Goal: Transaction & Acquisition: Purchase product/service

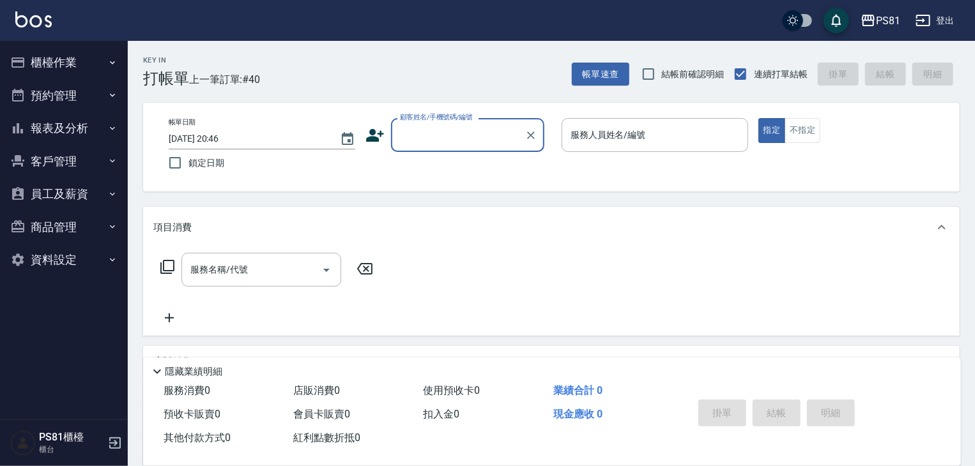
drag, startPoint x: 435, startPoint y: 112, endPoint x: 450, endPoint y: 139, distance: 30.3
click at [450, 139] on div "顧客姓名/手機號碼/編號 顧客姓名/手機號碼/編號" at bounding box center [467, 135] width 153 height 34
click at [451, 139] on input "顧客姓名/手機號碼/編號" at bounding box center [458, 135] width 123 height 22
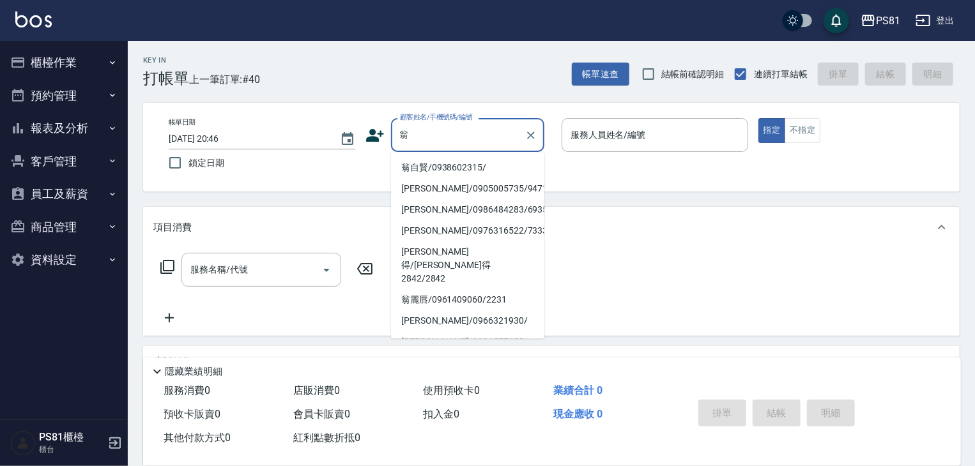
click at [448, 171] on li "翁自賢/0938602315/" at bounding box center [467, 167] width 153 height 21
type input "翁自賢/0938602315/"
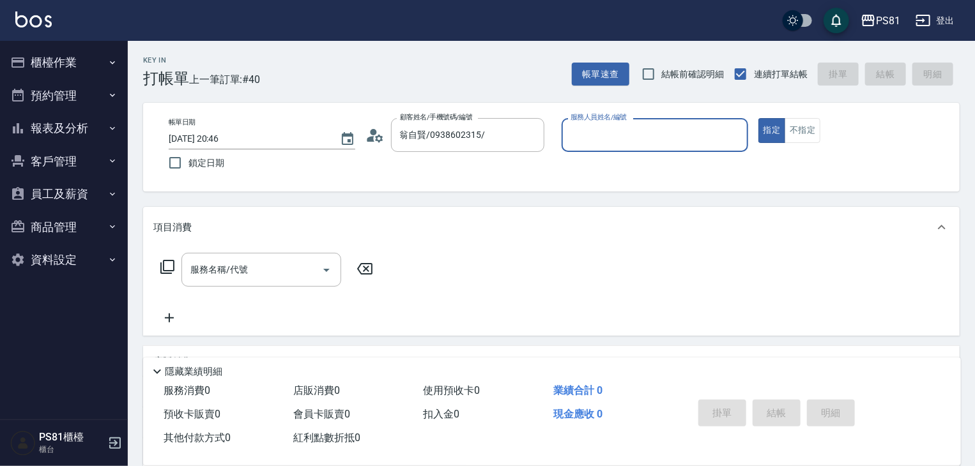
type input "小芸-8"
click at [276, 268] on input "服務名稱/代號" at bounding box center [251, 270] width 129 height 22
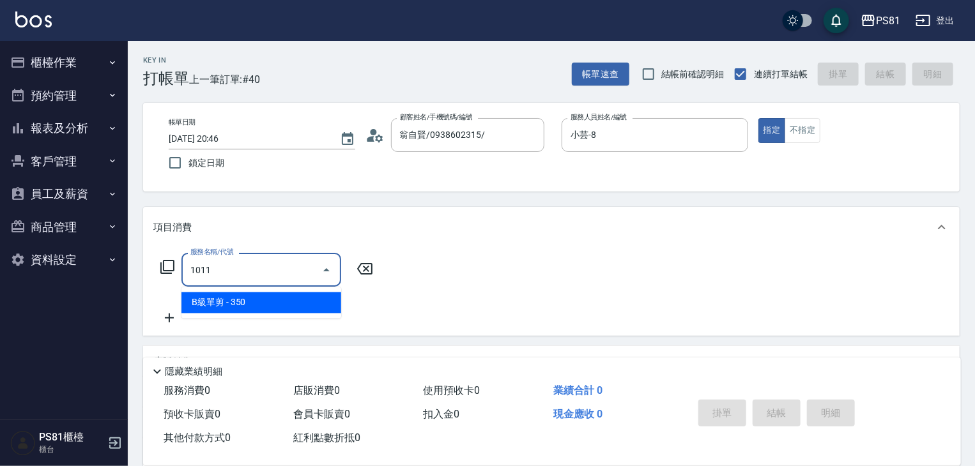
type input "B級單剪(1011)"
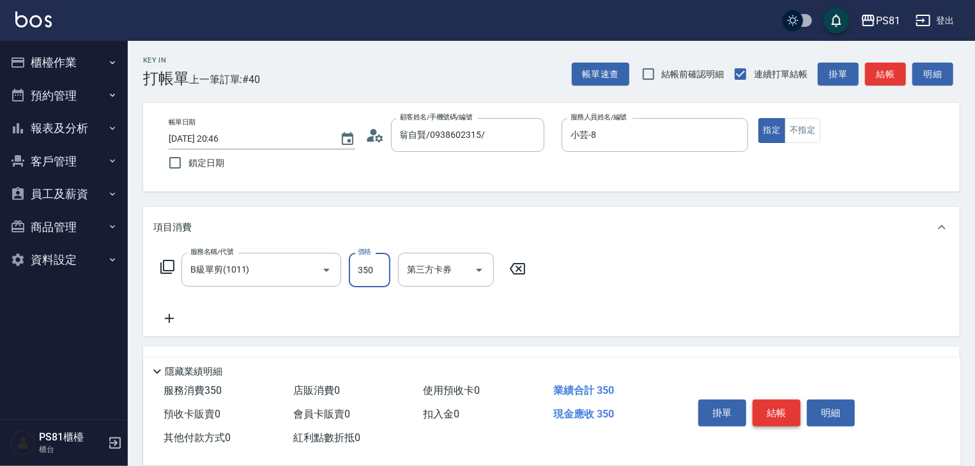
click at [771, 420] on button "結帳" at bounding box center [776, 413] width 48 height 27
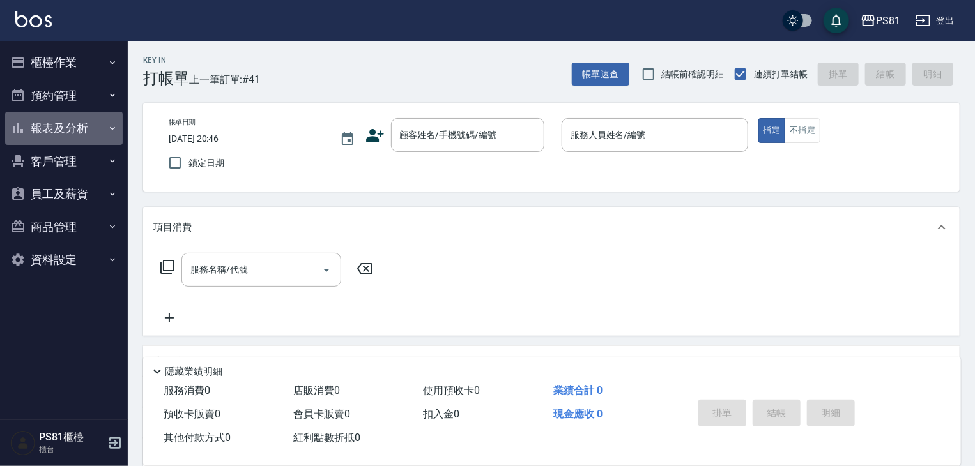
click at [85, 133] on button "報表及分析" at bounding box center [64, 128] width 118 height 33
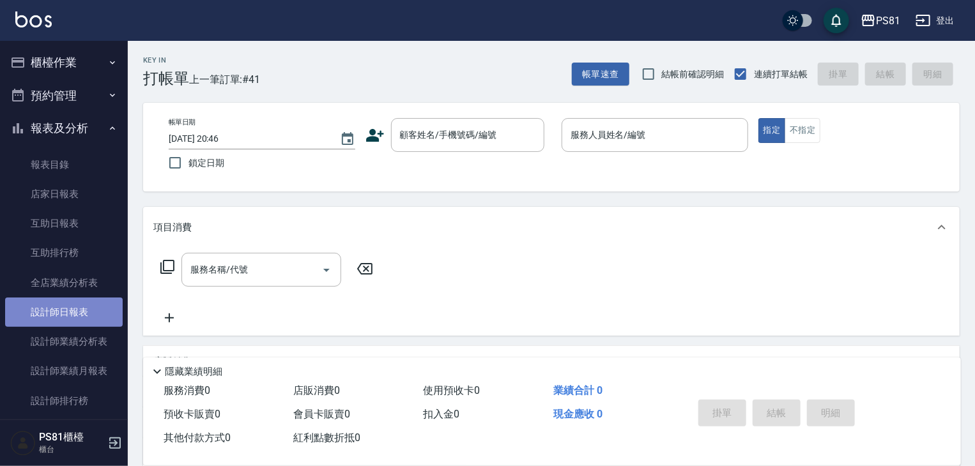
click at [97, 310] on link "設計師日報表" at bounding box center [64, 312] width 118 height 29
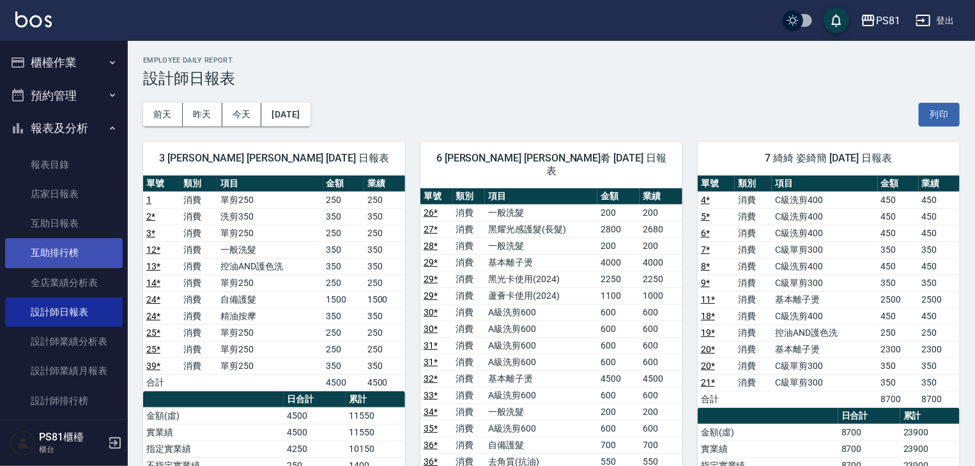
click at [84, 252] on link "互助排行榜" at bounding box center [64, 252] width 118 height 29
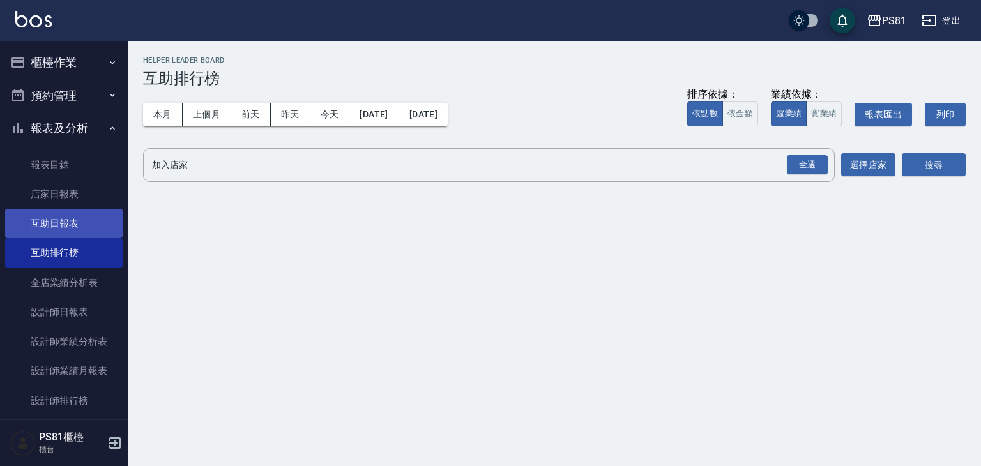
click at [66, 227] on link "互助日報表" at bounding box center [64, 223] width 118 height 29
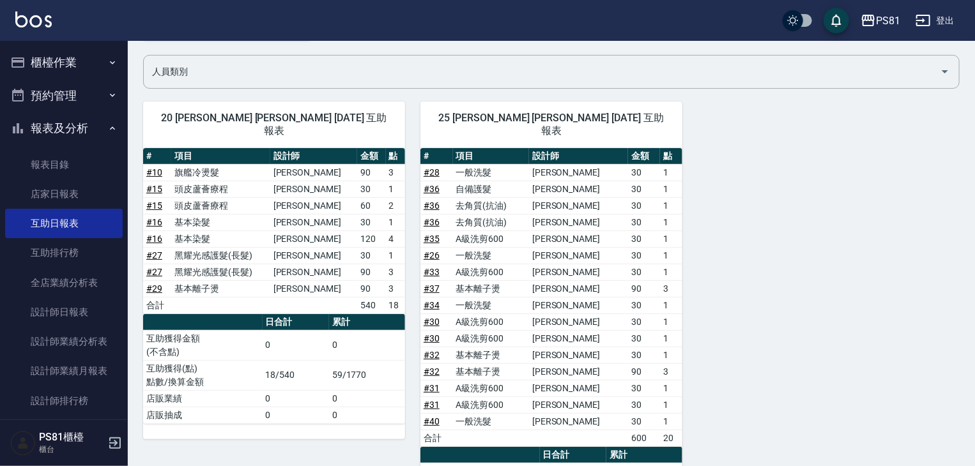
scroll to position [192, 0]
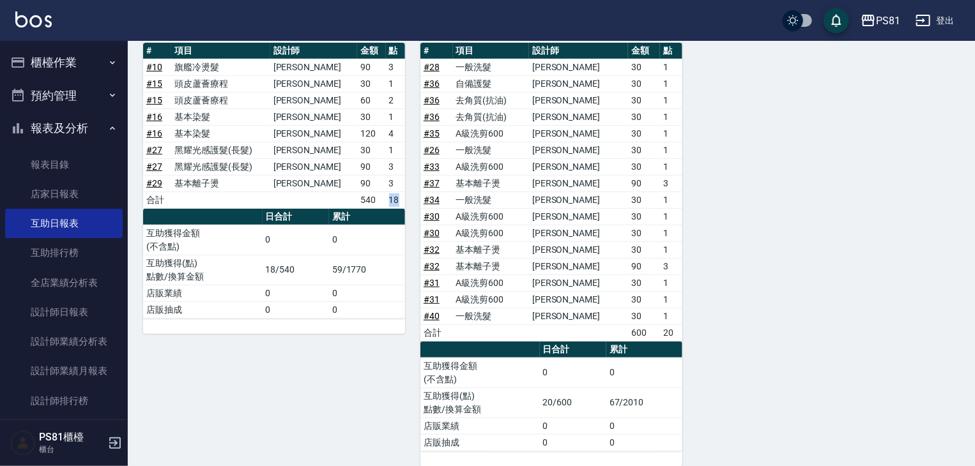
drag, startPoint x: 384, startPoint y: 187, endPoint x: 397, endPoint y: 185, distance: 13.0
click at [397, 192] on td "18" at bounding box center [395, 200] width 19 height 17
click at [391, 209] on th "累計" at bounding box center [367, 217] width 76 height 17
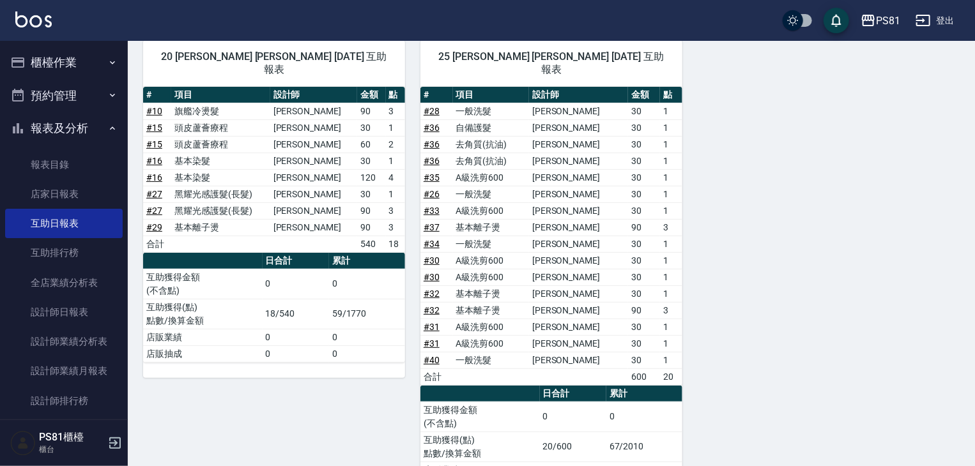
scroll to position [128, 0]
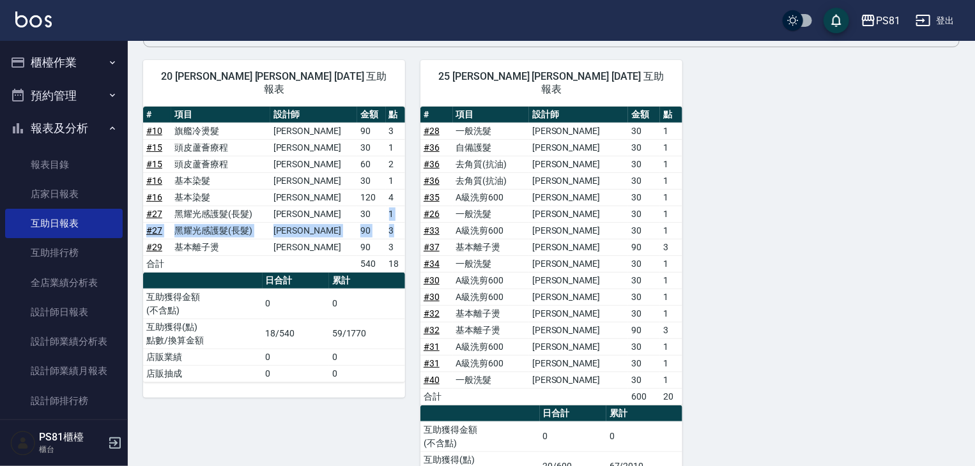
drag, startPoint x: 361, startPoint y: 197, endPoint x: 395, endPoint y: 228, distance: 45.7
click at [395, 227] on tbody "# 10 旗艦冷燙髮 [PERSON_NAME] 90 3 # 15 頭皮蘆薈療程 [PERSON_NAME] 30 1 # 15 頭皮蘆薈療程 [PERSO…" at bounding box center [274, 197] width 262 height 149
click at [386, 239] on td "3" at bounding box center [395, 247] width 19 height 17
click at [380, 206] on td "30" at bounding box center [371, 214] width 28 height 17
drag, startPoint x: 388, startPoint y: 197, endPoint x: 402, endPoint y: 233, distance: 39.0
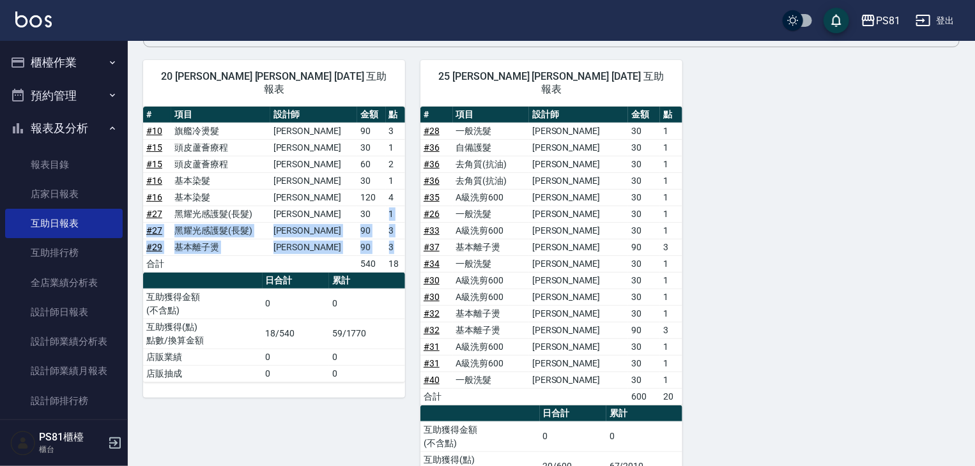
click at [402, 233] on tbody "# 10 旗艦冷燙髮 [PERSON_NAME] 90 3 # 15 頭皮蘆薈療程 [PERSON_NAME] 30 1 # 15 頭皮蘆薈療程 [PERSO…" at bounding box center [274, 197] width 262 height 149
click at [401, 239] on td "3" at bounding box center [395, 247] width 19 height 17
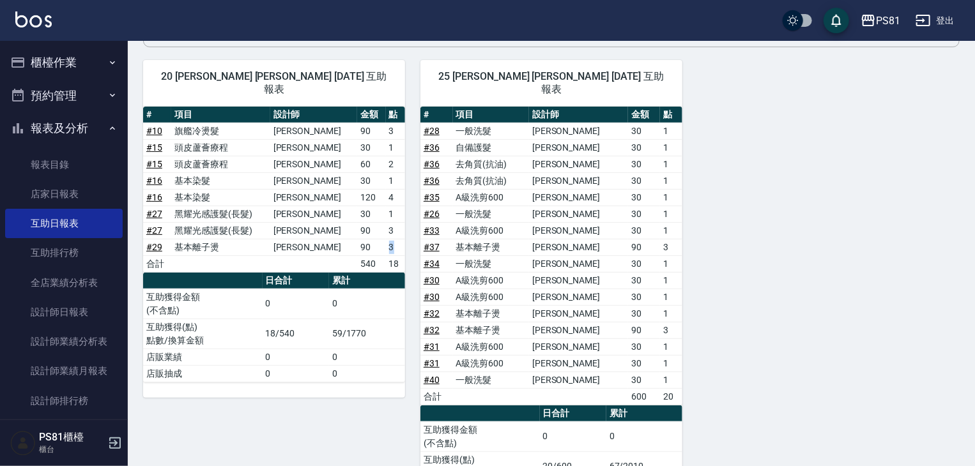
drag, startPoint x: 386, startPoint y: 228, endPoint x: 393, endPoint y: 231, distance: 7.5
click at [393, 239] on td "3" at bounding box center [395, 247] width 19 height 17
click at [395, 239] on td "3" at bounding box center [395, 247] width 19 height 17
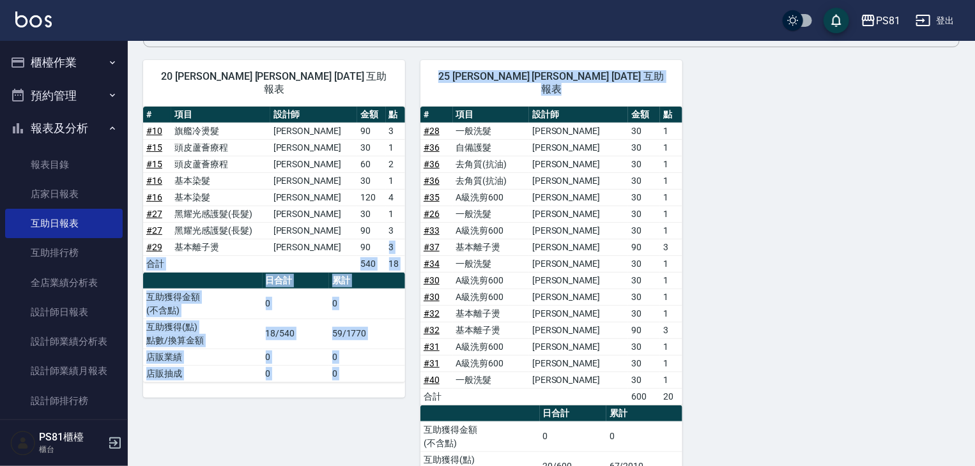
drag, startPoint x: 386, startPoint y: 234, endPoint x: 418, endPoint y: 231, distance: 32.7
click at [418, 231] on div "20 [PERSON_NAME] [PERSON_NAME] [DATE] 互助報表 # 項目 設計師 金額 點 # 10 旗艦冷燙髮 [PERSON_NAM…" at bounding box center [544, 288] width 832 height 486
click at [395, 239] on td "3" at bounding box center [395, 247] width 19 height 17
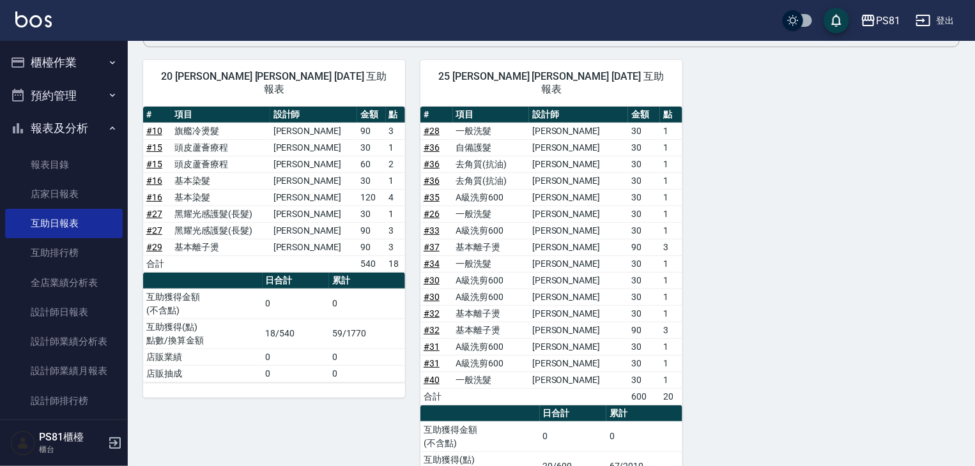
click at [59, 123] on button "報表及分析" at bounding box center [64, 128] width 118 height 33
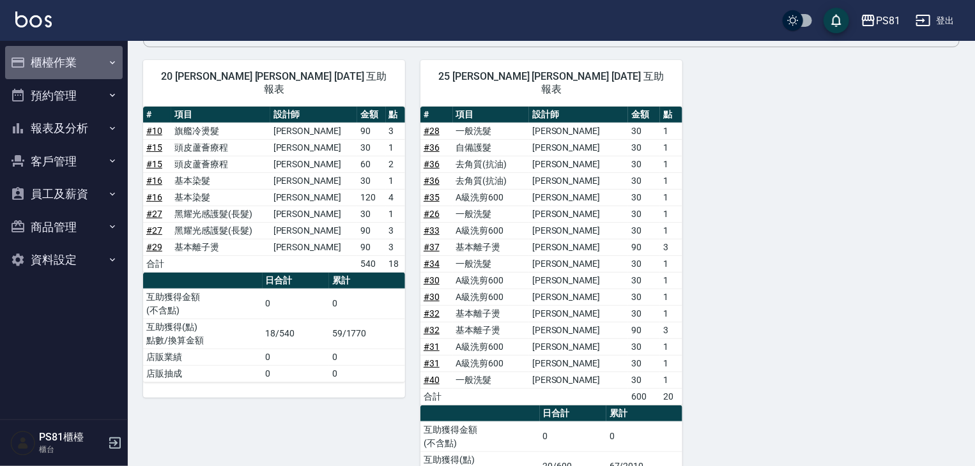
click at [72, 59] on button "櫃檯作業" at bounding box center [64, 62] width 118 height 33
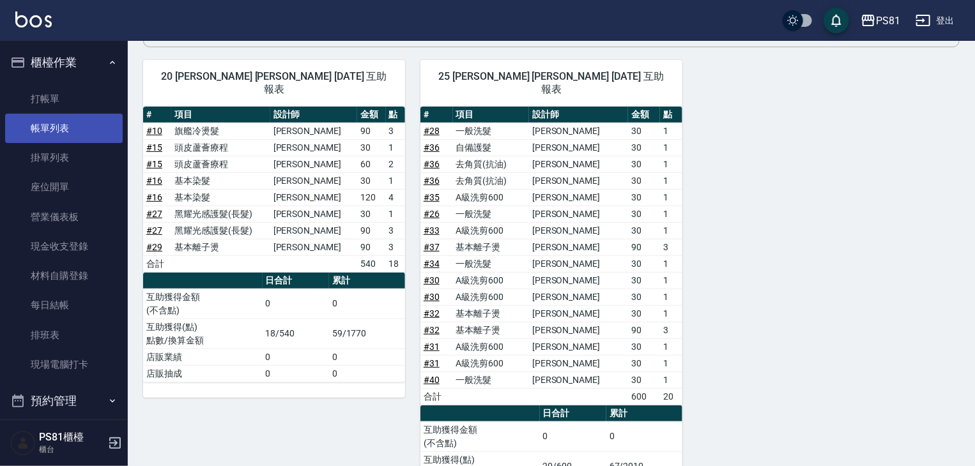
click at [82, 126] on link "帳單列表" at bounding box center [64, 128] width 118 height 29
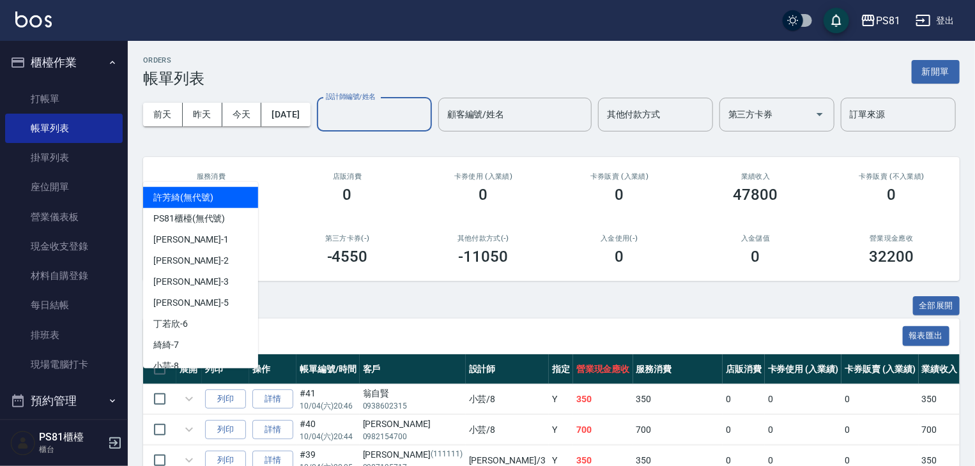
click at [323, 126] on input "設計師編號/姓名" at bounding box center [374, 114] width 103 height 22
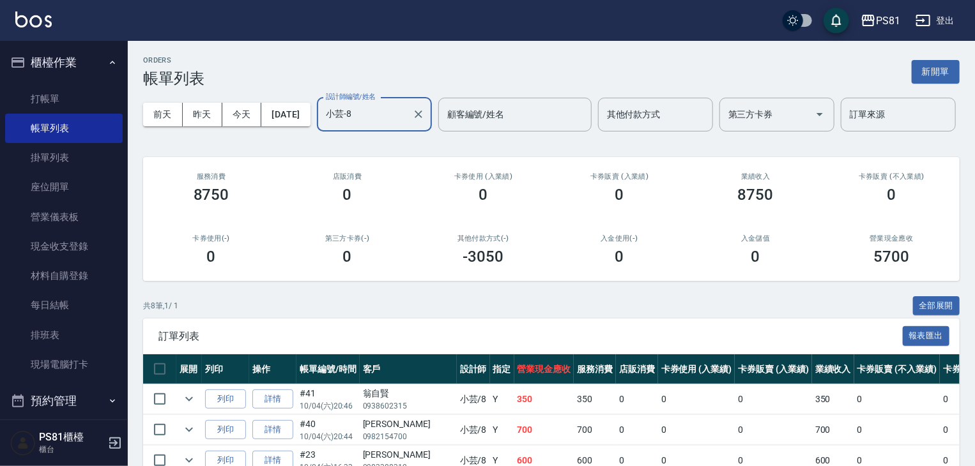
type input "小芸-8"
click at [67, 54] on button "櫃檯作業" at bounding box center [64, 62] width 118 height 33
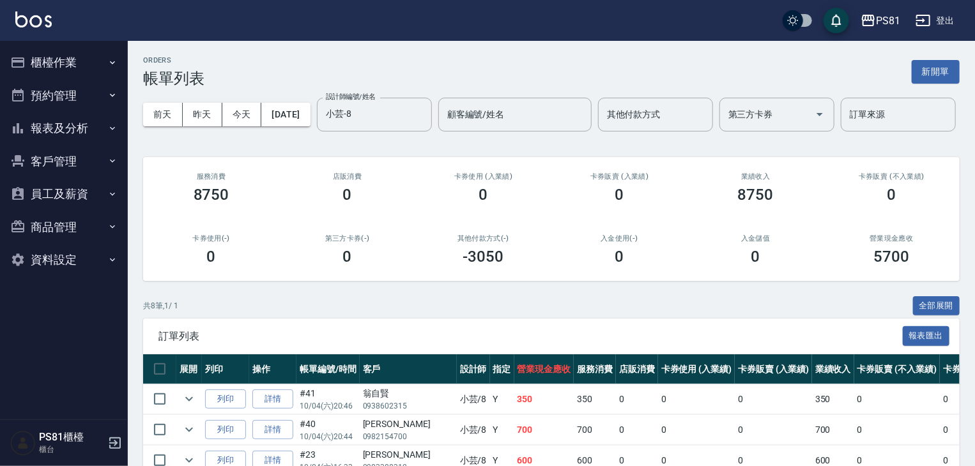
click at [70, 126] on button "報表及分析" at bounding box center [64, 128] width 118 height 33
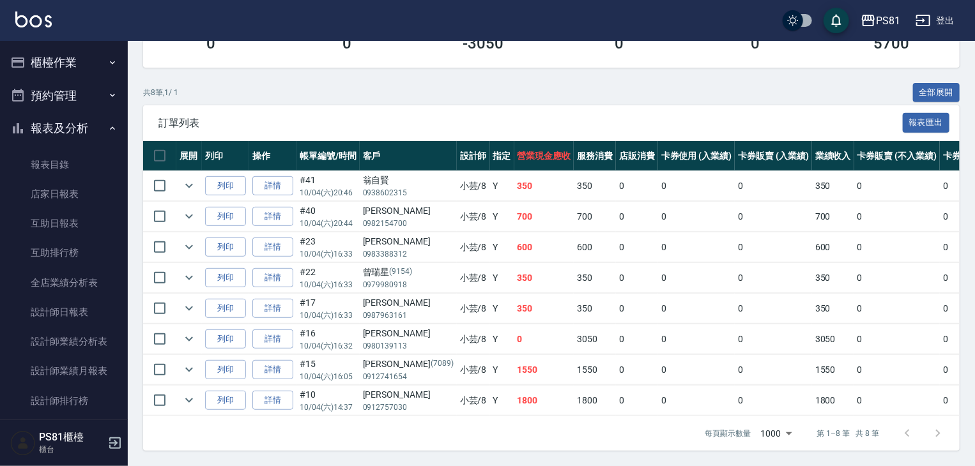
scroll to position [261, 0]
click at [79, 323] on link "設計師日報表" at bounding box center [64, 312] width 118 height 29
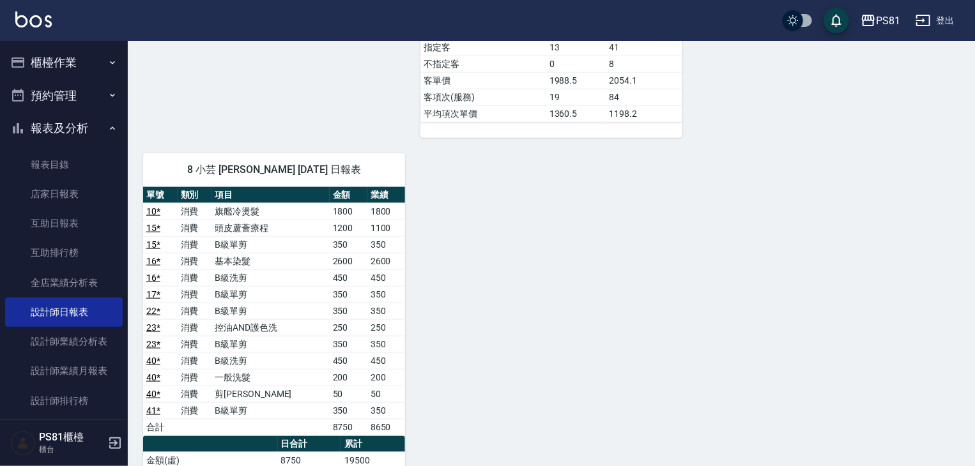
scroll to position [703, 0]
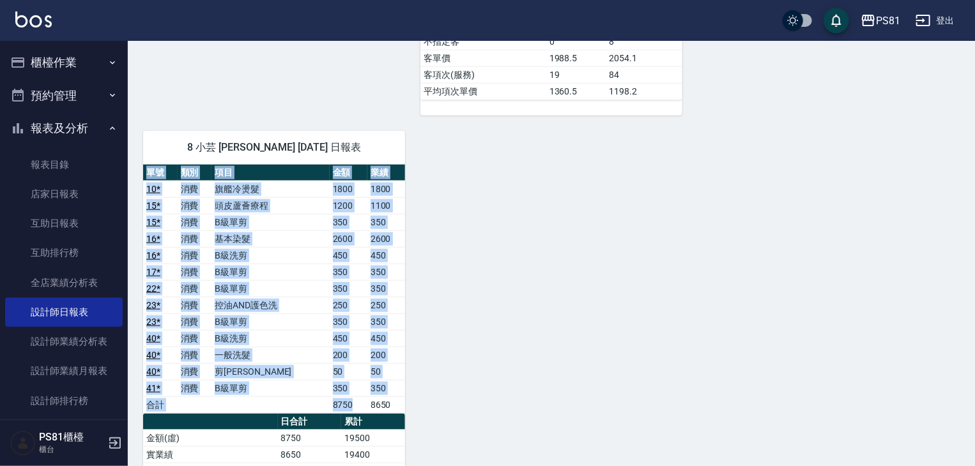
drag, startPoint x: 362, startPoint y: 381, endPoint x: 462, endPoint y: 374, distance: 101.2
click at [462, 374] on div "3 [PERSON_NAME] [PERSON_NAME]菱 [DATE] 日報表 單號 類別 項目 金額 業績 1 消費 單剪250 250 250 2 *…" at bounding box center [544, 59] width 832 height 1271
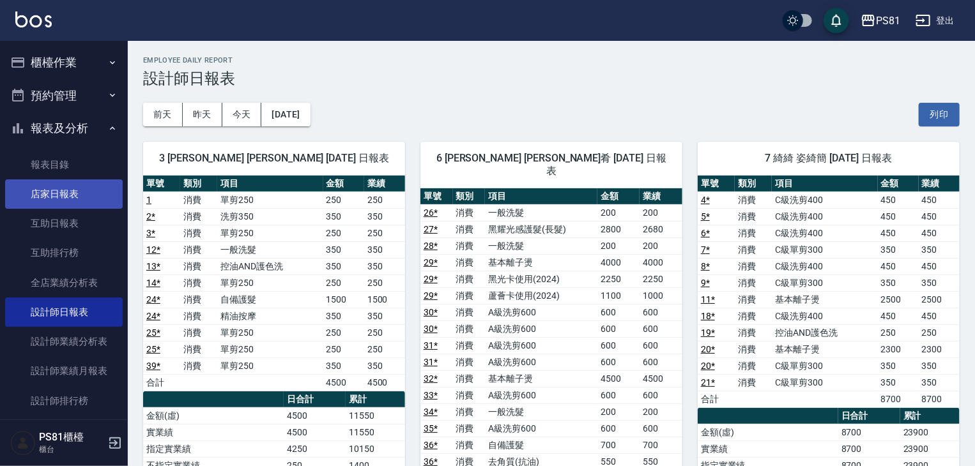
scroll to position [64, 0]
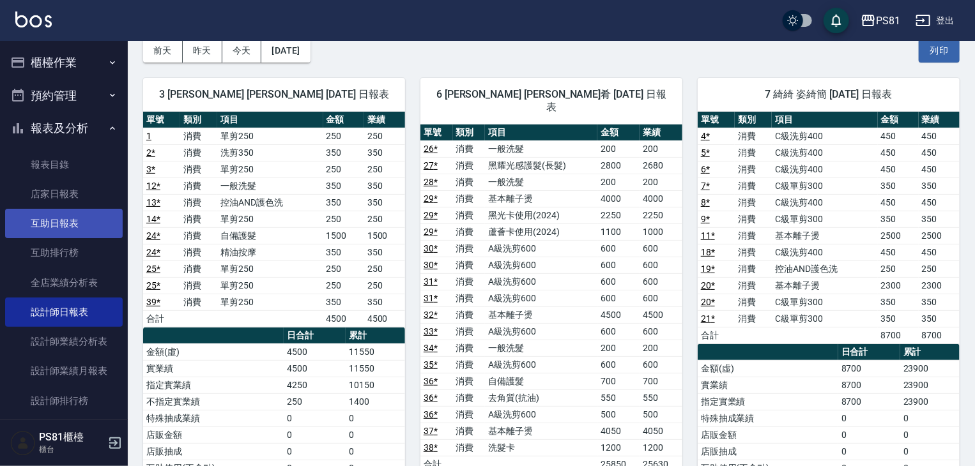
click at [72, 220] on link "互助日報表" at bounding box center [64, 223] width 118 height 29
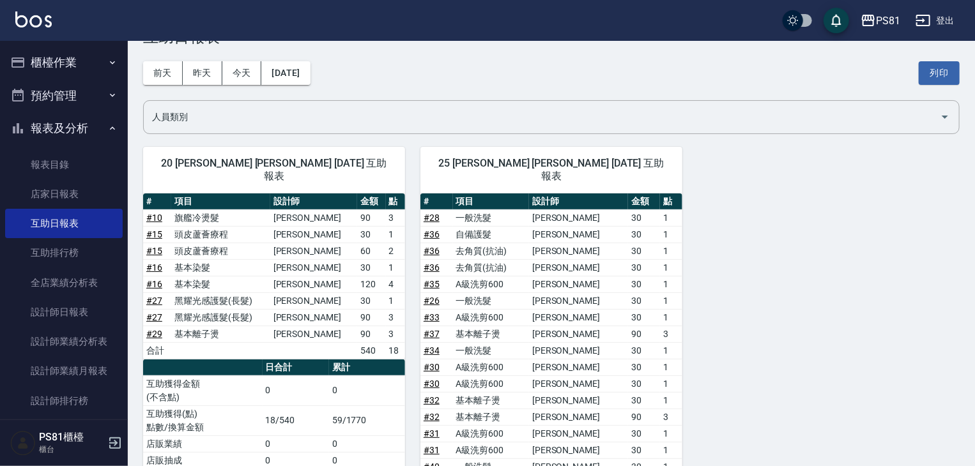
scroll to position [64, 0]
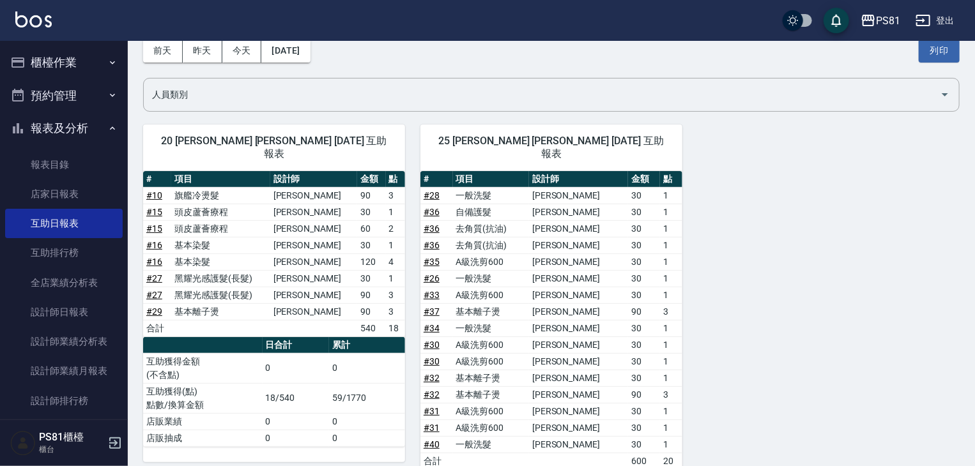
drag, startPoint x: 389, startPoint y: 184, endPoint x: 383, endPoint y: 183, distance: 6.4
click at [386, 187] on td "3" at bounding box center [395, 195] width 19 height 17
click at [388, 204] on td "1" at bounding box center [395, 212] width 19 height 17
drag, startPoint x: 88, startPoint y: 121, endPoint x: 80, endPoint y: 107, distance: 15.8
click at [85, 118] on button "報表及分析" at bounding box center [64, 128] width 118 height 33
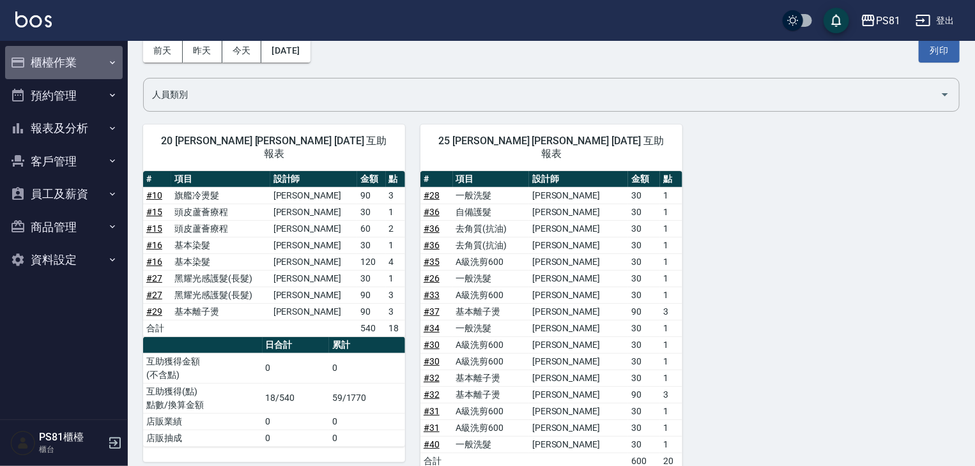
click at [77, 56] on button "櫃檯作業" at bounding box center [64, 62] width 118 height 33
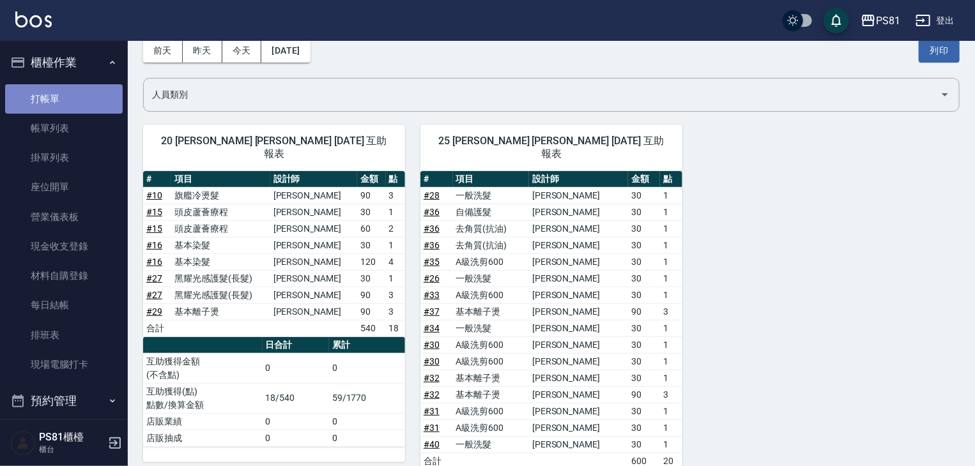
click at [69, 93] on link "打帳單" at bounding box center [64, 98] width 118 height 29
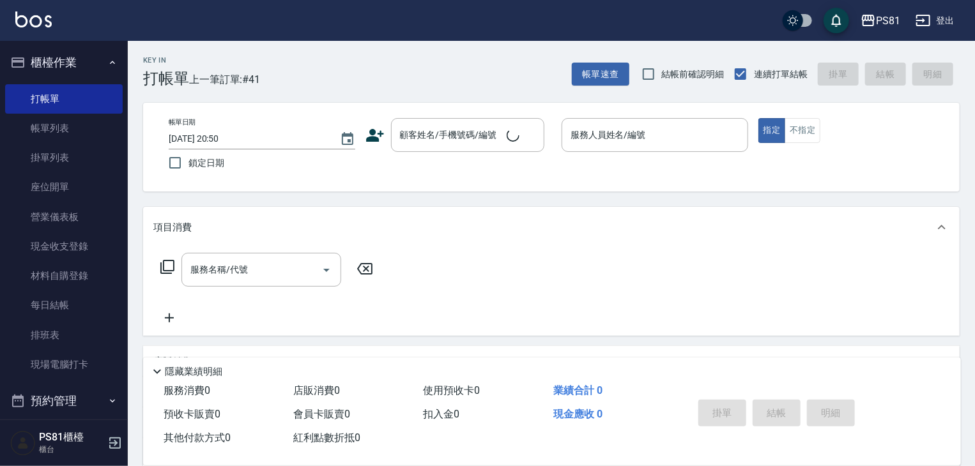
click at [260, 82] on div "Key In 打帳單 上一筆訂單:#41 帳單速查 結帳前確認明細 連續打單結帳 掛單 結帳 明細" at bounding box center [544, 64] width 832 height 47
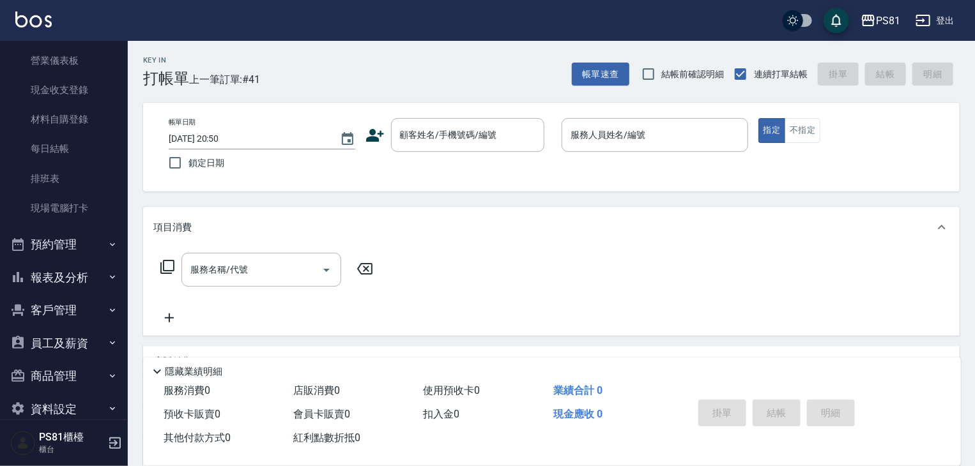
scroll to position [114, 0]
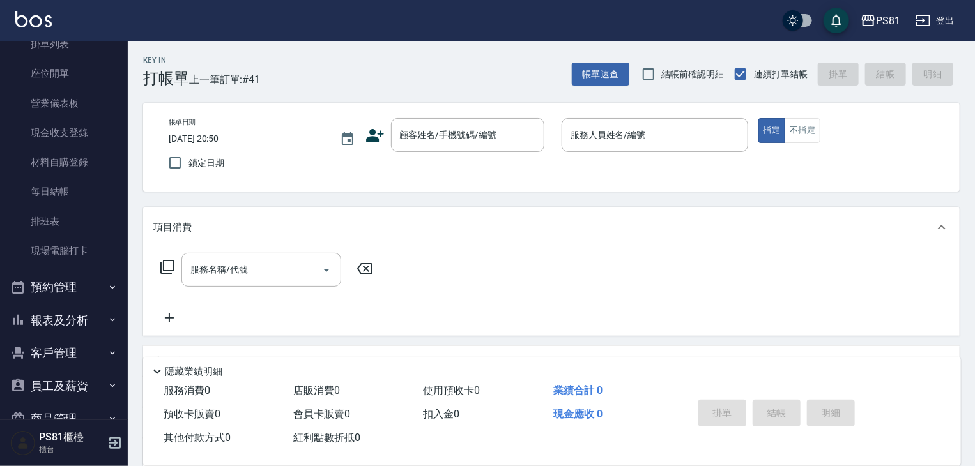
click at [79, 321] on button "報表及分析" at bounding box center [64, 320] width 118 height 33
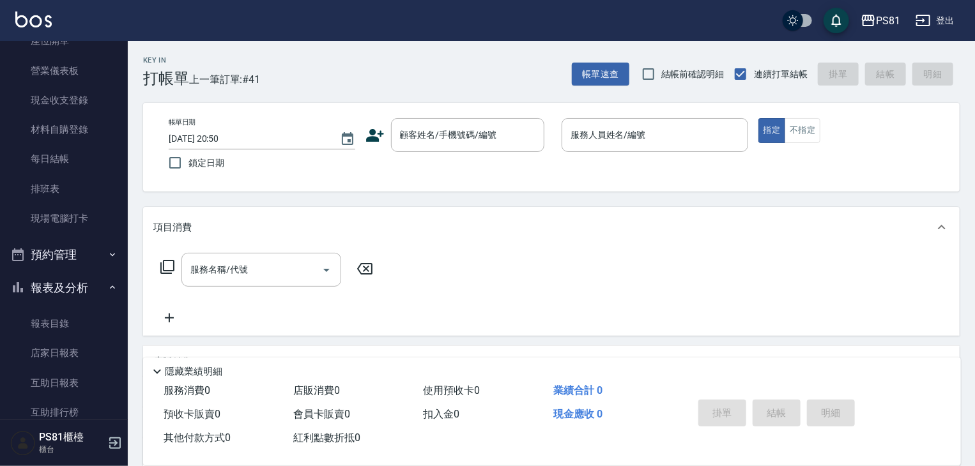
scroll to position [178, 0]
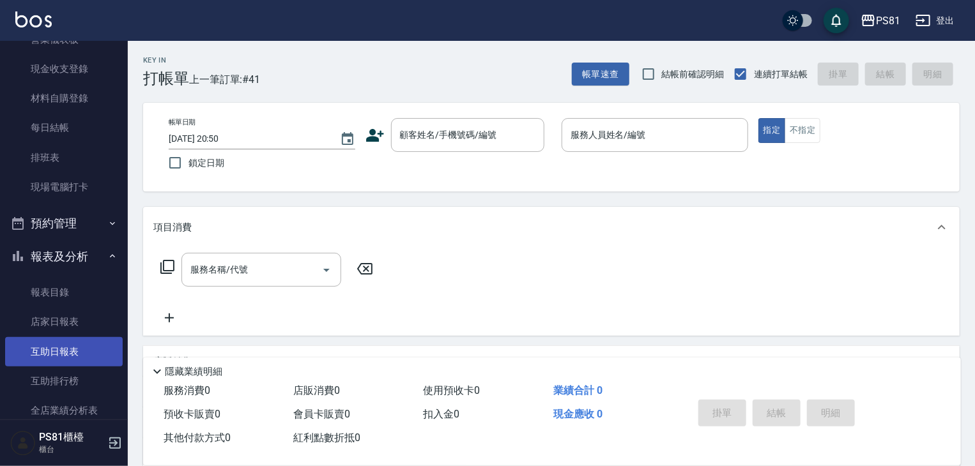
click at [92, 353] on link "互助日報表" at bounding box center [64, 351] width 118 height 29
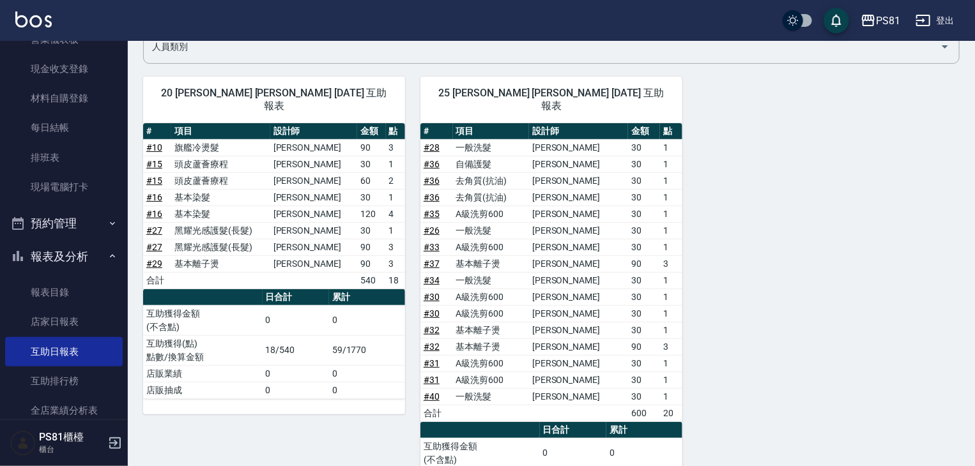
scroll to position [65, 0]
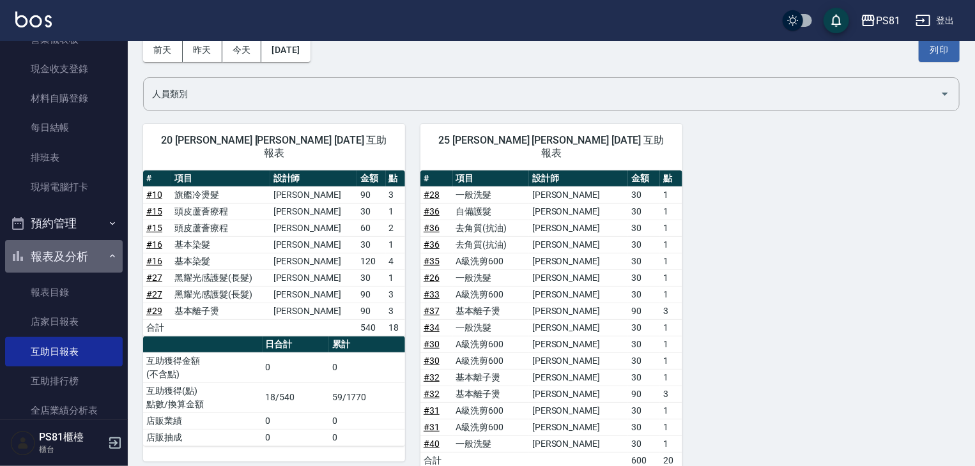
click at [77, 258] on button "報表及分析" at bounding box center [64, 256] width 118 height 33
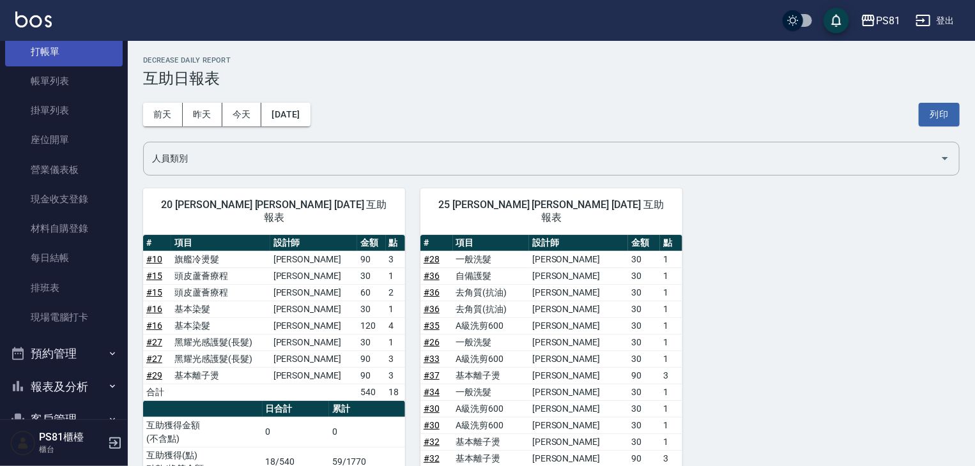
scroll to position [0, 0]
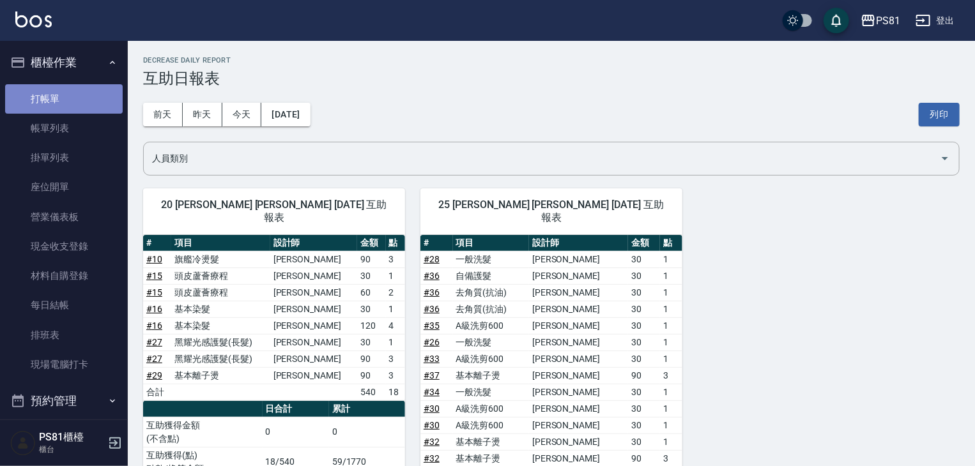
click at [70, 91] on link "打帳單" at bounding box center [64, 98] width 118 height 29
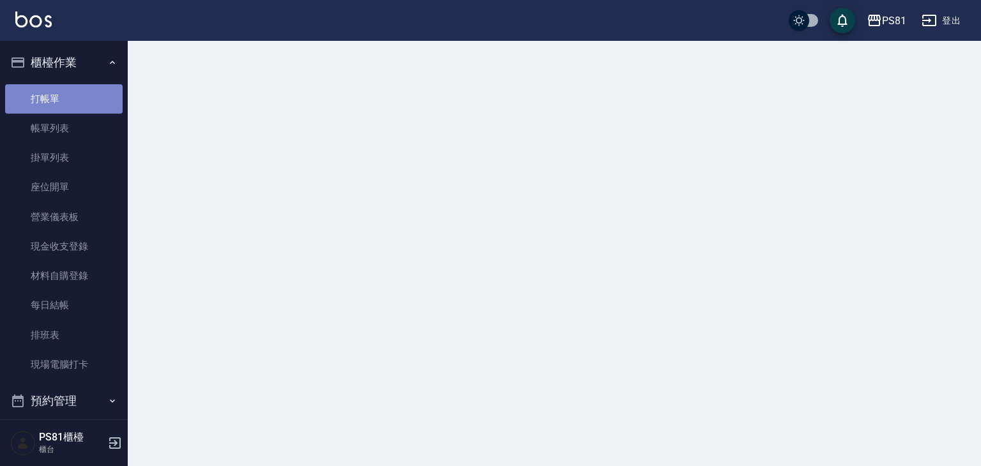
click at [70, 91] on link "打帳單" at bounding box center [64, 98] width 118 height 29
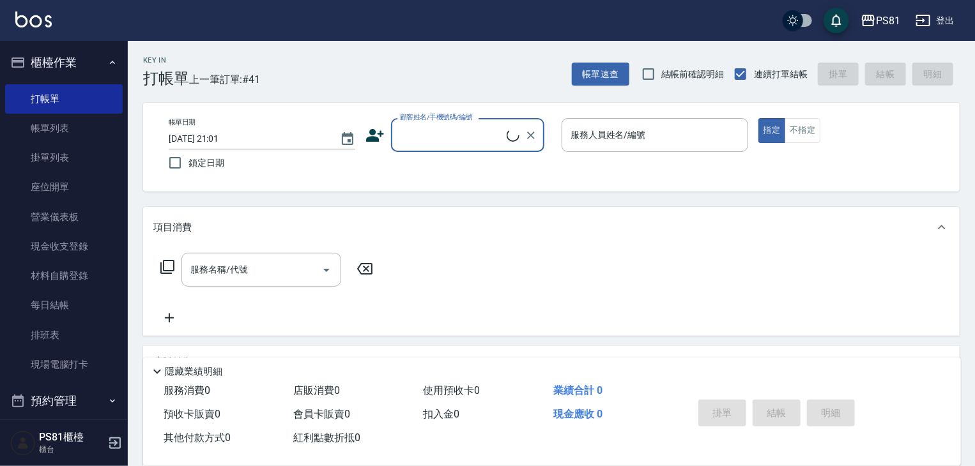
click at [445, 142] on input "顧客姓名/手機號碼/編號" at bounding box center [452, 135] width 110 height 22
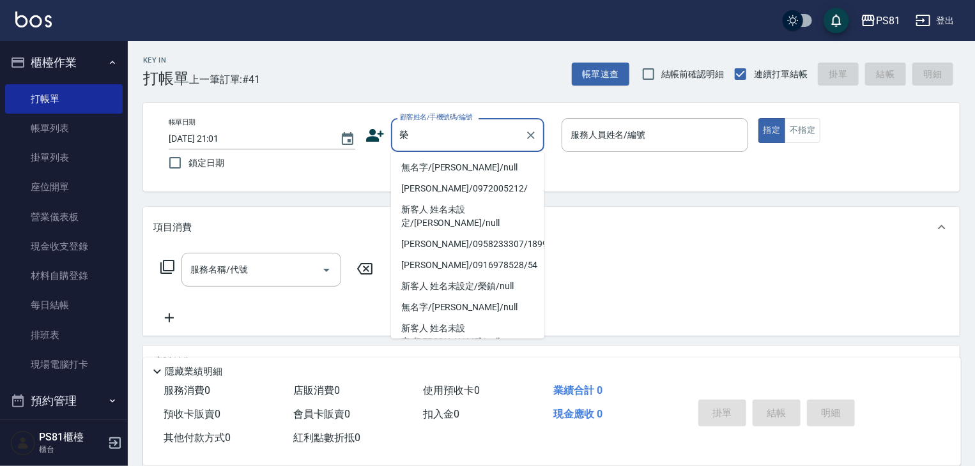
type input "蓉"
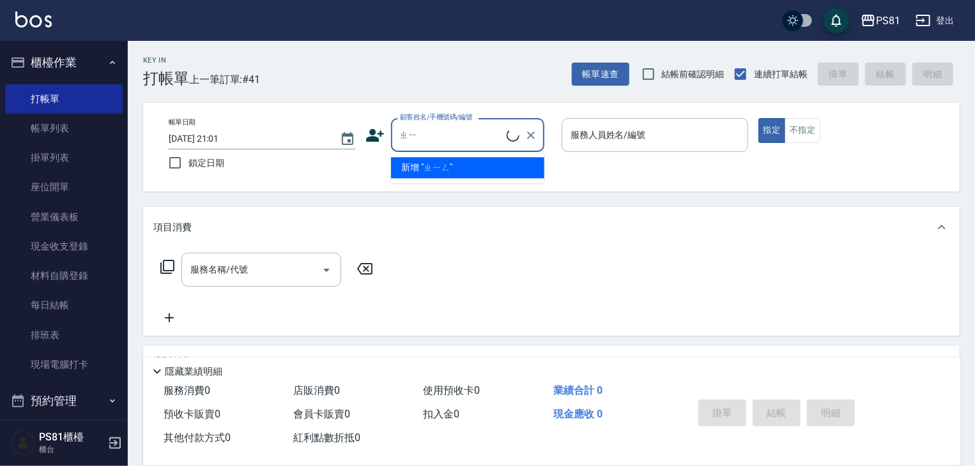
type input "ㄓ"
click at [447, 166] on li "新增 "幸如如"" at bounding box center [467, 167] width 153 height 21
click at [445, 124] on input "幸如[PERSON_NAME]" at bounding box center [452, 135] width 110 height 22
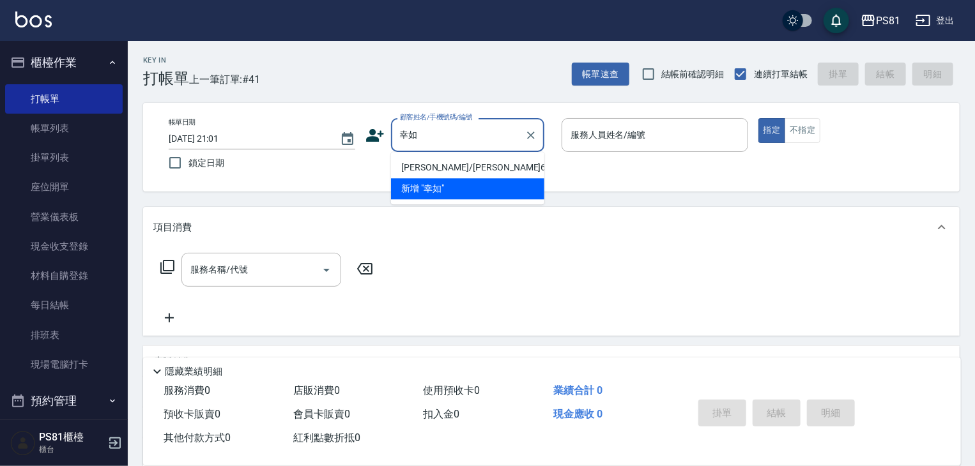
click at [448, 169] on li "[PERSON_NAME]/[PERSON_NAME]6674/6674" at bounding box center [467, 167] width 153 height 21
type input "[PERSON_NAME]/[PERSON_NAME]6674/6674"
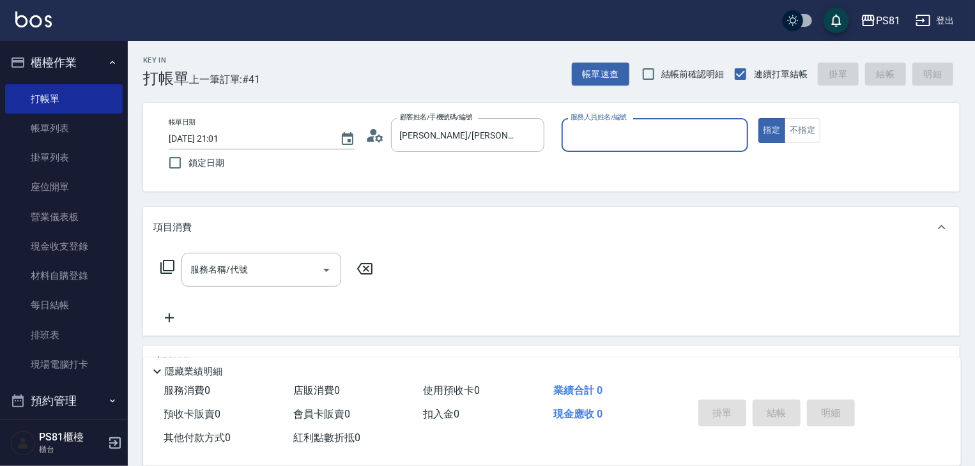
type input "[DEMOGRAPHIC_DATA]-2"
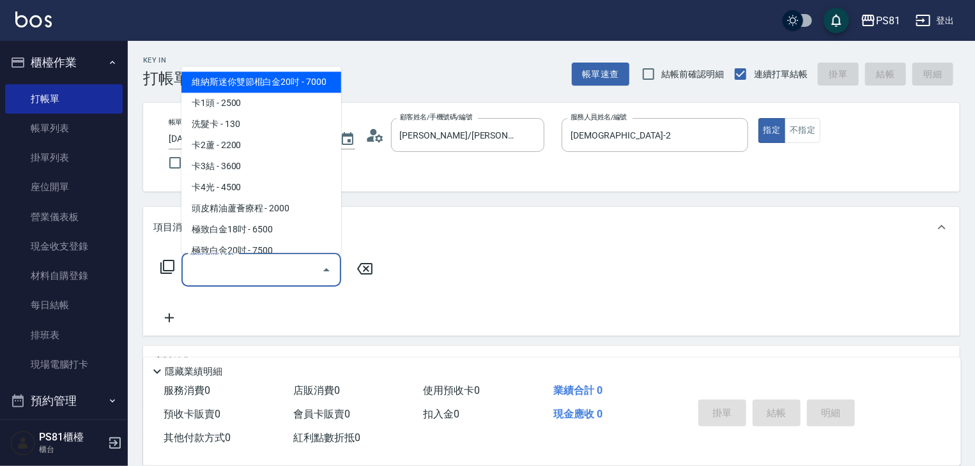
click at [212, 279] on input "服務名稱/代號" at bounding box center [251, 270] width 129 height 22
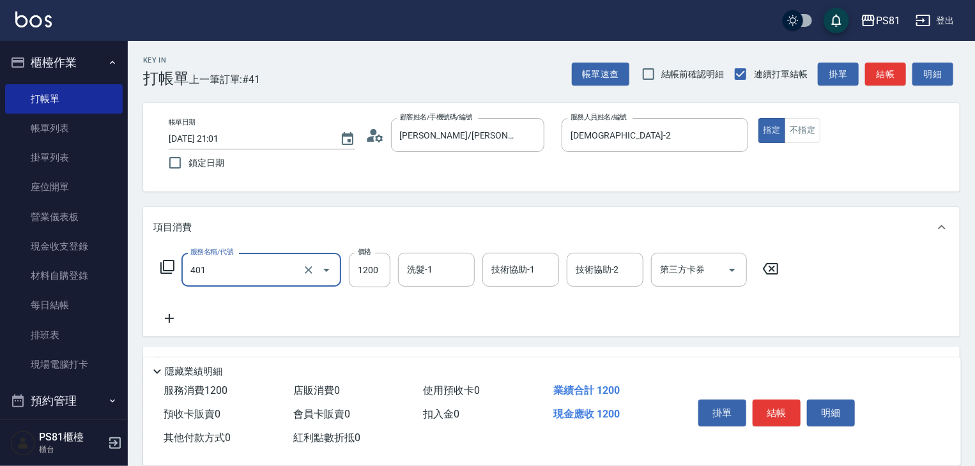
type input "基本染髮(401)"
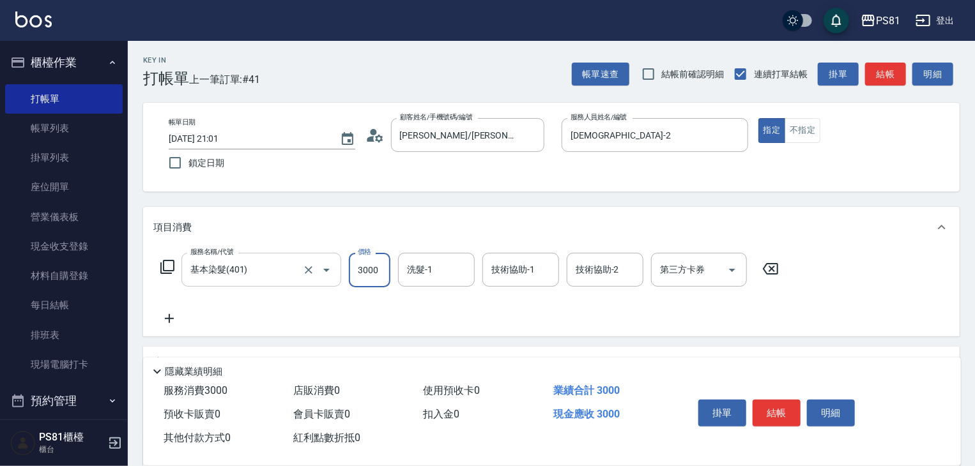
type input "3000"
click at [261, 314] on div "服務名稱/代號 基本染髮(401) 服務名稱/代號 價格 3000 價格 洗髮-1 洗髮-1 技術協助-1 技術協助-1 技術協助-2 技術協助-2 第三方卡…" at bounding box center [469, 289] width 633 height 73
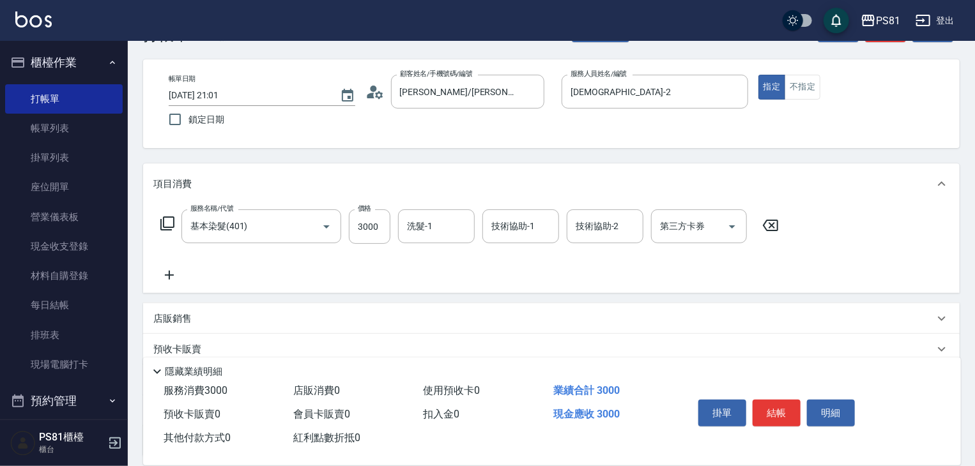
scroll to position [64, 0]
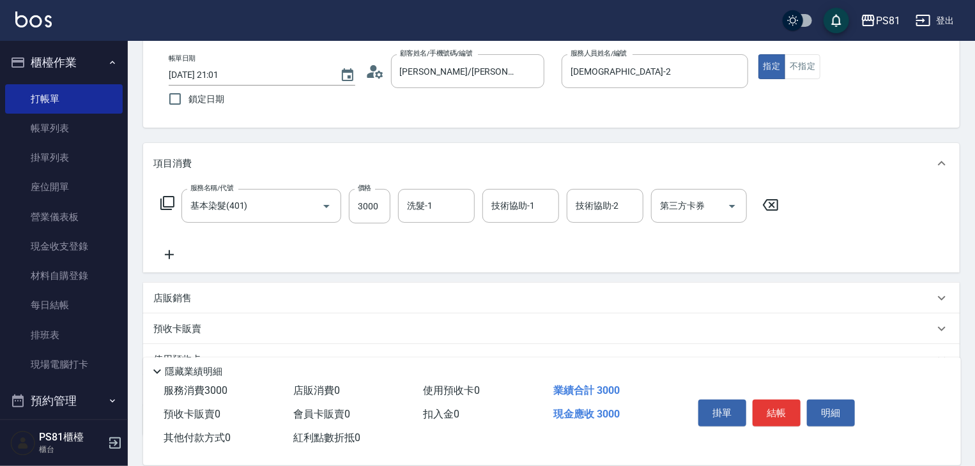
click at [174, 255] on icon at bounding box center [169, 254] width 32 height 15
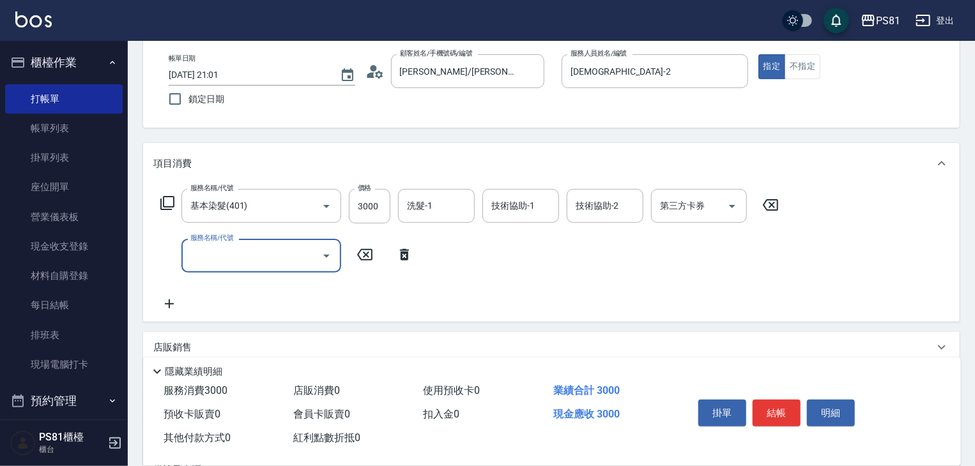
click at [211, 247] on input "服務名稱/代號" at bounding box center [251, 256] width 129 height 22
type input "基本染髮(401)"
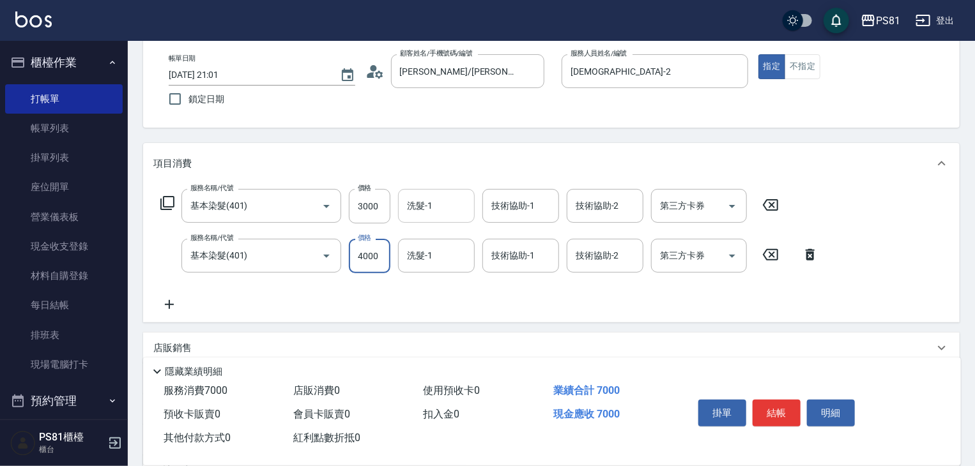
type input "4000"
click at [437, 210] on input "洗髮-1" at bounding box center [436, 206] width 65 height 22
type input "涵文-22"
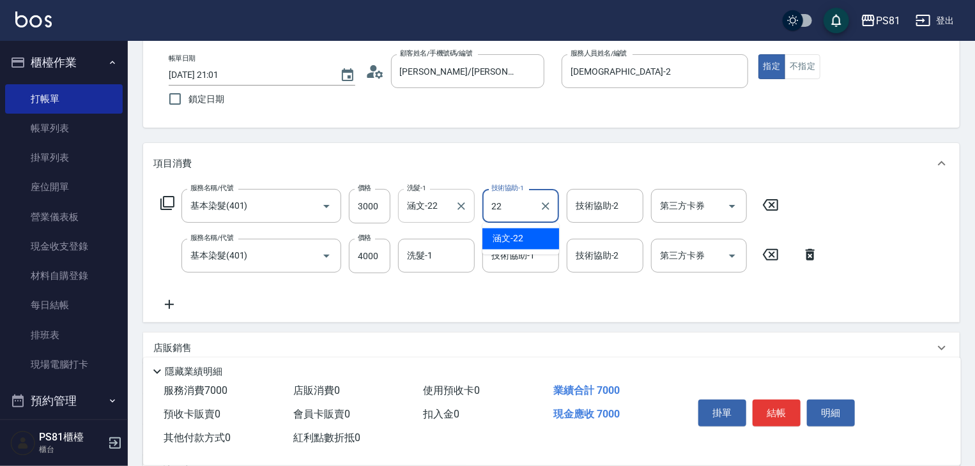
type input "涵文-22"
click at [430, 237] on div "服務名稱/代號 基本染髮(401) 服務名稱/代號 價格 3000 價格 洗髮-1 涵文-22 洗髮-1 技術協助-1 涵文-22 技術協助-1 技術協助-2…" at bounding box center [489, 250] width 673 height 123
click at [438, 247] on input "洗髮-1" at bounding box center [436, 256] width 65 height 22
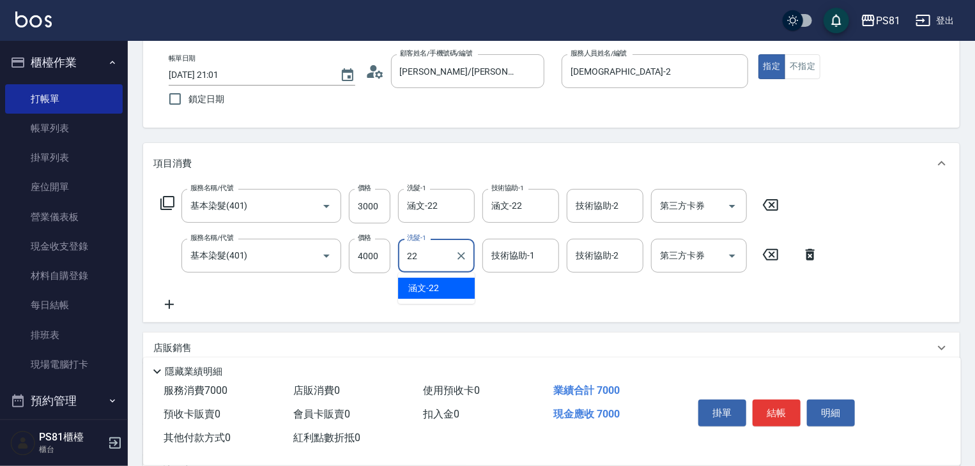
type input "涵文-22"
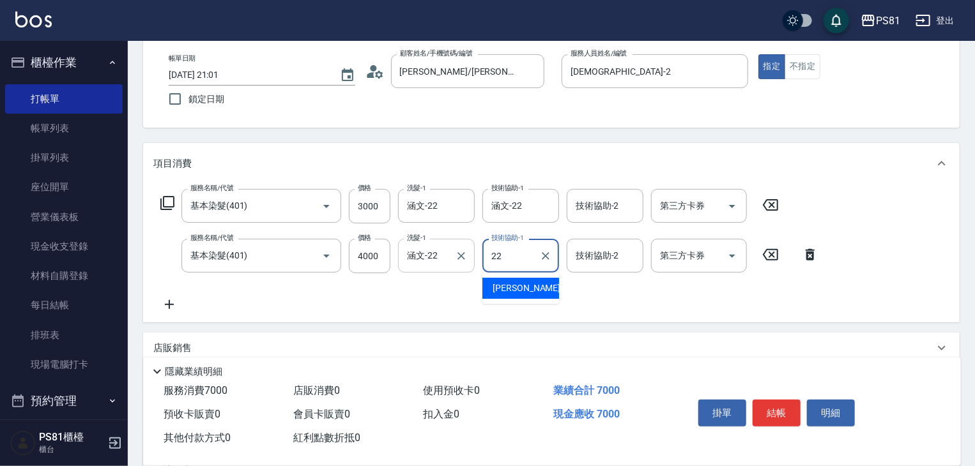
type input "涵文-22"
click at [478, 287] on div "服務名稱/代號 基本染髮(401) 服務名稱/代號 價格 3000 價格 洗髮-1 涵文-22 洗髮-1 技術協助-1 涵文-22 技術協助-1 技術協助-2…" at bounding box center [489, 250] width 673 height 123
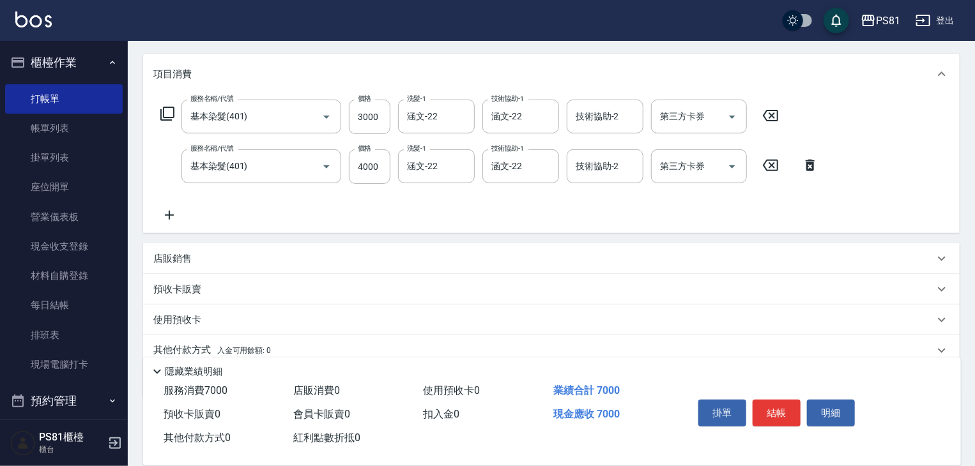
scroll to position [205, 0]
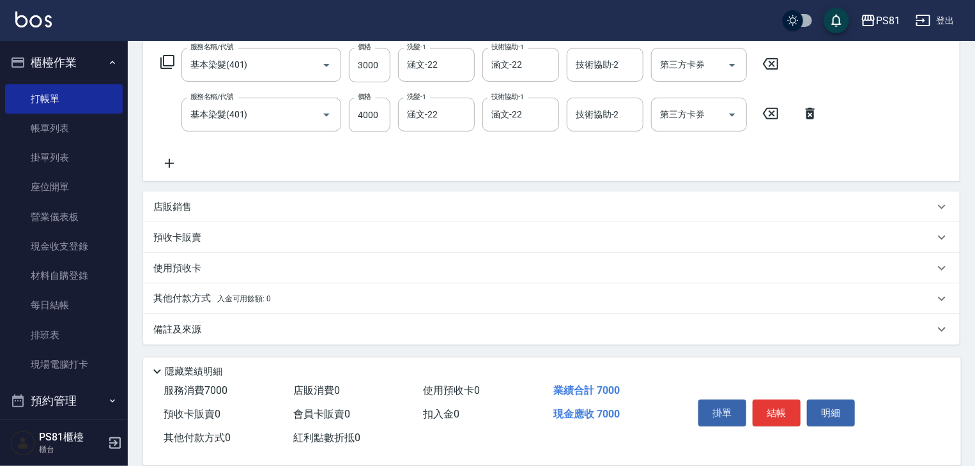
drag, startPoint x: 213, startPoint y: 300, endPoint x: 232, endPoint y: 275, distance: 31.3
click at [214, 300] on p "其他付款方式 入金可用餘額: 0" at bounding box center [212, 299] width 118 height 14
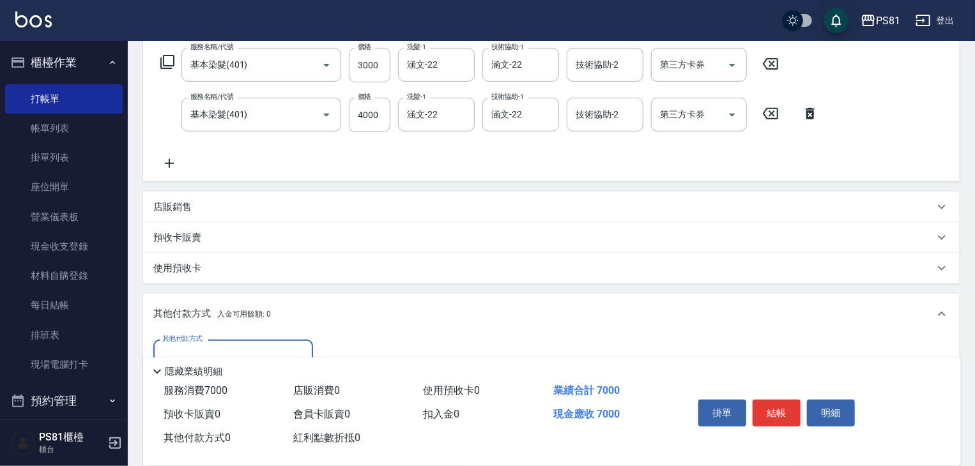
scroll to position [355, 0]
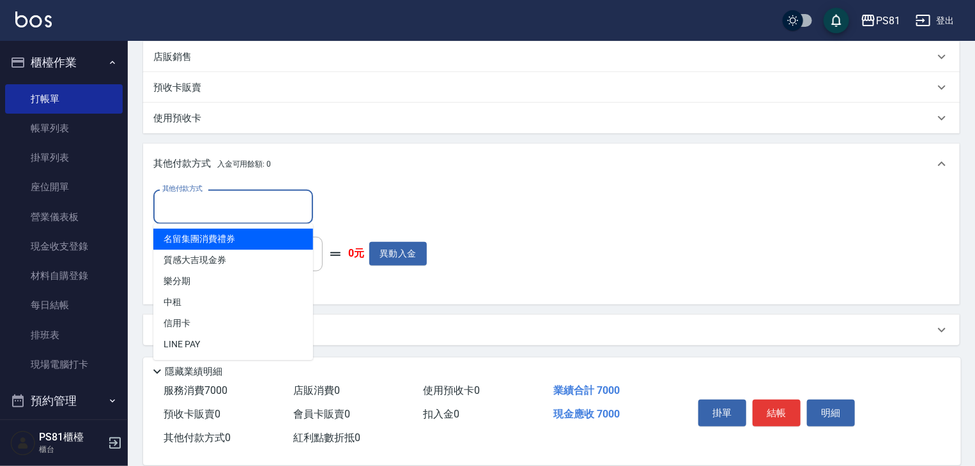
click at [232, 211] on input "其他付款方式" at bounding box center [233, 206] width 148 height 22
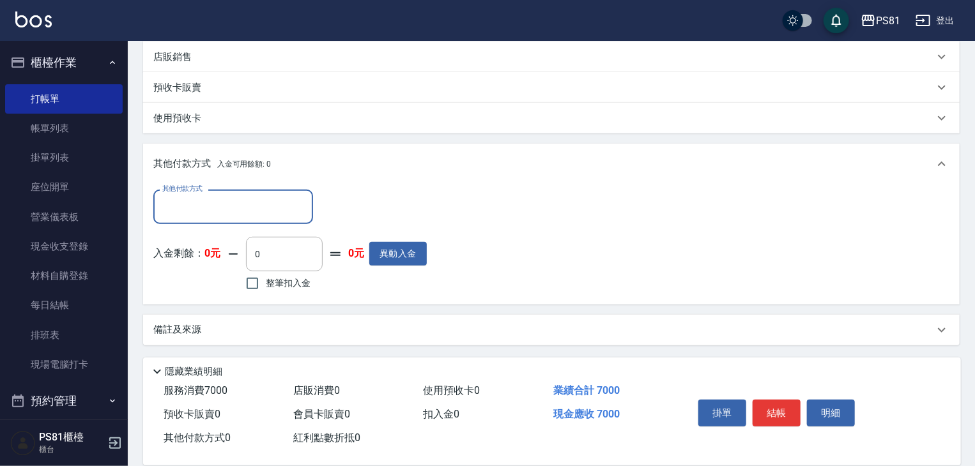
click at [217, 208] on input "其他付款方式" at bounding box center [233, 206] width 148 height 22
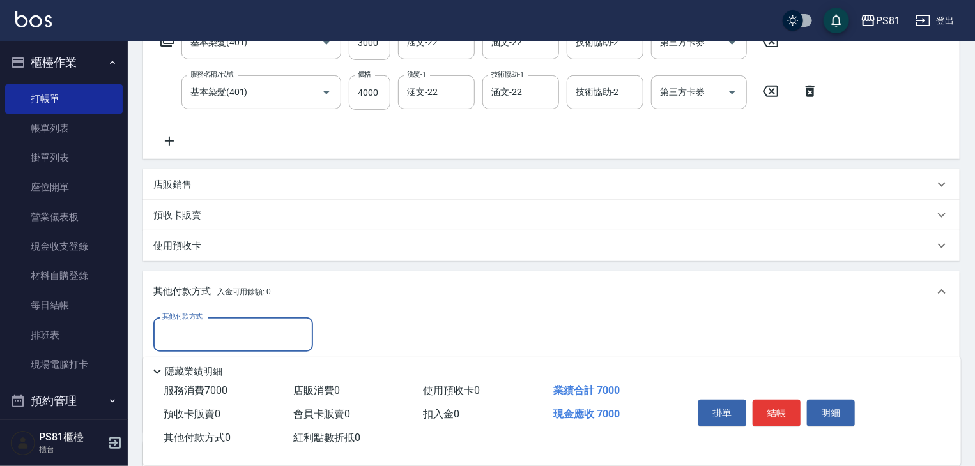
click at [220, 175] on div "店販銷售" at bounding box center [551, 184] width 816 height 31
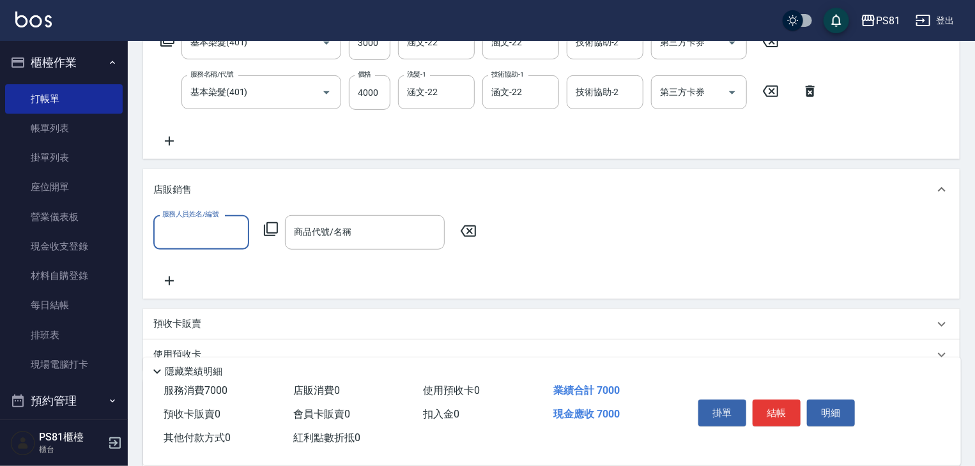
scroll to position [0, 0]
click at [218, 226] on input "服務人員姓名/編號" at bounding box center [201, 232] width 84 height 22
type input "涵文-22"
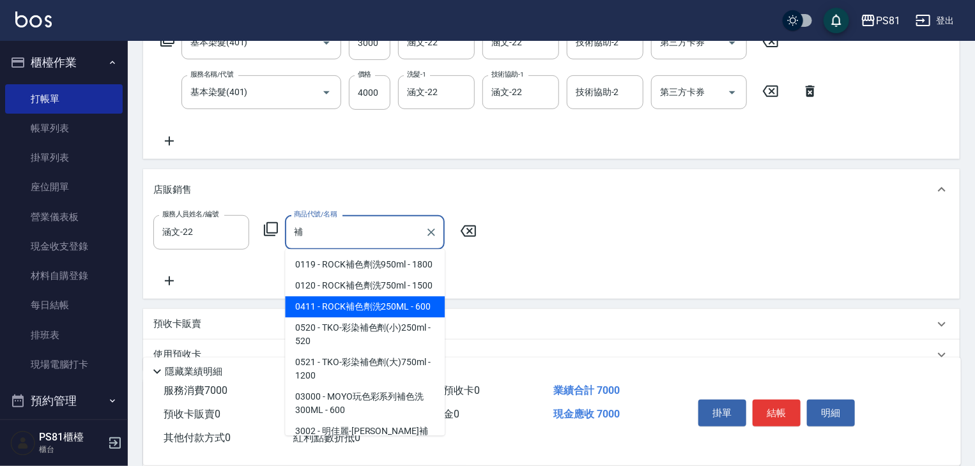
scroll to position [64, 0]
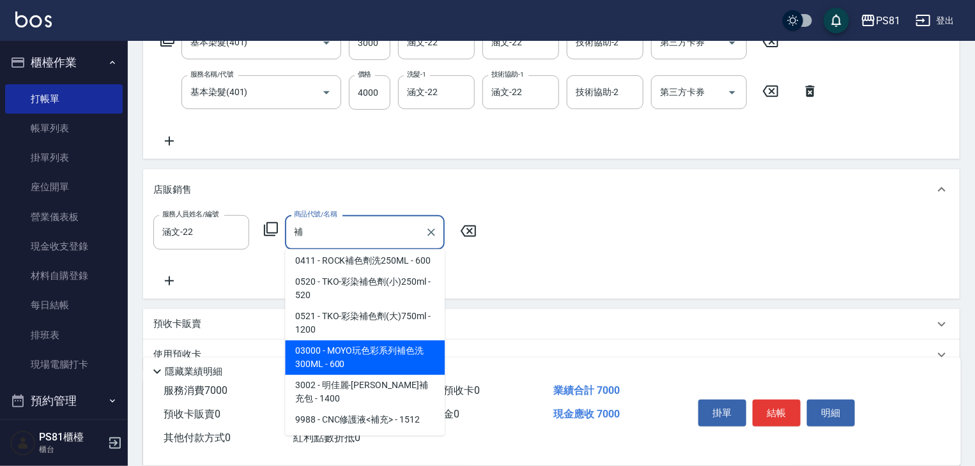
click at [381, 375] on span "03000 - MOYO玩色彩系列補色洗300ML - 600" at bounding box center [365, 357] width 160 height 34
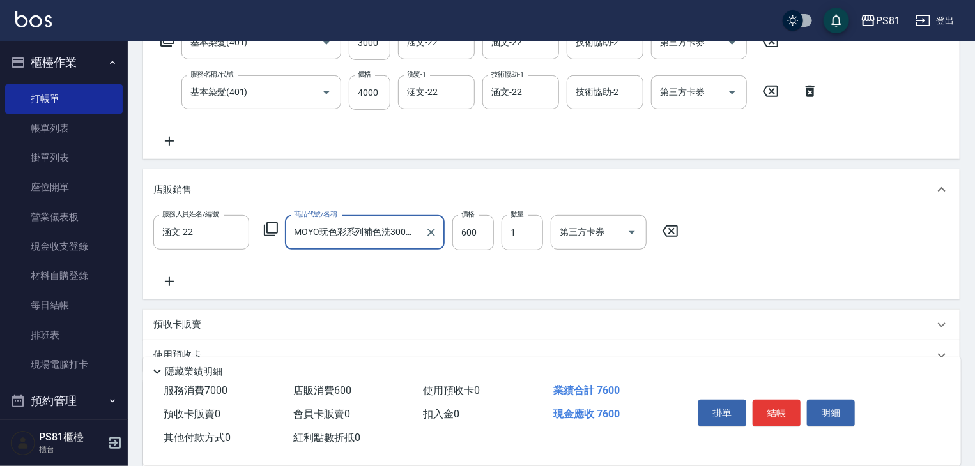
type input "MOYO玩色彩系列補色洗300ML"
click at [409, 275] on div "服務人員姓名/編號 涵文-22 服務人員姓名/編號 商品代號/名稱 MOYO玩色彩系列補色洗300ML 商品代號/名稱 價格 600 價格 數量 1 數量 第…" at bounding box center [551, 251] width 796 height 73
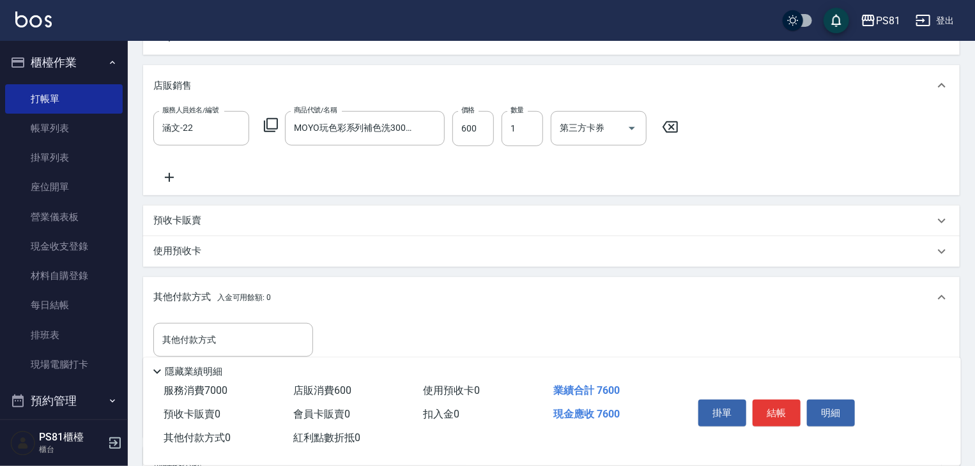
scroll to position [465, 0]
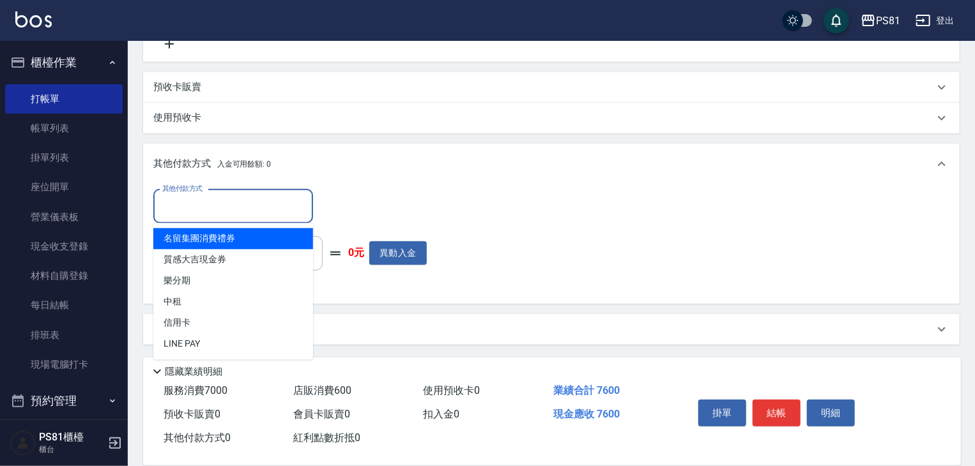
click at [285, 210] on input "其他付款方式" at bounding box center [233, 206] width 148 height 22
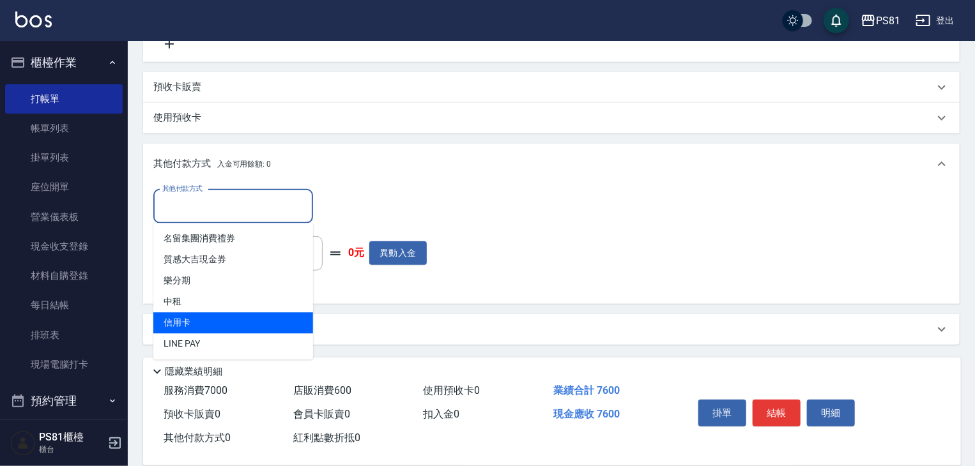
click at [218, 324] on span "信用卡" at bounding box center [233, 323] width 160 height 21
type input "信用卡"
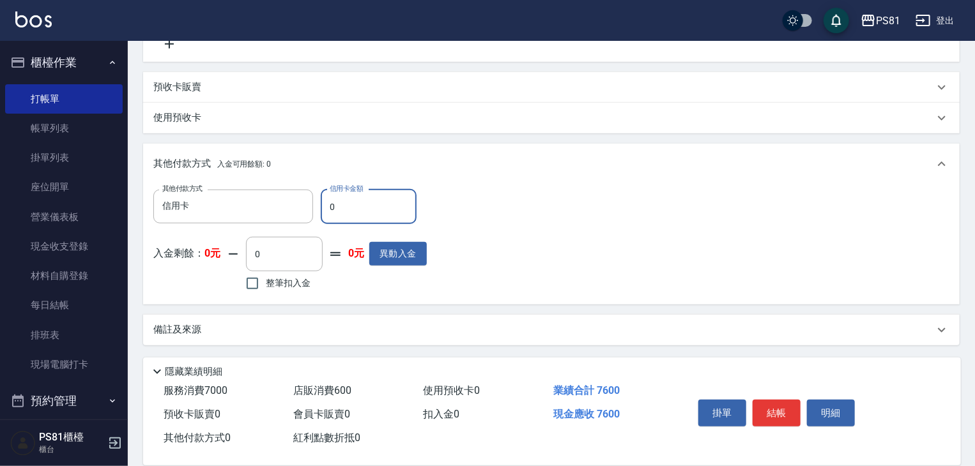
click at [393, 206] on input "0" at bounding box center [369, 207] width 96 height 34
type input "7000"
drag, startPoint x: 627, startPoint y: 255, endPoint x: 674, endPoint y: 281, distance: 53.2
click at [628, 255] on div "其他付款方式 信用卡 其他付款方式 信用卡金額 7000 信用卡金額 入金剩餘： 0元 0 ​ 整筆扣入金 0元 異動入金" at bounding box center [551, 242] width 796 height 105
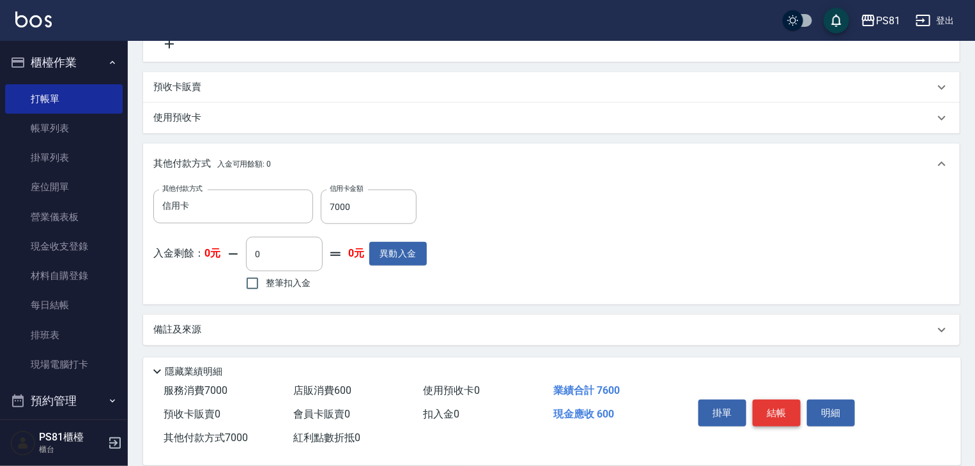
click at [768, 402] on button "結帳" at bounding box center [776, 413] width 48 height 27
type input "[DATE] 21:03"
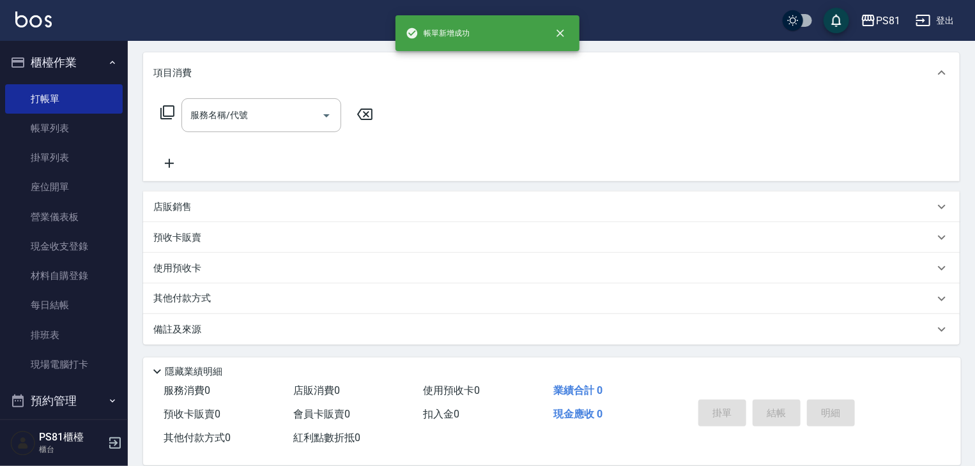
scroll to position [0, 0]
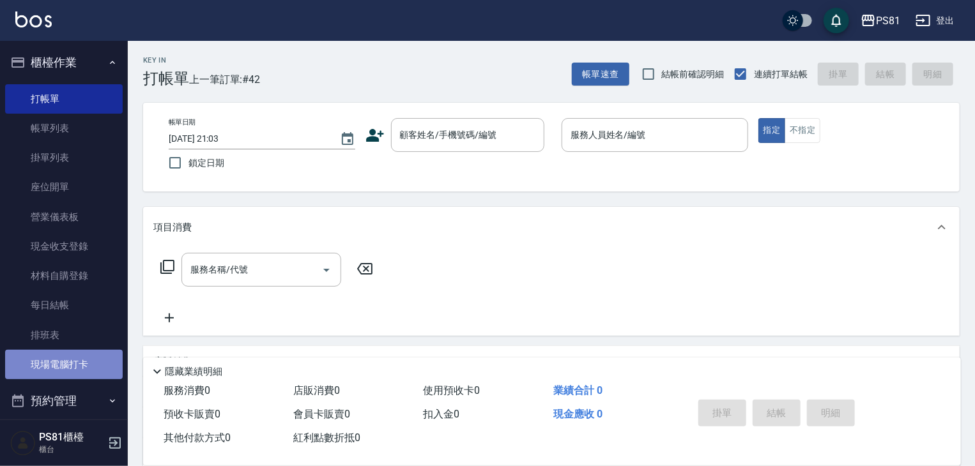
click at [63, 360] on link "現場電腦打卡" at bounding box center [64, 364] width 118 height 29
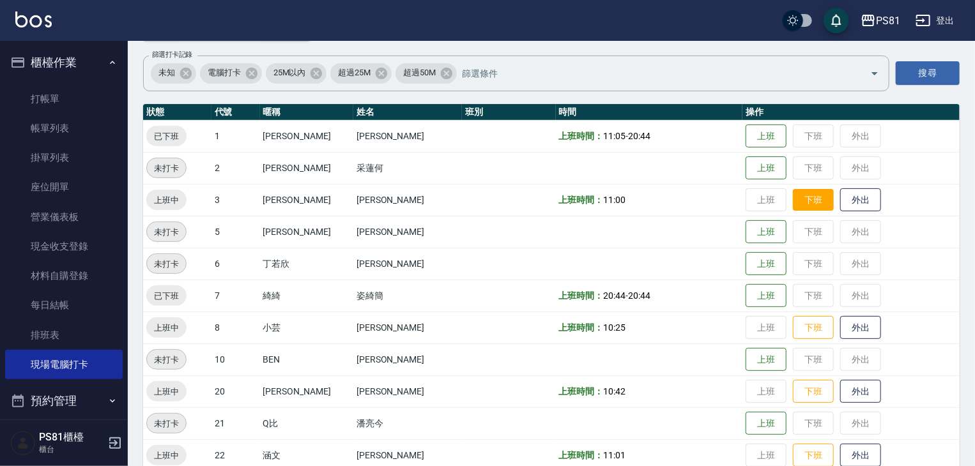
scroll to position [128, 0]
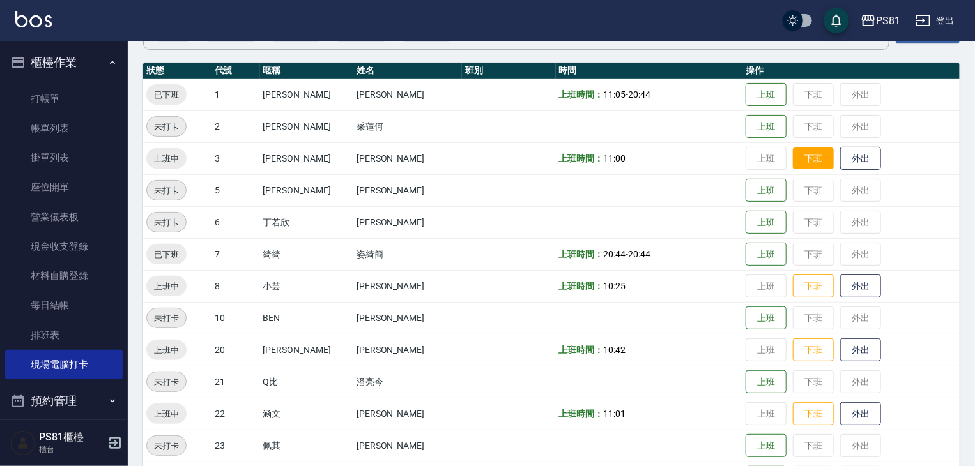
click at [794, 290] on button "下班" at bounding box center [813, 287] width 41 height 24
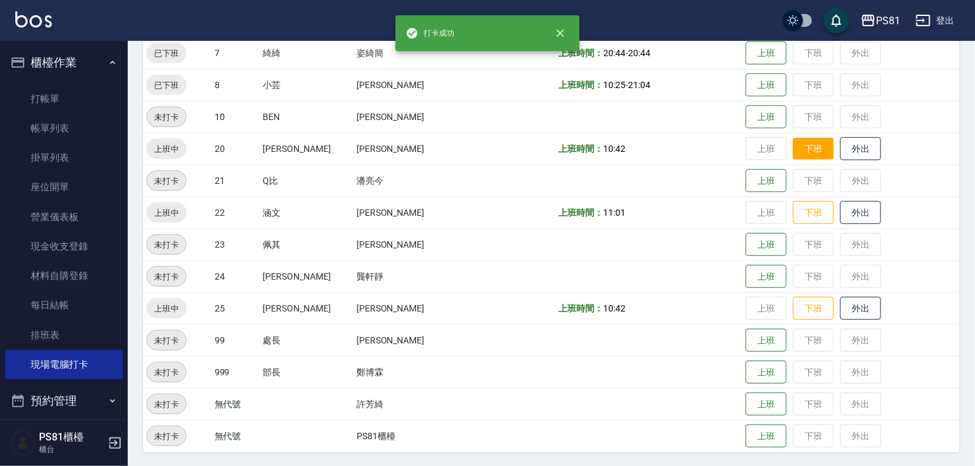
scroll to position [330, 0]
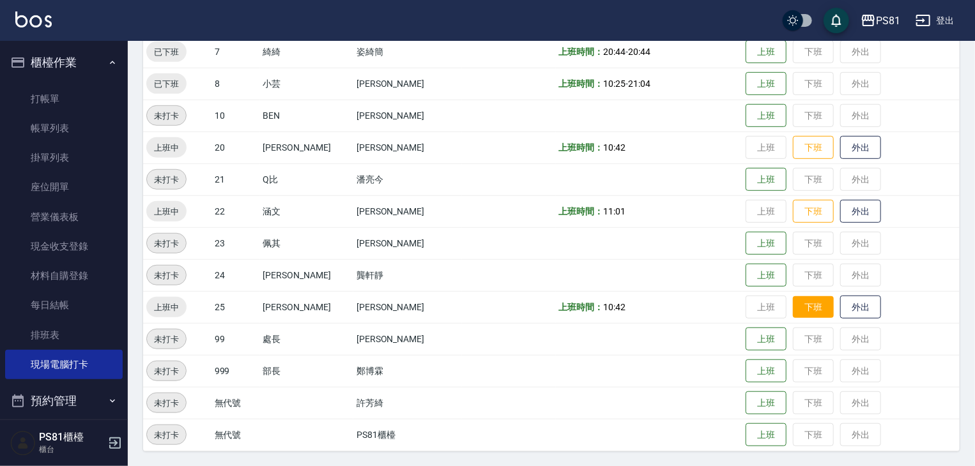
click at [795, 300] on button "下班" at bounding box center [813, 307] width 41 height 22
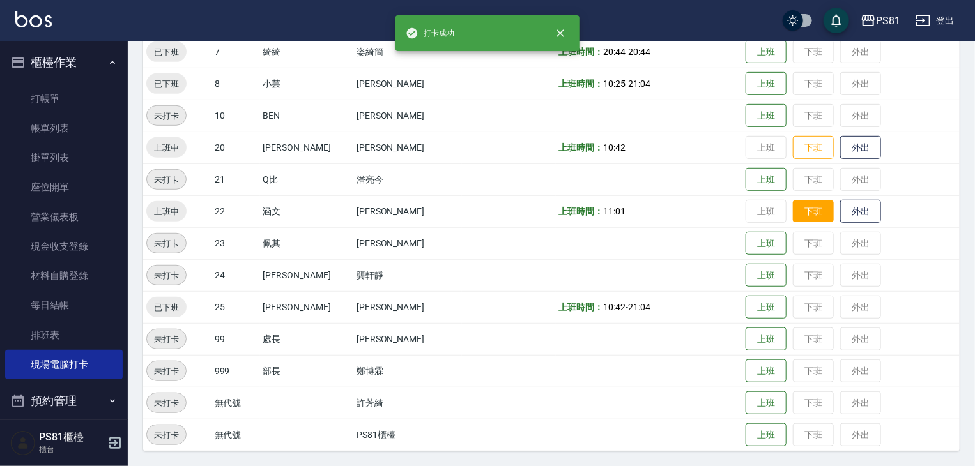
click at [793, 215] on button "下班" at bounding box center [813, 212] width 41 height 22
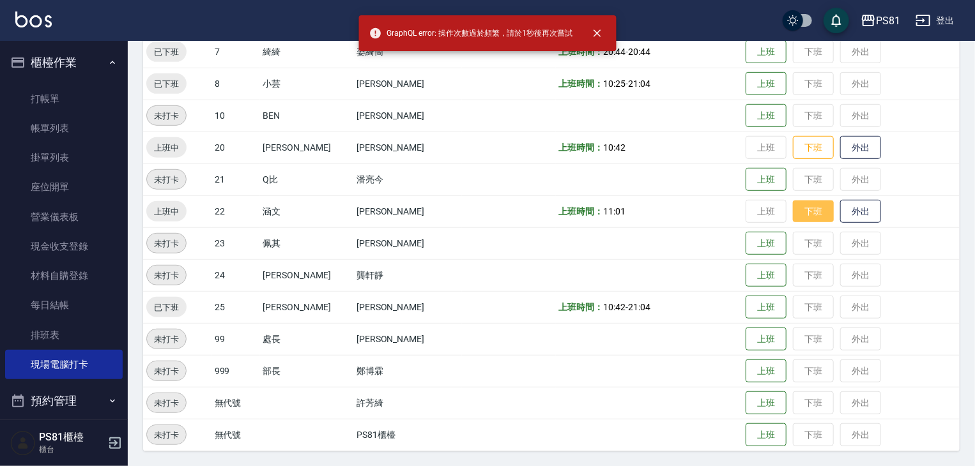
click at [793, 210] on button "下班" at bounding box center [813, 212] width 41 height 22
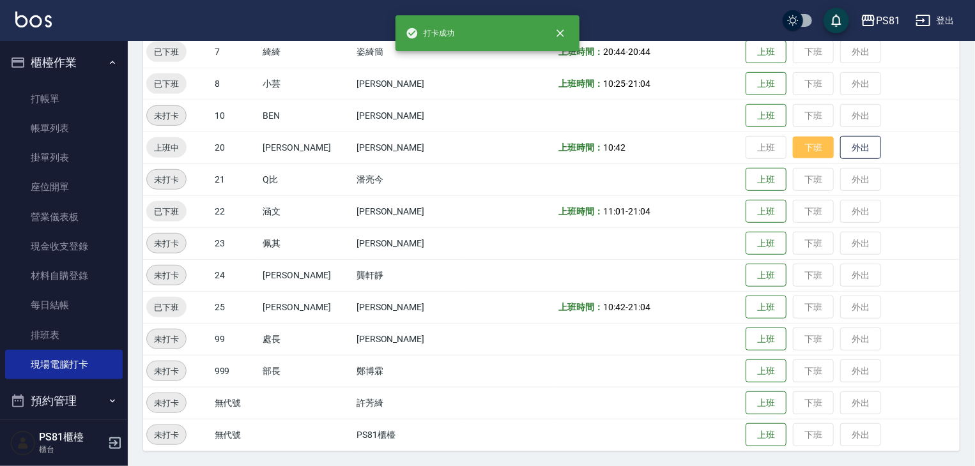
click at [793, 144] on button "下班" at bounding box center [813, 148] width 41 height 22
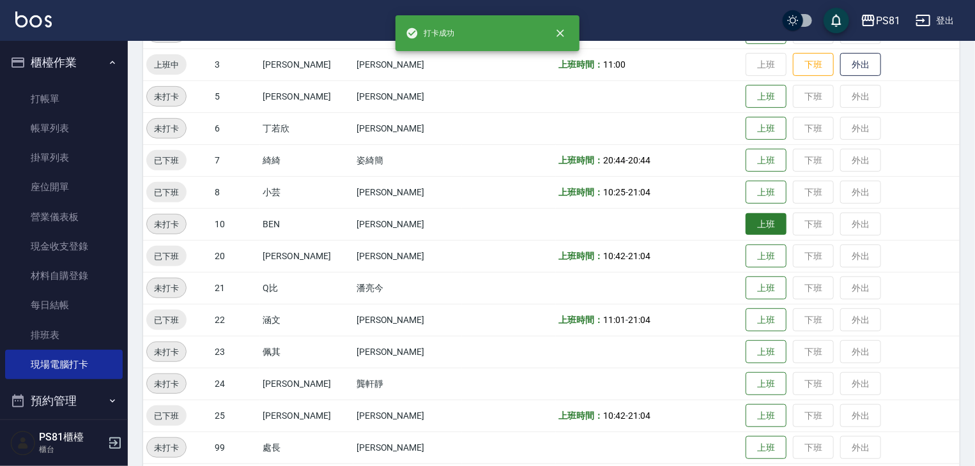
scroll to position [75, 0]
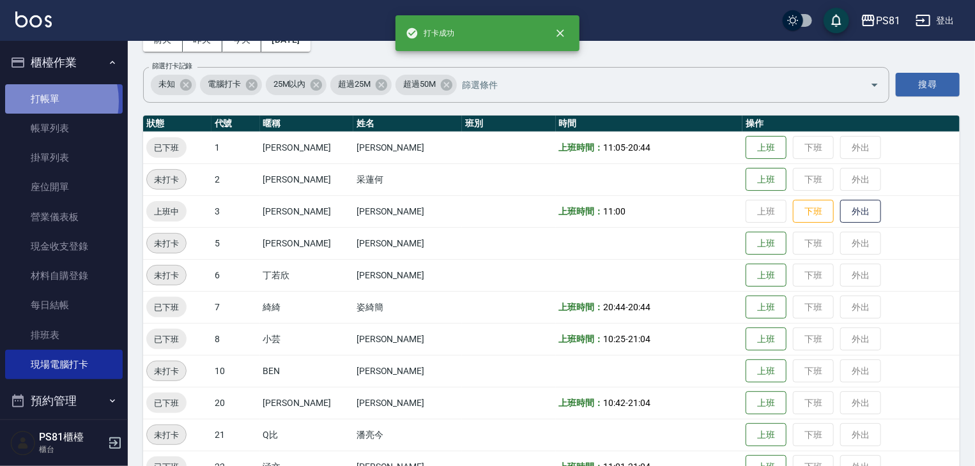
click at [42, 101] on link "打帳單" at bounding box center [64, 98] width 118 height 29
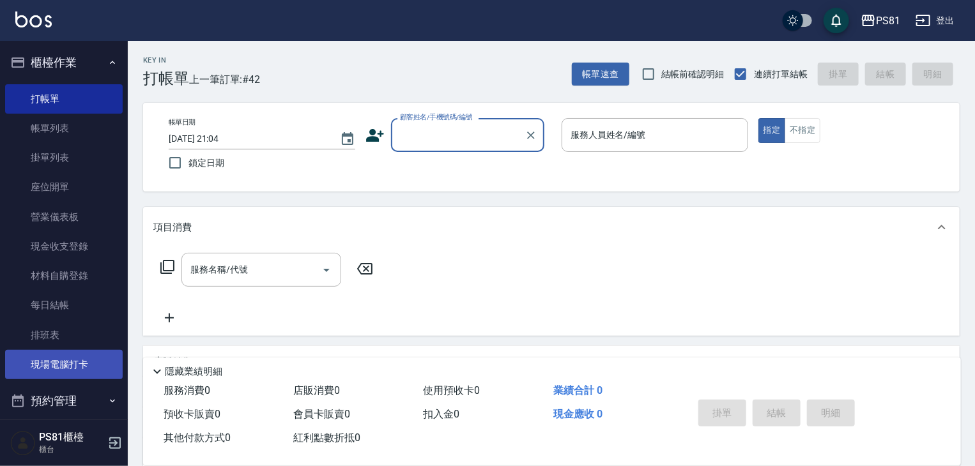
click at [43, 367] on link "現場電腦打卡" at bounding box center [64, 364] width 118 height 29
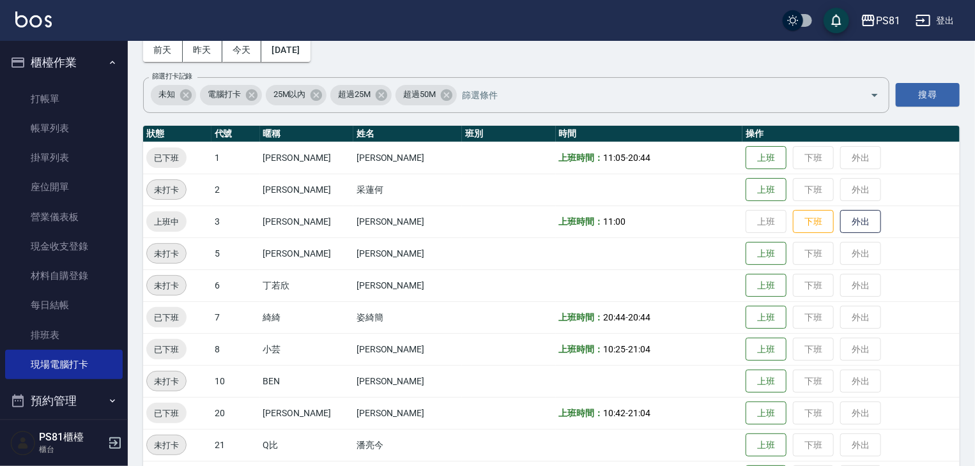
scroll to position [64, 0]
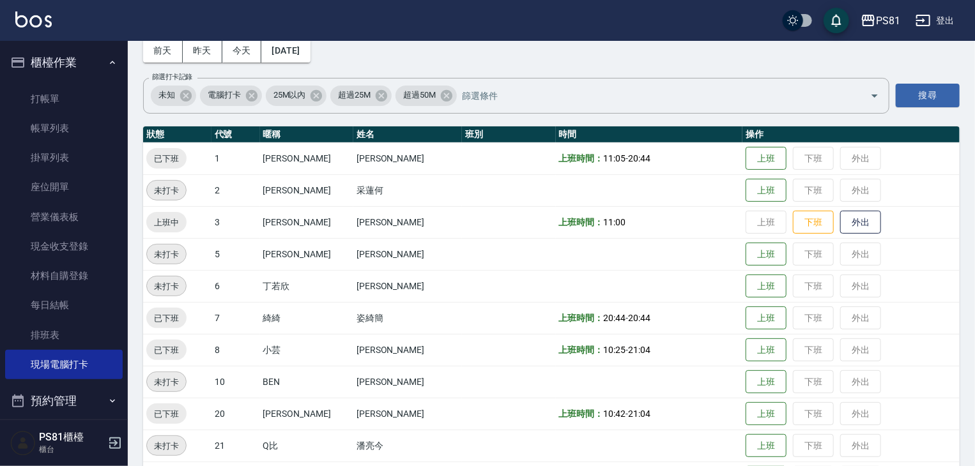
click at [658, 232] on td "上班時間： 11:00" at bounding box center [649, 222] width 187 height 32
drag, startPoint x: 642, startPoint y: 254, endPoint x: 534, endPoint y: 227, distance: 111.2
click at [529, 214] on tbody "已下班 1 [PERSON_NAME] [PERSON_NAME] 上班時間： 11:05 - 20:44 上班 下班 外出 未打卡 2 采[PERSON_N…" at bounding box center [551, 429] width 816 height 575
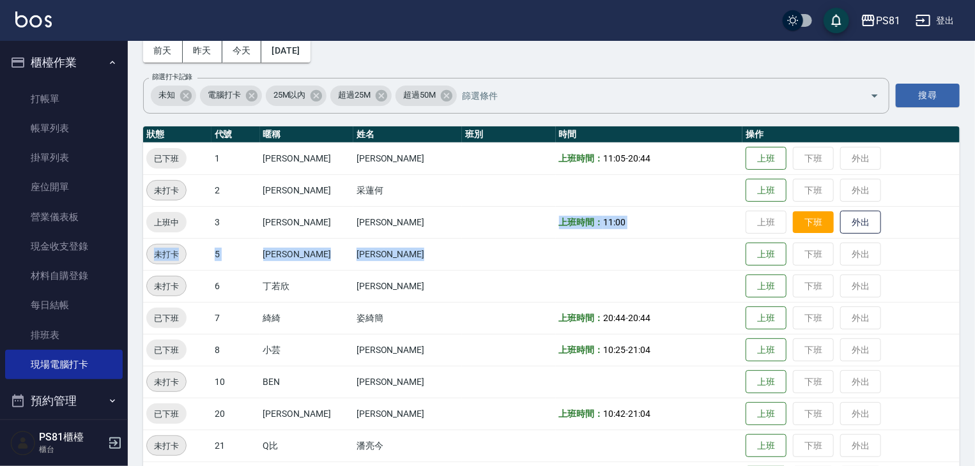
click at [797, 225] on button "下班" at bounding box center [813, 222] width 41 height 22
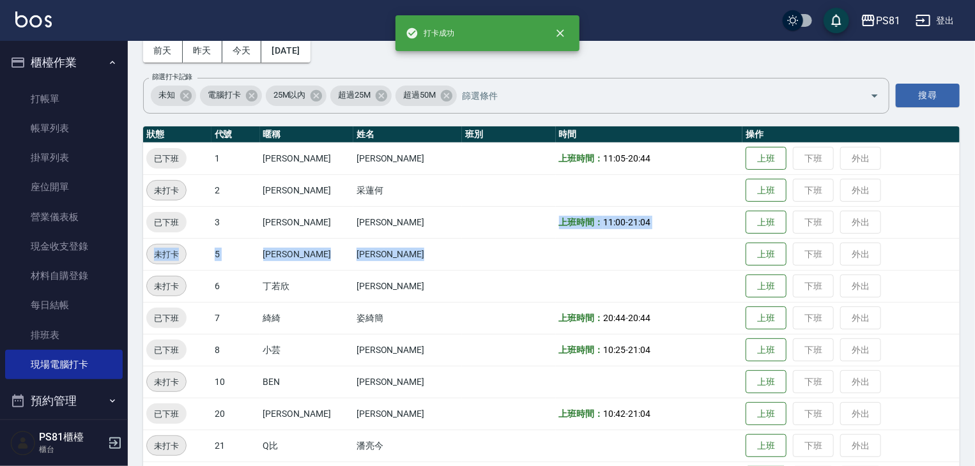
click at [660, 227] on td "上班時間： 11:00 - 21:04" at bounding box center [649, 222] width 187 height 32
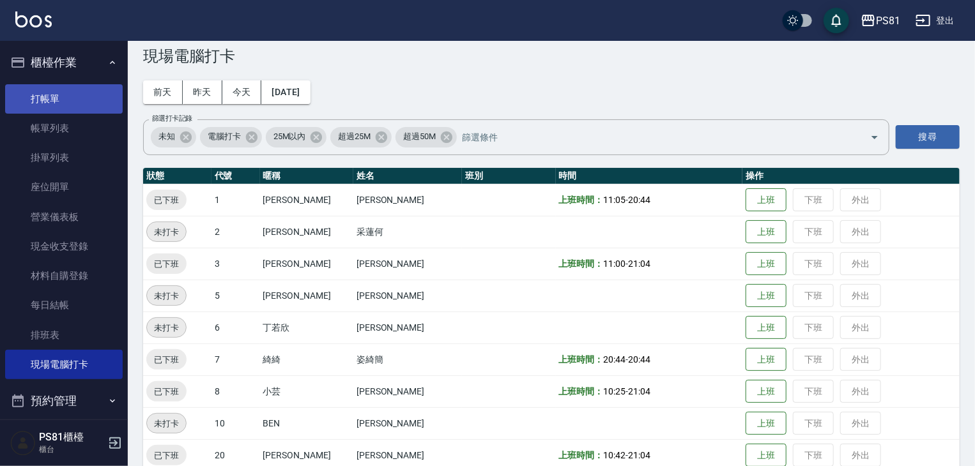
scroll to position [0, 0]
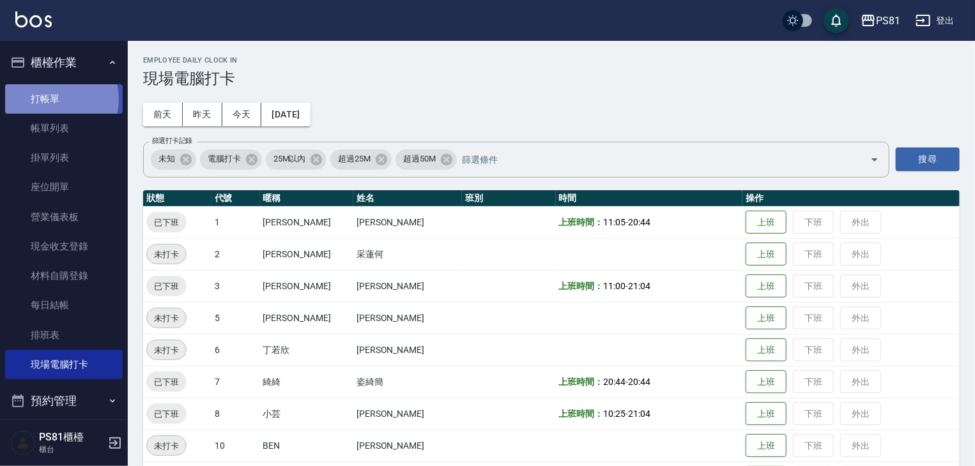
click at [53, 99] on link "打帳單" at bounding box center [64, 98] width 118 height 29
click at [54, 99] on link "打帳單" at bounding box center [64, 98] width 118 height 29
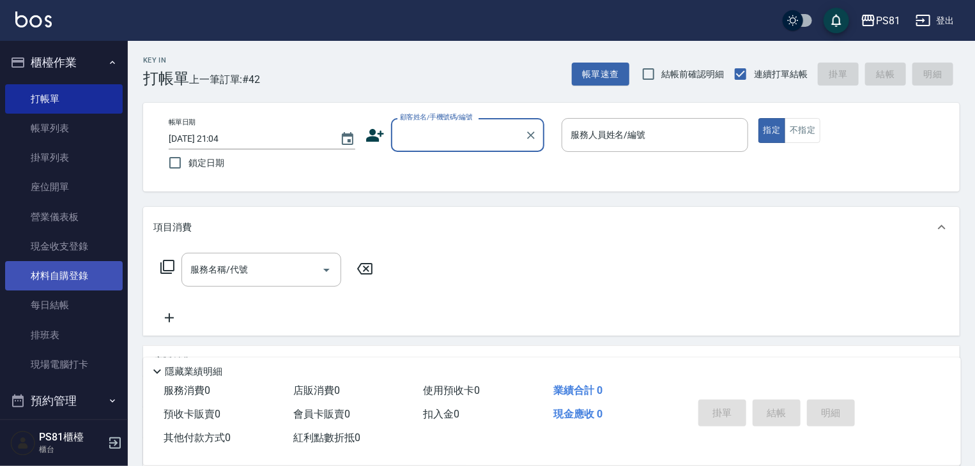
click at [102, 277] on link "材料自購登錄" at bounding box center [64, 275] width 118 height 29
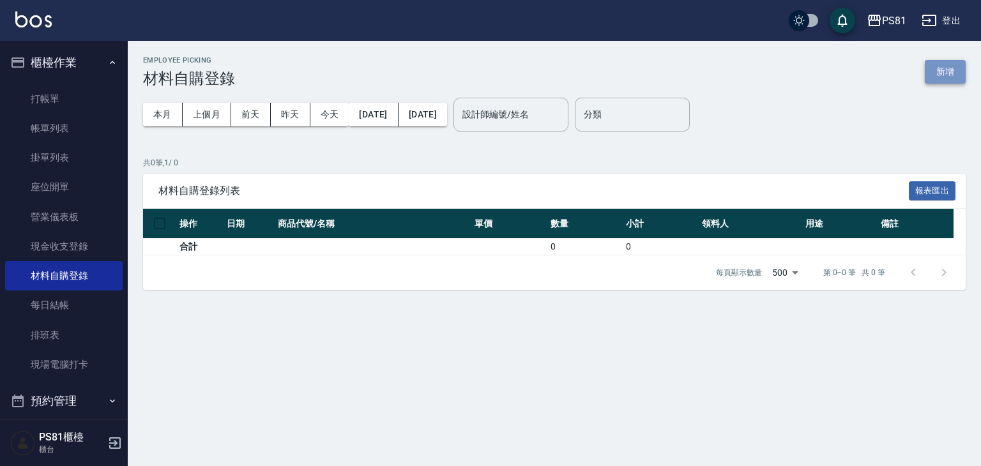
click at [945, 70] on button "新增" at bounding box center [945, 72] width 41 height 24
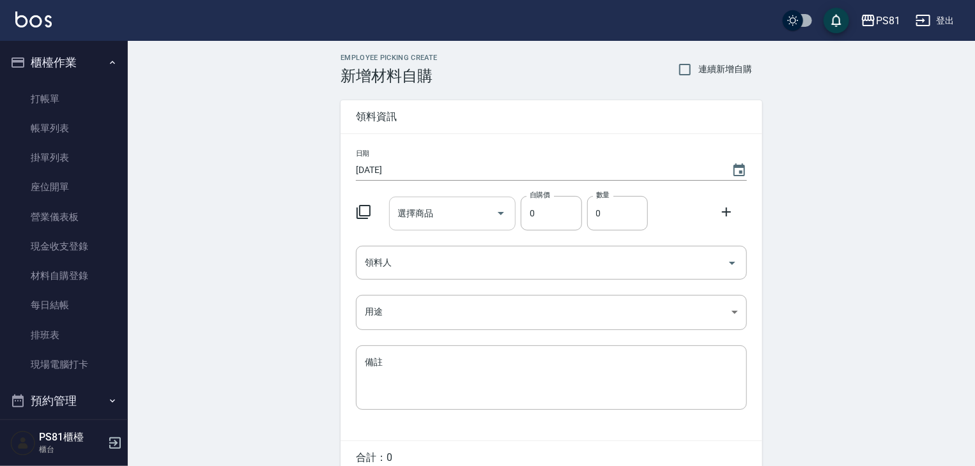
click at [466, 208] on input "選擇商品" at bounding box center [443, 213] width 96 height 22
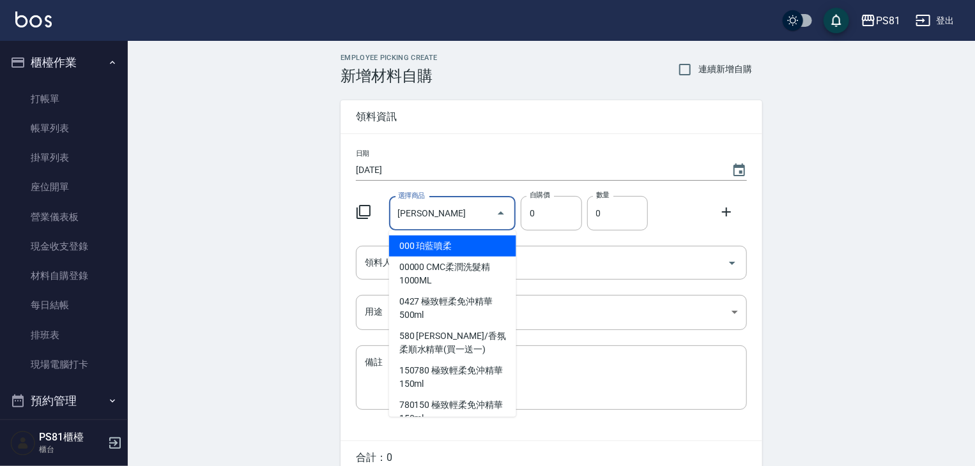
click at [491, 247] on li "000 珀藍噴柔" at bounding box center [452, 246] width 127 height 21
type input "珀藍噴柔"
type input "200"
type input "1"
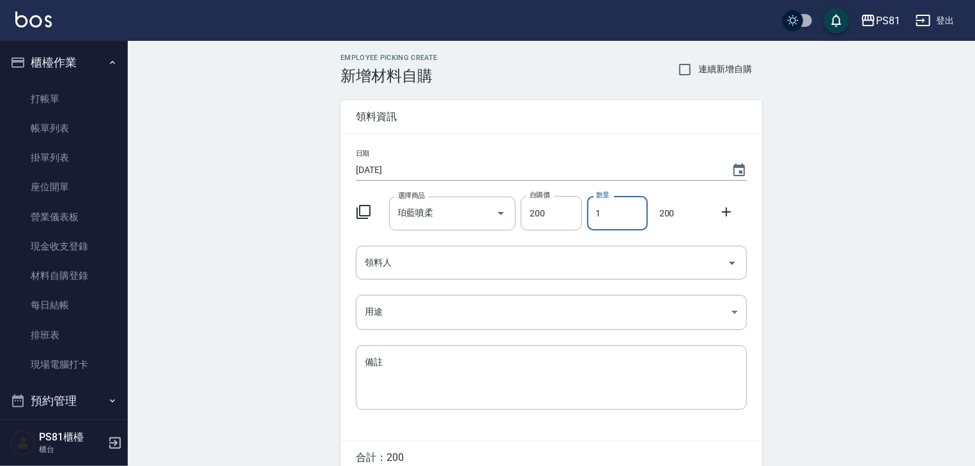
click at [613, 220] on input "1" at bounding box center [617, 213] width 61 height 34
click at [445, 274] on input "領料人" at bounding box center [542, 263] width 360 height 22
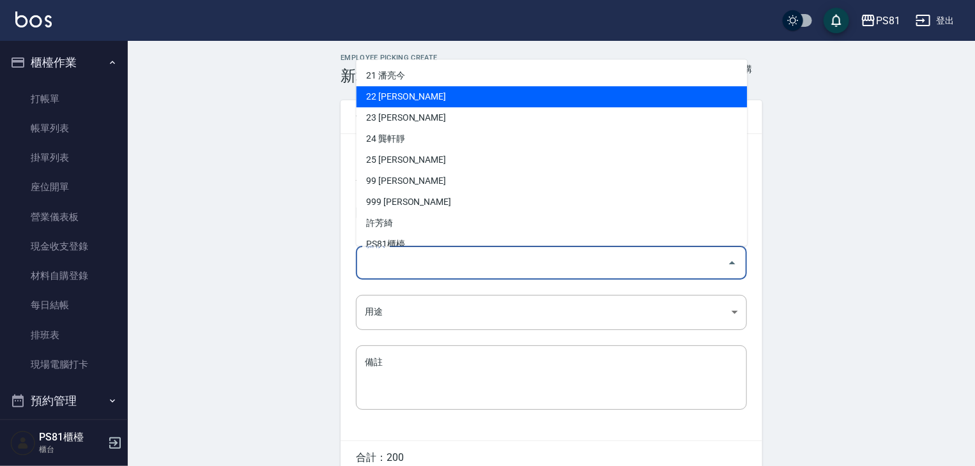
scroll to position [192, 0]
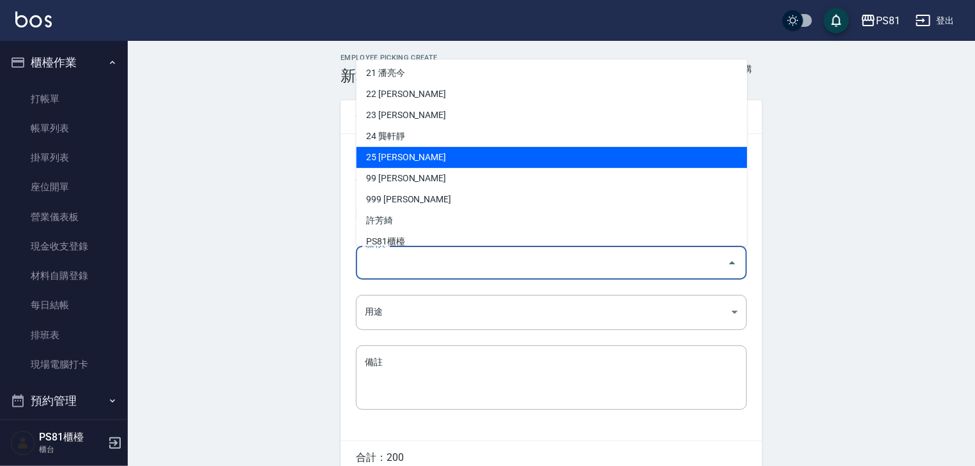
click at [397, 163] on li "25 [PERSON_NAME]" at bounding box center [551, 157] width 391 height 21
type input "[PERSON_NAME]"
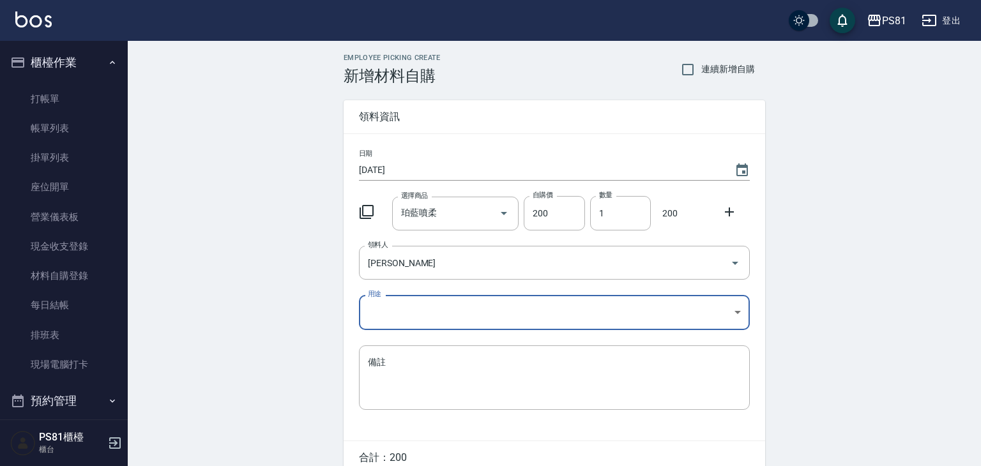
click at [379, 320] on body "PS81 登出 櫃檯作業 打帳單 帳單列表 掛單列表 座位開單 營業儀表板 現金收支登錄 材料自購登錄 每日結帳 排班表 現場電腦打卡 預約管理 預約管理 單…" at bounding box center [490, 263] width 981 height 526
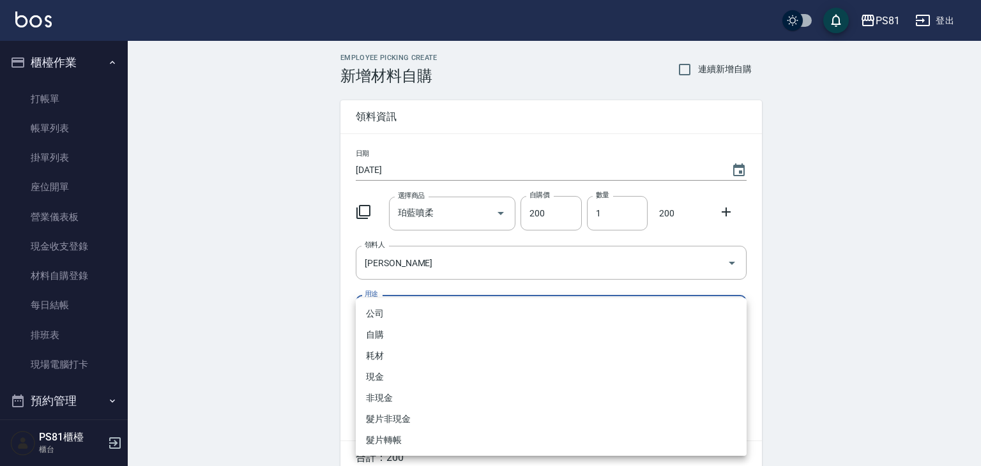
click at [376, 336] on li "自購" at bounding box center [551, 334] width 391 height 21
type input "自購"
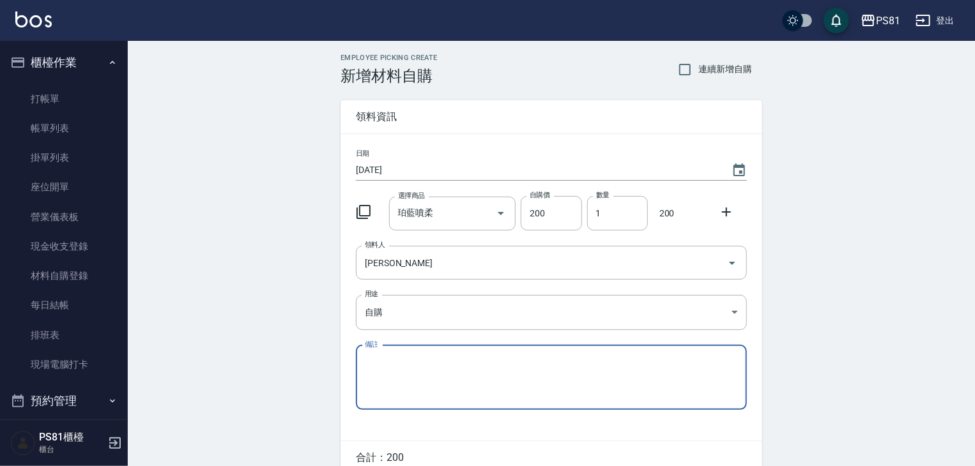
click at [312, 350] on div "Employee Picking Create 新增材料自購 連續新增自購 領料資訊 日期 [DATE] 選擇商品 珀藍噴柔 選擇商品 自購價 200 自購價…" at bounding box center [551, 283] width 847 height 485
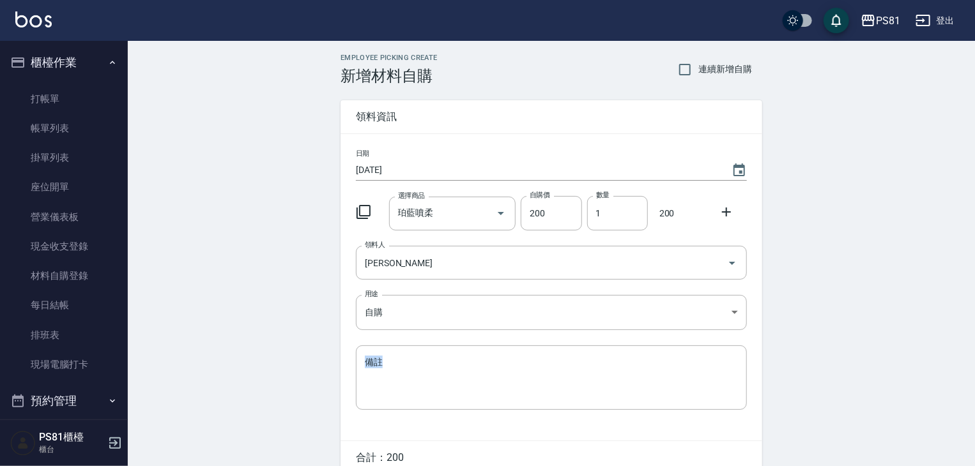
drag, startPoint x: 312, startPoint y: 350, endPoint x: 307, endPoint y: 363, distance: 14.1
click at [307, 366] on div "Employee Picking Create 新增材料自購 連續新增自購 領料資訊 日期 [DATE] 選擇商品 珀藍噴柔 選擇商品 自購價 200 自購價…" at bounding box center [551, 283] width 847 height 485
click at [307, 363] on div "Employee Picking Create 新增材料自購 連續新增自購 領料資訊 日期 [DATE] 選擇商品 珀藍噴柔 選擇商品 自購價 200 自購價…" at bounding box center [551, 283] width 847 height 485
click at [338, 367] on div "Employee Picking Create 新增材料自購 連續新增自購 領料資訊 日期 [DATE] 選擇商品 珀藍噴柔 選擇商品 自購價 200 自購價…" at bounding box center [551, 283] width 447 height 485
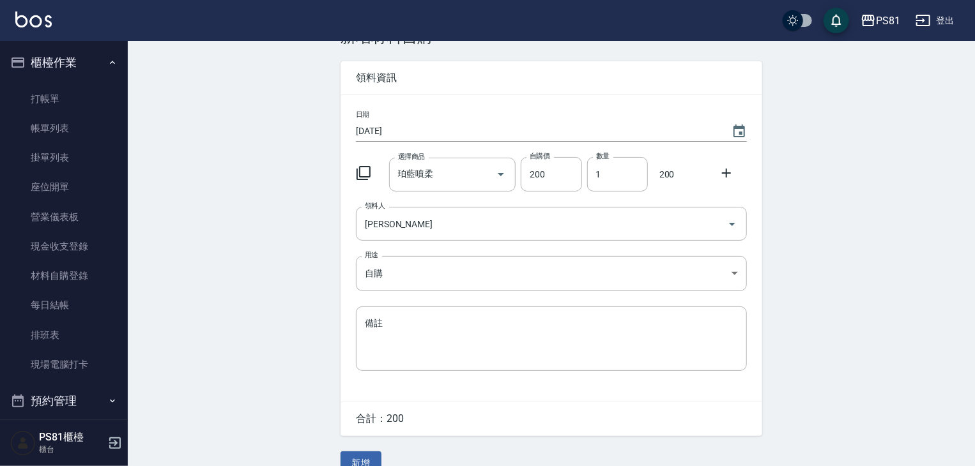
scroll to position [61, 0]
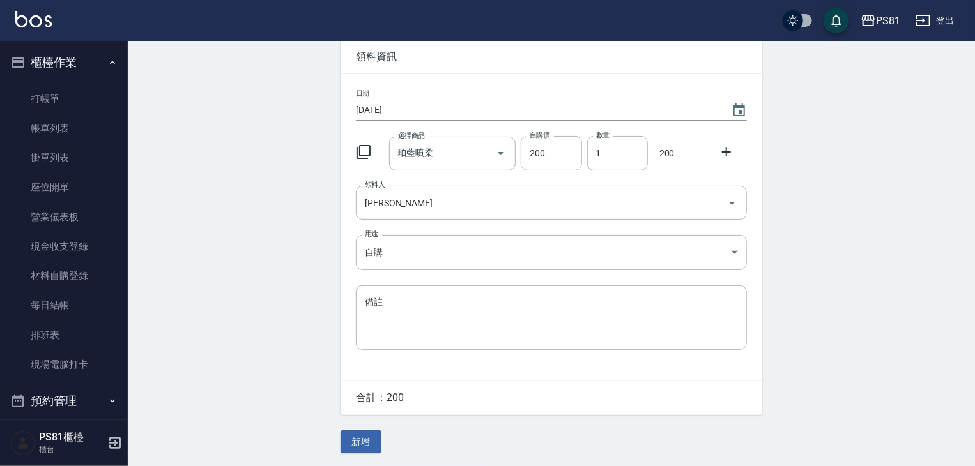
click at [300, 284] on div "Employee Picking Create 新增材料自購 連續新增自購 領料資訊 日期 [DATE] 選擇商品 珀藍噴柔 選擇商品 自購價 200 自購價…" at bounding box center [551, 223] width 847 height 485
click at [247, 277] on div "Employee Picking Create 新增材料自購 連續新增自購 領料資訊 日期 [DATE] 選擇商品 珀藍噴柔 選擇商品 自購價 200 自購價…" at bounding box center [551, 223] width 847 height 485
click at [365, 441] on button "新增" at bounding box center [360, 442] width 41 height 24
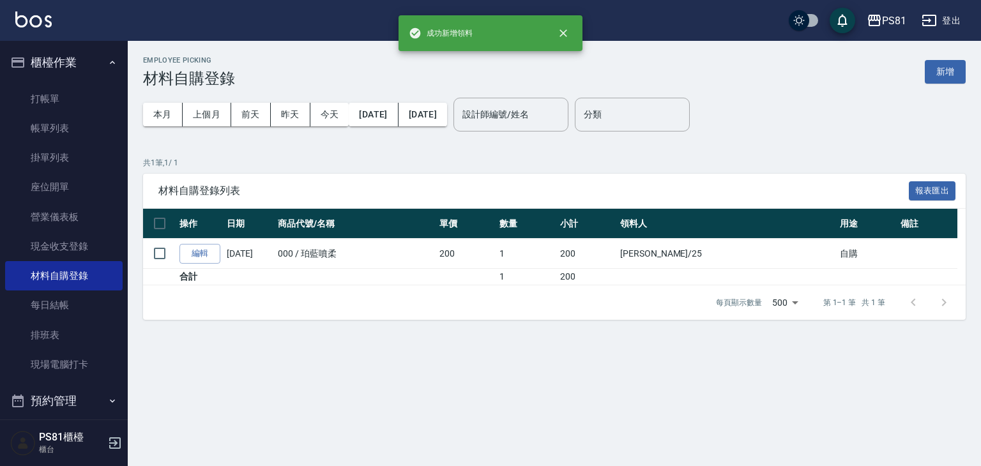
click at [588, 375] on div "Employee Picking 材料自購登錄 新增 本月 上個月 [DATE] [DATE] [DATE] [DATE] [DATE] 設計師編號/姓名 設…" at bounding box center [490, 233] width 981 height 466
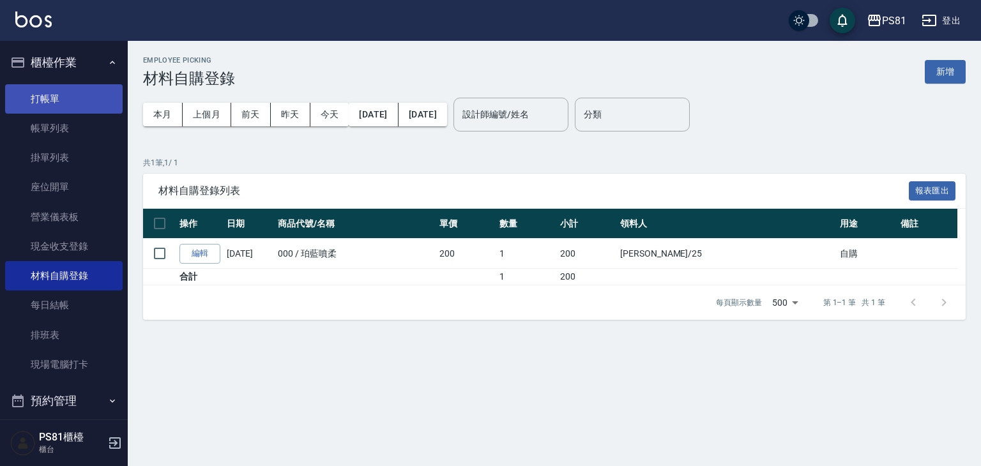
click at [24, 100] on link "打帳單" at bounding box center [64, 98] width 118 height 29
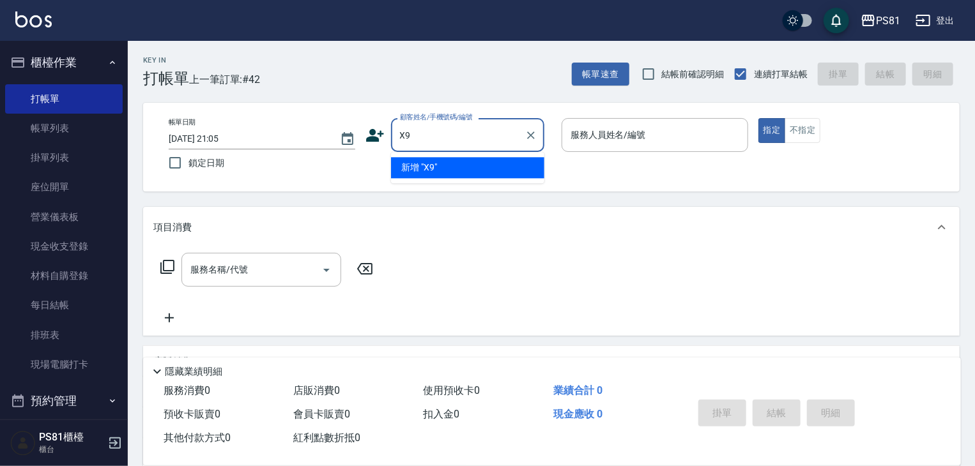
type input "X"
click at [414, 167] on li "[PERSON_NAME]/0989467985/" at bounding box center [467, 167] width 153 height 21
type input "[PERSON_NAME]/0989467985/"
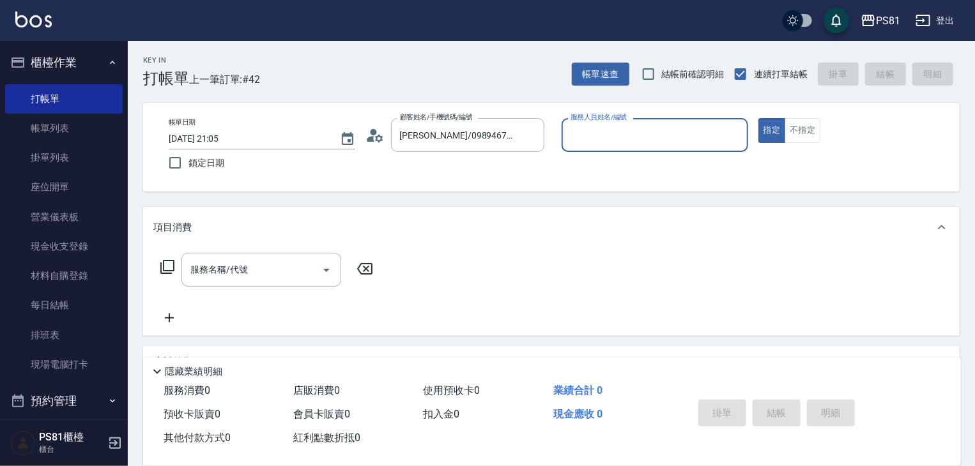
type input "[DEMOGRAPHIC_DATA]-2"
click at [784, 132] on button "不指定" at bounding box center [802, 130] width 36 height 25
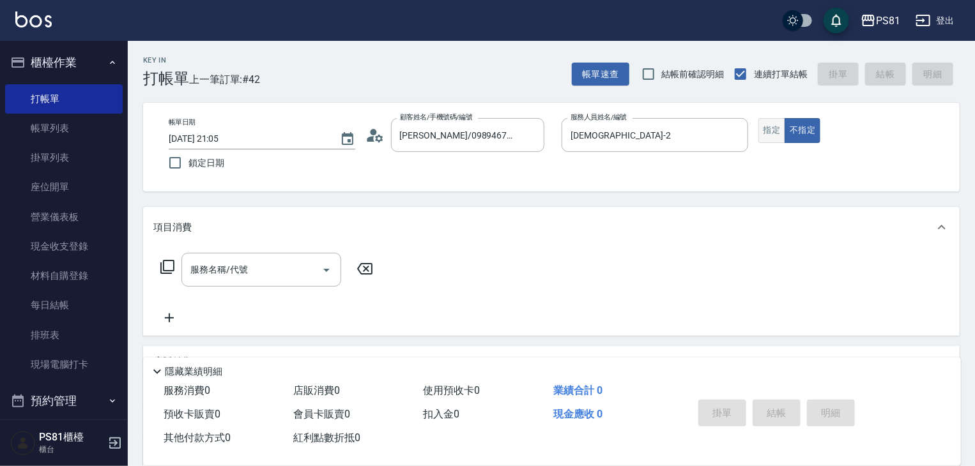
click at [765, 123] on button "指定" at bounding box center [771, 130] width 27 height 25
click at [765, 124] on button "指定" at bounding box center [771, 130] width 27 height 25
click at [207, 261] on div "服務名稱/代號 服務名稱/代號" at bounding box center [261, 270] width 160 height 34
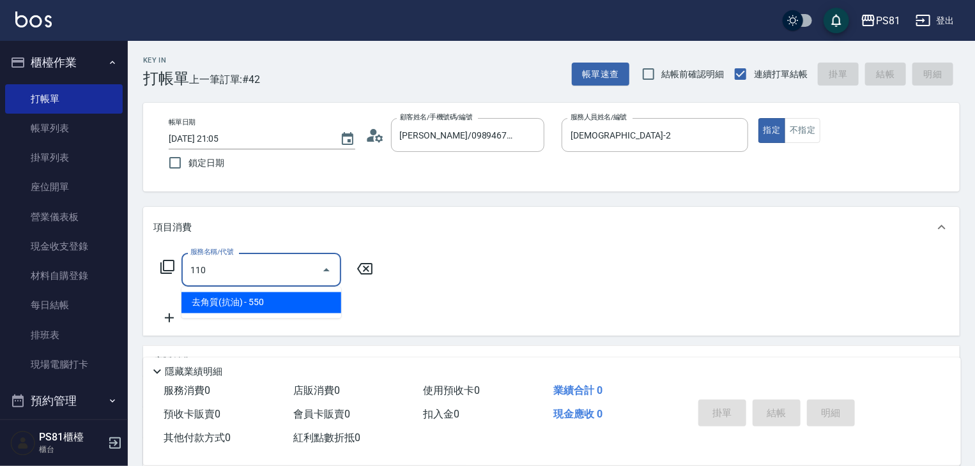
type input "去角質(抗油)(110)"
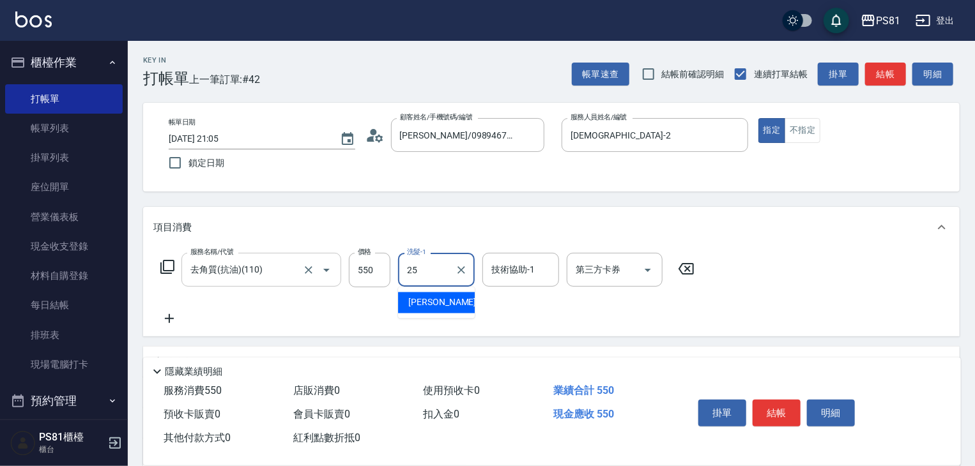
type input "[PERSON_NAME]-25"
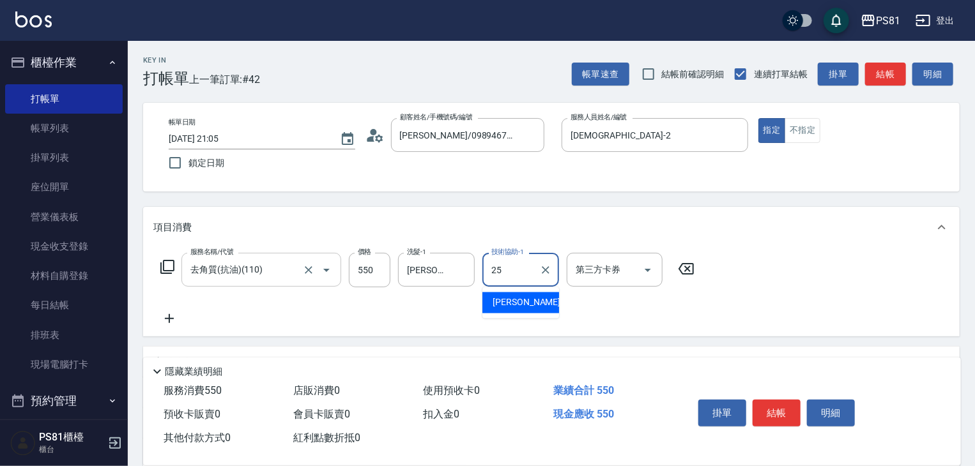
type input "[PERSON_NAME]-25"
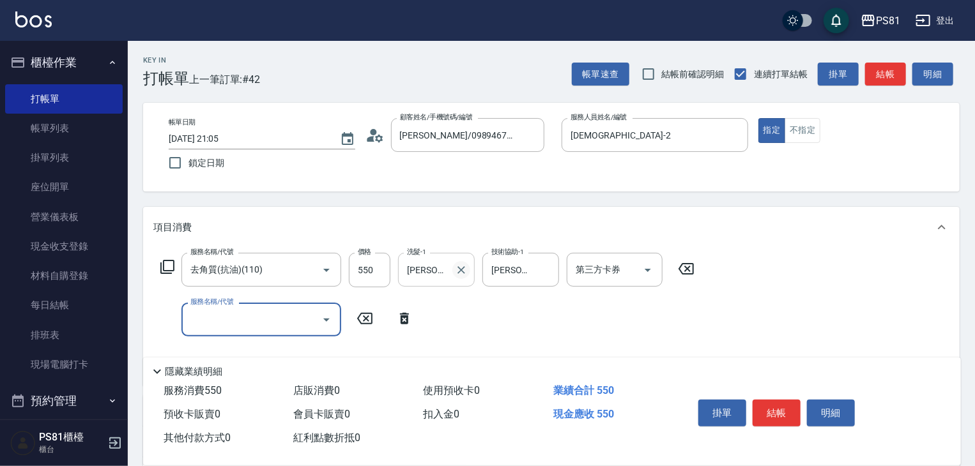
click at [460, 271] on icon "Clear" at bounding box center [461, 270] width 8 height 8
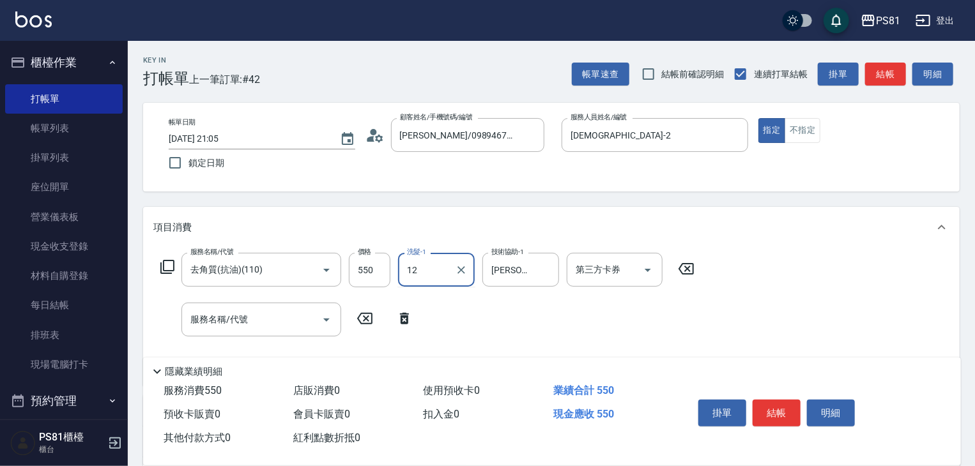
type input "1"
click at [455, 292] on div "服務名稱/代號 去角質(抗油)(110) 服務名稱/代號 價格 550 價格 洗髮-1 洗髮-1 技術協助-1 [PERSON_NAME]-25 技術協助-1…" at bounding box center [427, 314] width 549 height 123
click at [284, 330] on input "服務名稱/代號" at bounding box center [251, 319] width 129 height 22
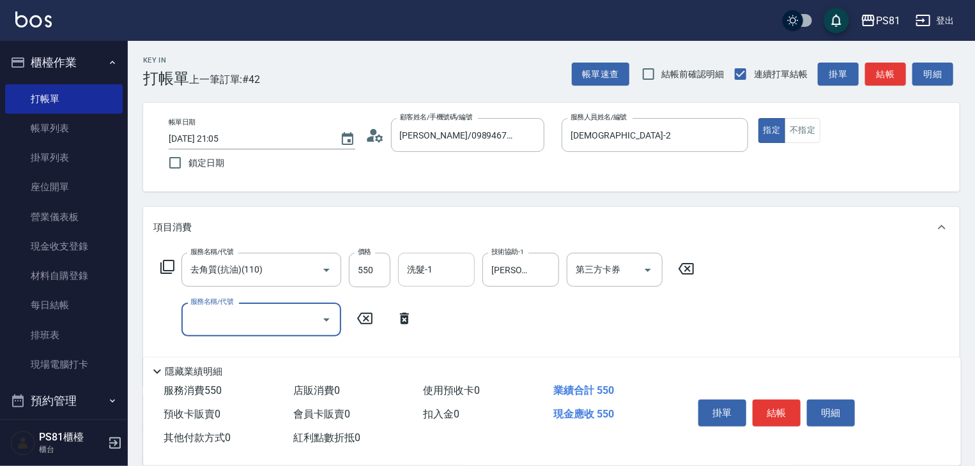
click at [437, 278] on input "洗髮-1" at bounding box center [436, 270] width 65 height 22
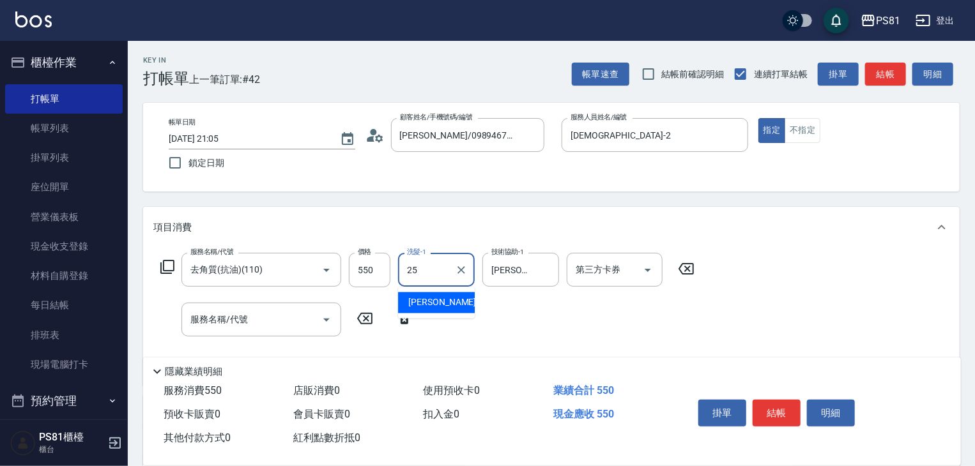
type input "[PERSON_NAME]-25"
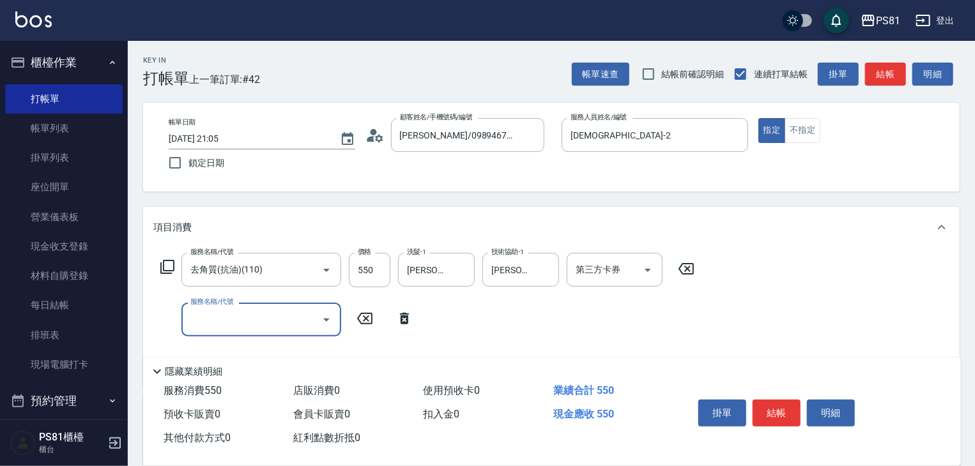
click at [261, 310] on input "服務名稱/代號" at bounding box center [251, 319] width 129 height 22
type input "121"
drag, startPoint x: 525, startPoint y: 324, endPoint x: 775, endPoint y: 361, distance: 253.0
click at [549, 326] on div "服務名稱/代號 去角質(抗油)(110) 服務名稱/代號 價格 550 價格 洗髮-1 [PERSON_NAME]-25 洗髮-1 技術協助-1 [PERSO…" at bounding box center [427, 314] width 549 height 123
click at [227, 312] on input "服務名稱/代號" at bounding box center [251, 319] width 129 height 22
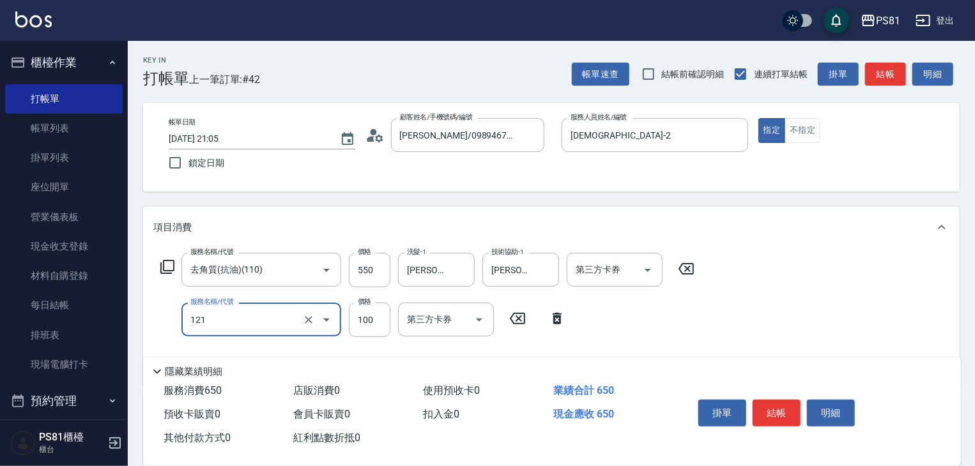
type input "剪[PERSON_NAME](121)"
drag, startPoint x: 646, startPoint y: 351, endPoint x: 676, endPoint y: 352, distance: 30.0
click at [647, 351] on div "服務名稱/代號 去角質(抗油)(110) 服務名稱/代號 價格 550 價格 洗髮-1 [PERSON_NAME]-25 洗髮-1 技術協助-1 [PERSO…" at bounding box center [427, 314] width 549 height 123
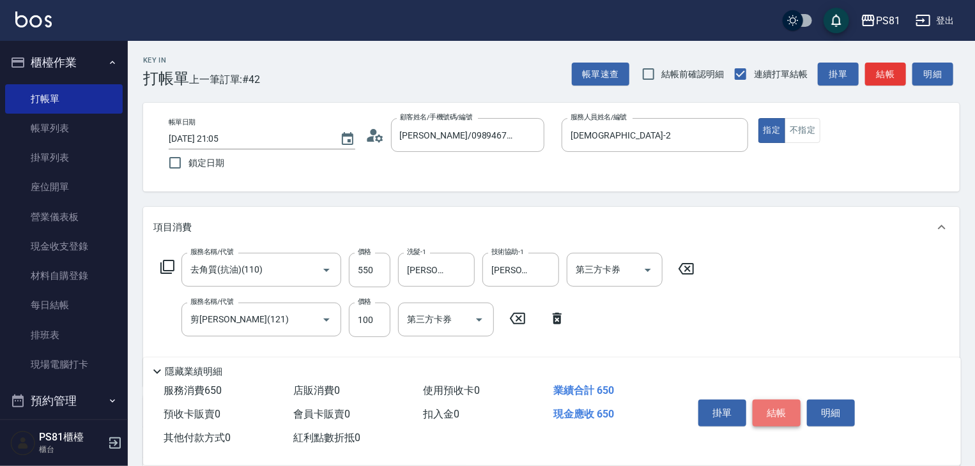
click at [772, 406] on button "結帳" at bounding box center [776, 413] width 48 height 27
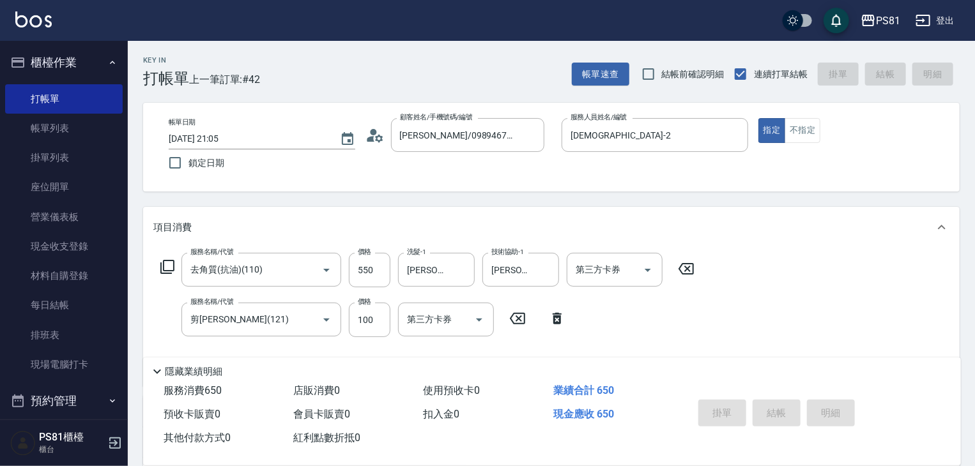
type input "[DATE] 21:06"
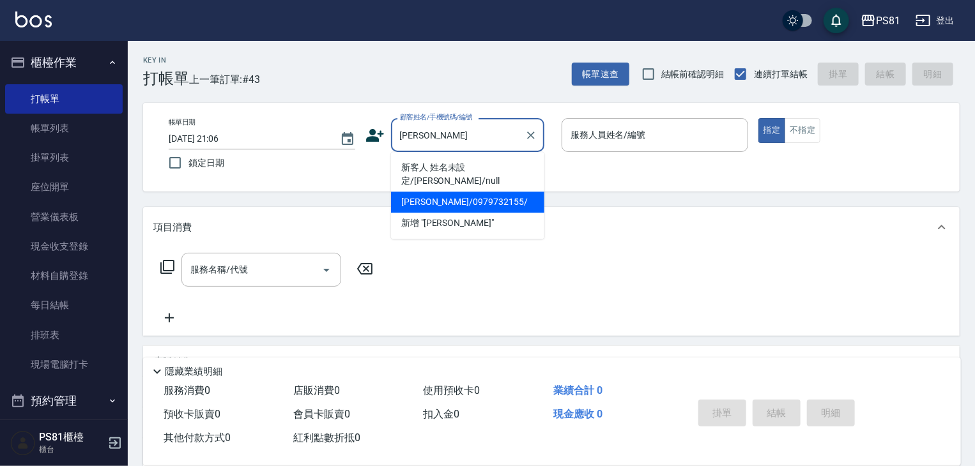
click at [469, 192] on li "[PERSON_NAME]/0979732155/" at bounding box center [467, 202] width 153 height 21
type input "[PERSON_NAME]/0979732155/"
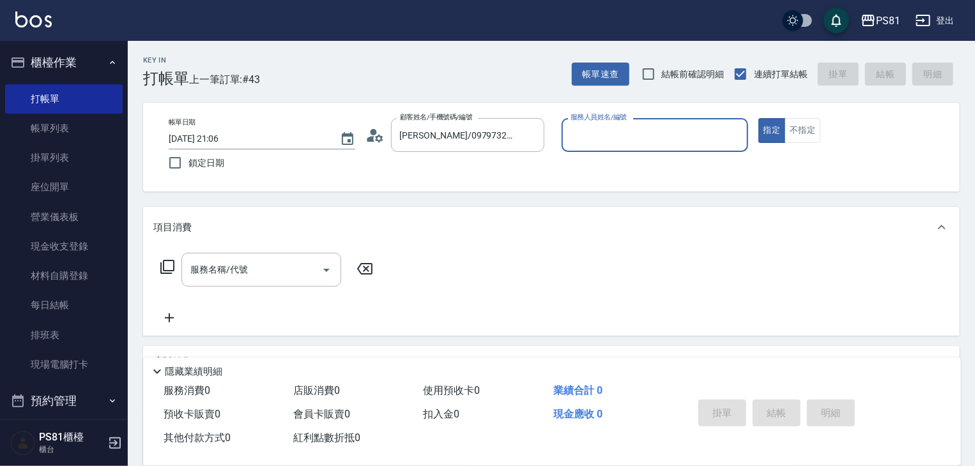
type input "[DEMOGRAPHIC_DATA]-2"
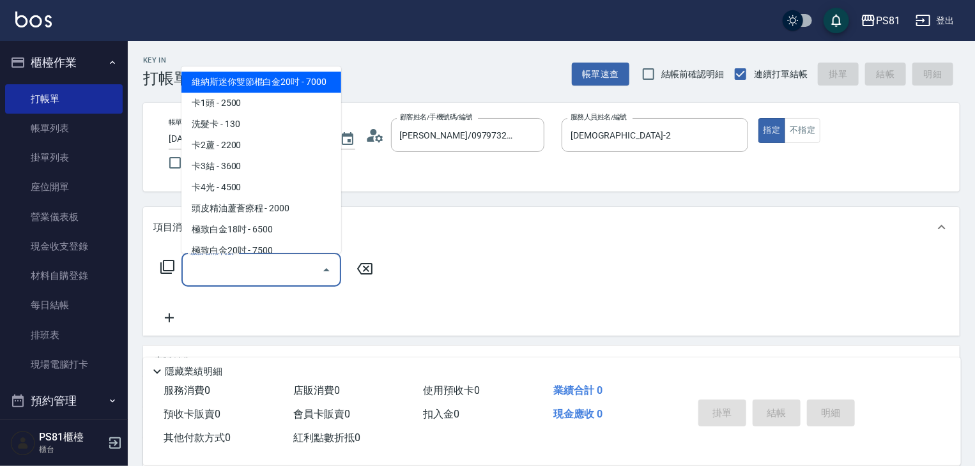
click at [292, 270] on input "服務名稱/代號" at bounding box center [251, 270] width 129 height 22
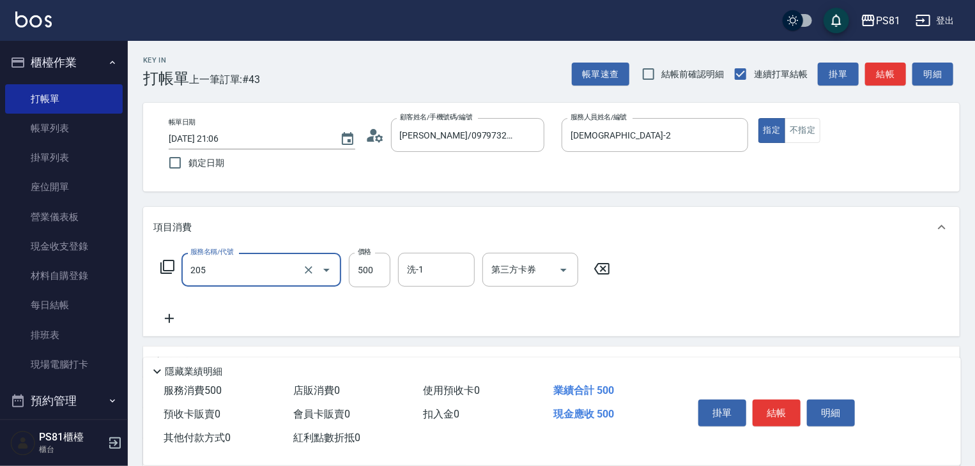
type input "A級單剪400(205)"
click at [345, 312] on div "服務名稱/代號 A級單剪400(205) 服務名稱/代號 價格 500 價格 洗-1 洗-1 第三方卡券 第三方卡券" at bounding box center [385, 289] width 464 height 73
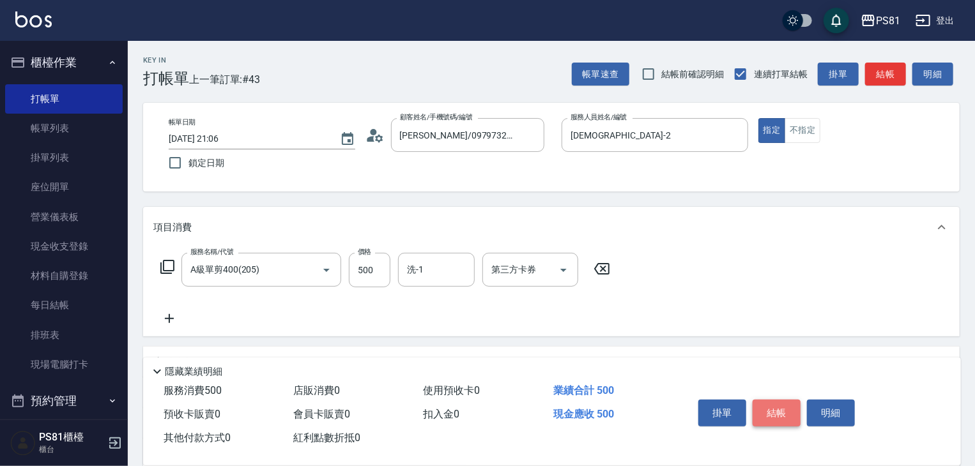
click at [782, 409] on button "結帳" at bounding box center [776, 413] width 48 height 27
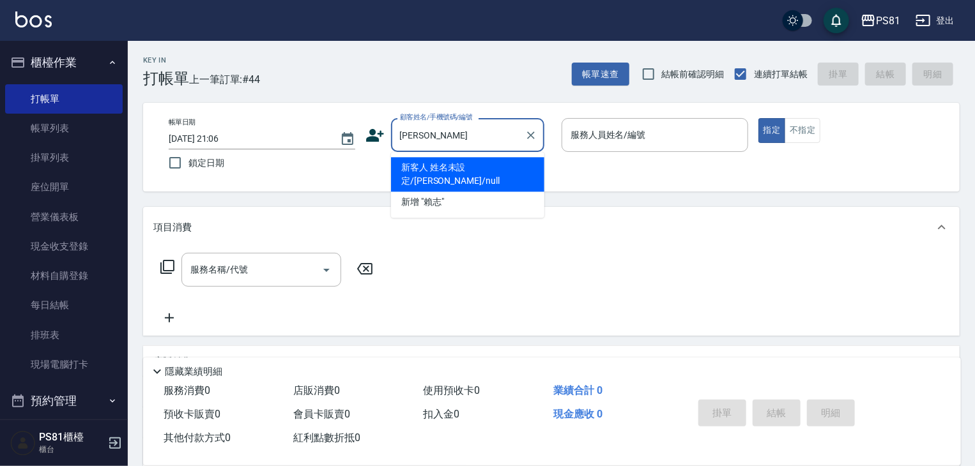
click at [516, 165] on li "新客人 姓名未設定/[PERSON_NAME]/null" at bounding box center [467, 174] width 153 height 34
type input "新客人 姓名未設定/[PERSON_NAME]/null"
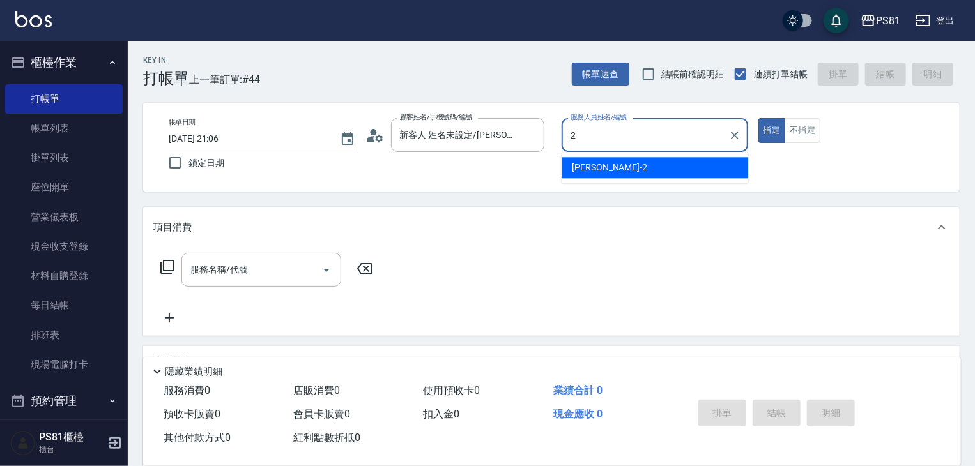
type input "[DEMOGRAPHIC_DATA]-2"
type button "true"
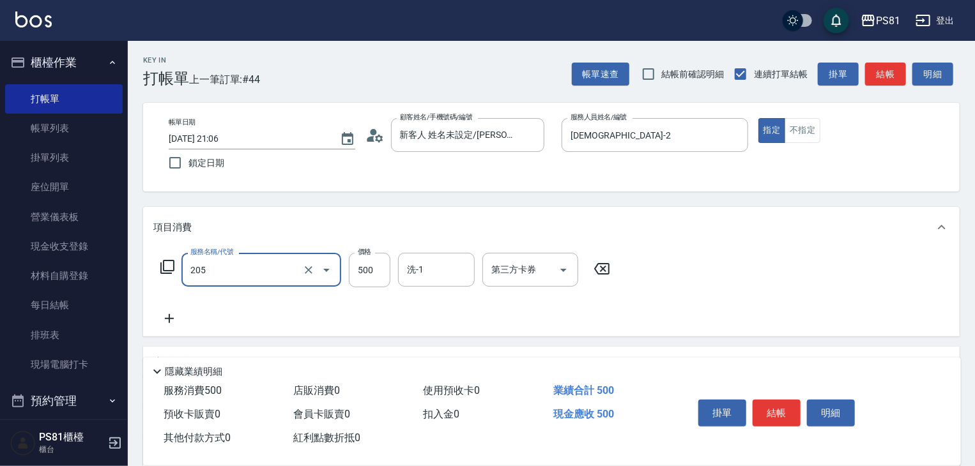
type input "A級單剪400(205)"
click at [664, 285] on div "服務名稱/代號 A級單剪400(205) 服務名稱/代號 價格 500 價格 洗-1 洗-1 第三方卡券 第三方卡券" at bounding box center [551, 292] width 816 height 89
click at [784, 405] on button "結帳" at bounding box center [776, 413] width 48 height 27
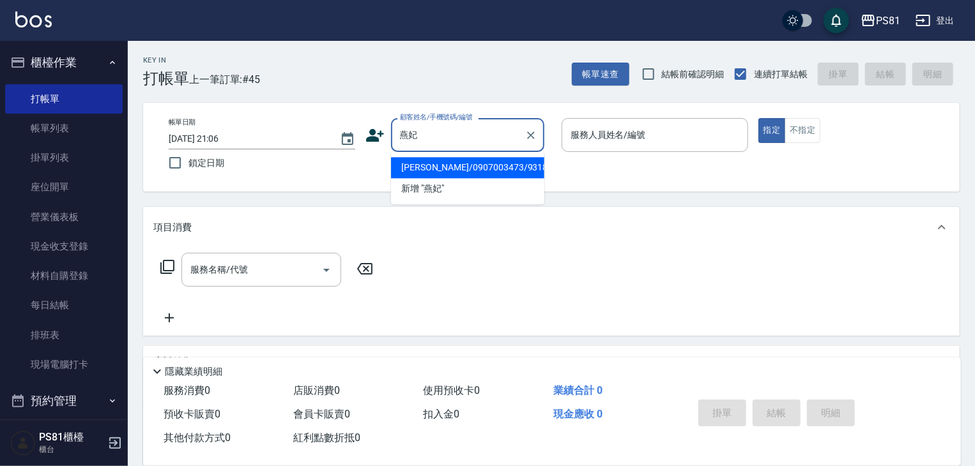
click at [470, 164] on li "[PERSON_NAME]/0907003473/9318" at bounding box center [467, 167] width 153 height 21
type input "[PERSON_NAME]/0907003473/9318"
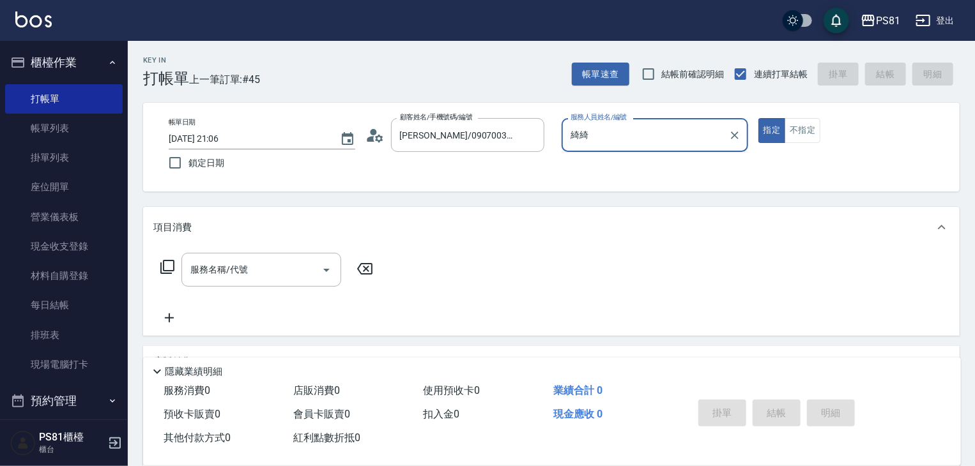
type input "綺"
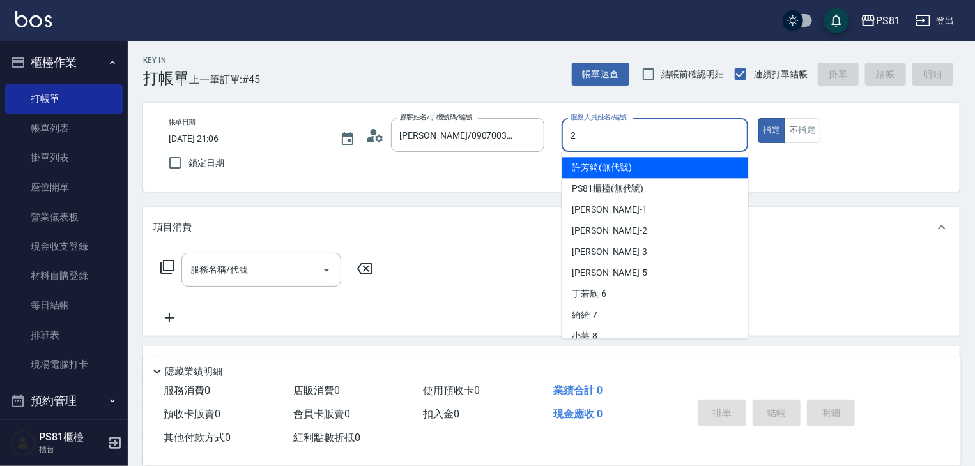
type input "[DEMOGRAPHIC_DATA]-2"
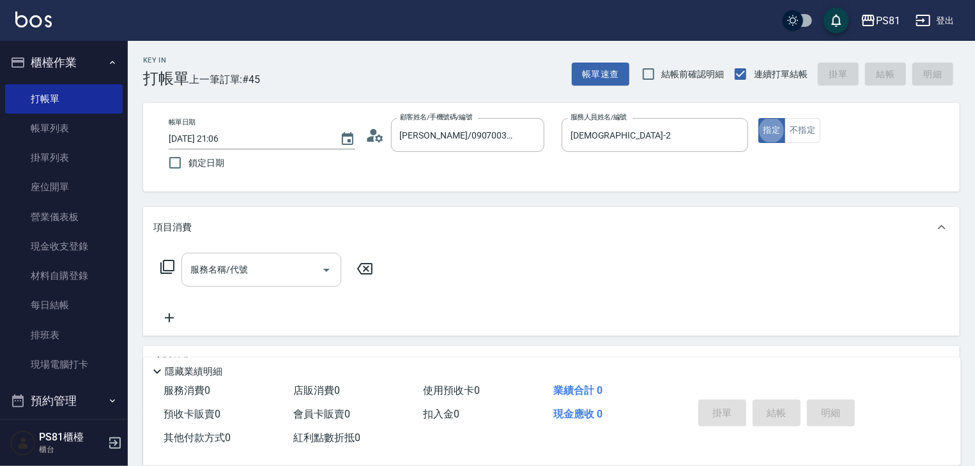
click at [275, 280] on input "服務名稱/代號" at bounding box center [251, 270] width 129 height 22
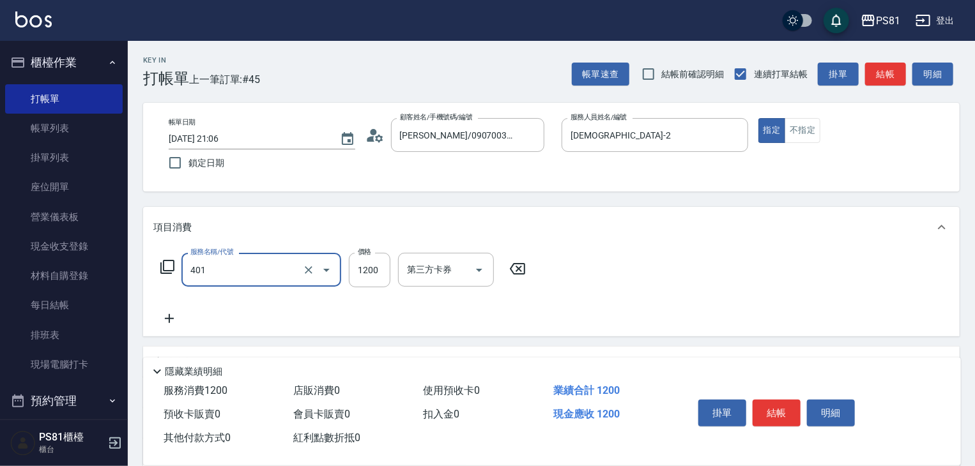
type input "基本染髮(401)"
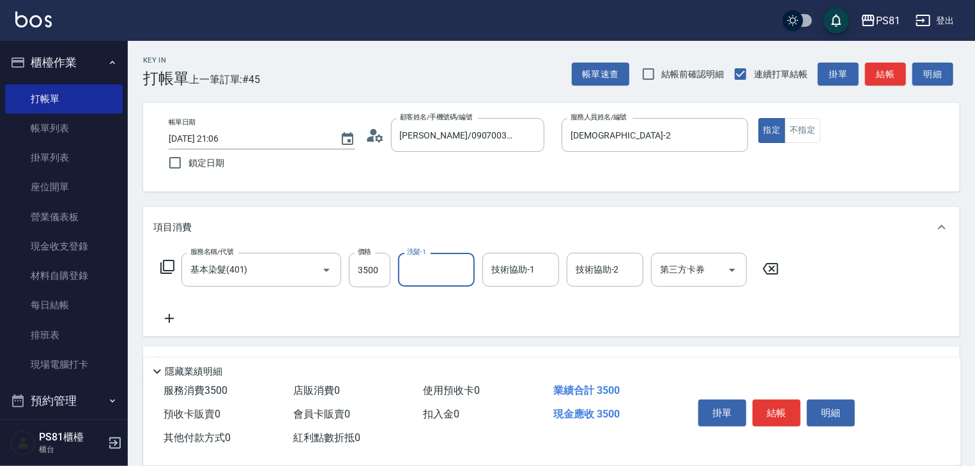
drag, startPoint x: 323, startPoint y: 300, endPoint x: 310, endPoint y: 317, distance: 21.5
click at [323, 300] on div "服務名稱/代號 基本染髮(401) 服務名稱/代號 價格 3500 價格 洗髮-1 洗髮-1 技術協助-1 技術協助-1 技術協助-2 技術協助-2 第三方卡…" at bounding box center [469, 289] width 633 height 73
click at [278, 310] on div "服務名稱/代號 基本染髮(401) 服務名稱/代號 價格 3500 價格 洗髮-1 洗髮-1 技術協助-1 技術協助-1 技術協助-2 技術協助-2 第三方卡…" at bounding box center [469, 289] width 633 height 73
click at [518, 271] on input "技術協助-1" at bounding box center [520, 270] width 65 height 22
click at [522, 295] on div "服務名稱/代號 基本染髮(401) 服務名稱/代號 價格 3500 價格 洗髮-1 洗髮-1 技術協助-1 技術協助-1 技術協助-2 技術協助-2 第三方卡…" at bounding box center [469, 289] width 633 height 73
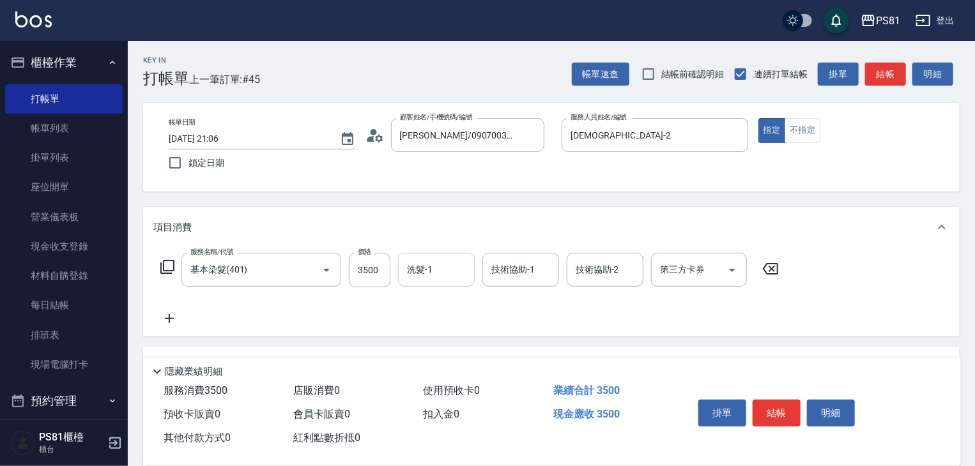
click at [452, 271] on input "洗髮-1" at bounding box center [436, 270] width 65 height 22
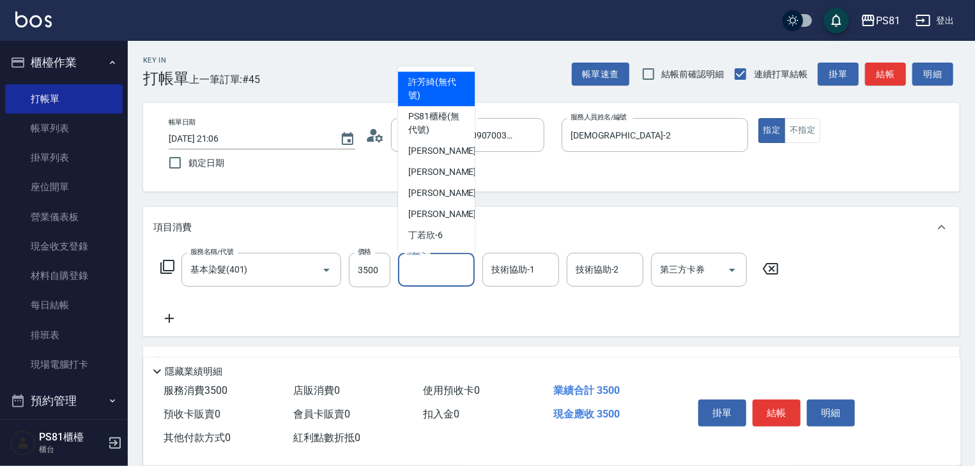
click at [479, 312] on div "服務名稱/代號 基本染髮(401) 服務名稱/代號 價格 3500 價格 洗髮-1 洗髮-1 技術協助-1 技術協助-1 技術協助-2 技術協助-2 第三方卡…" at bounding box center [469, 289] width 633 height 73
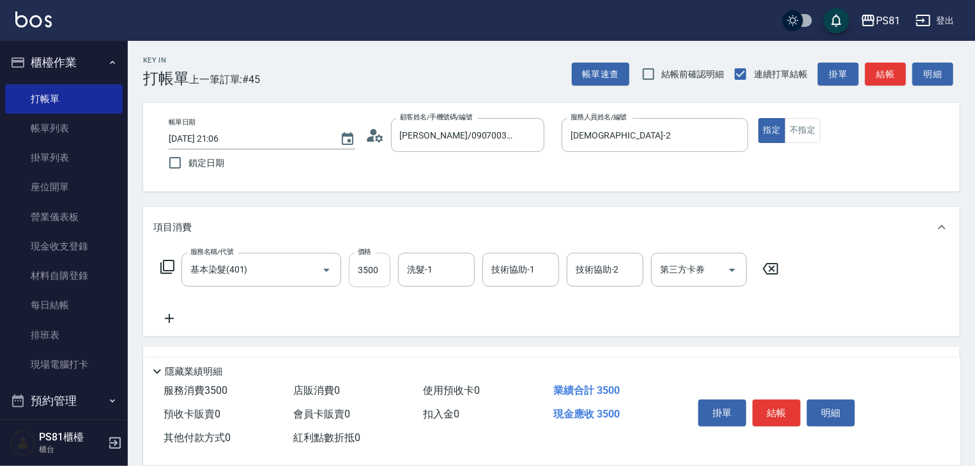
click at [378, 272] on input "3500" at bounding box center [370, 270] width 42 height 34
type input "3000"
click at [411, 273] on input "洗髮-1" at bounding box center [436, 270] width 65 height 22
type input "涵文-22"
click at [167, 320] on icon at bounding box center [169, 318] width 32 height 15
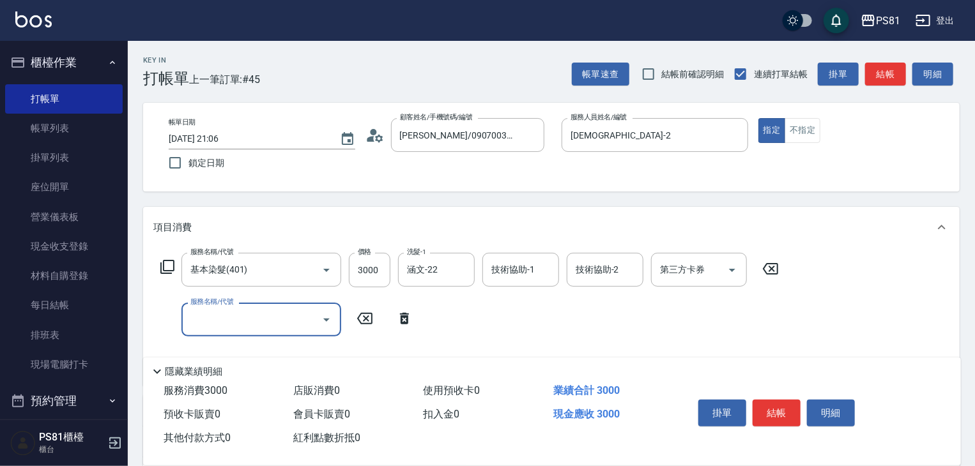
drag, startPoint x: 167, startPoint y: 320, endPoint x: 193, endPoint y: 313, distance: 27.1
click at [193, 313] on input "服務名稱/代號" at bounding box center [251, 319] width 129 height 22
type input "基本染髮(401)"
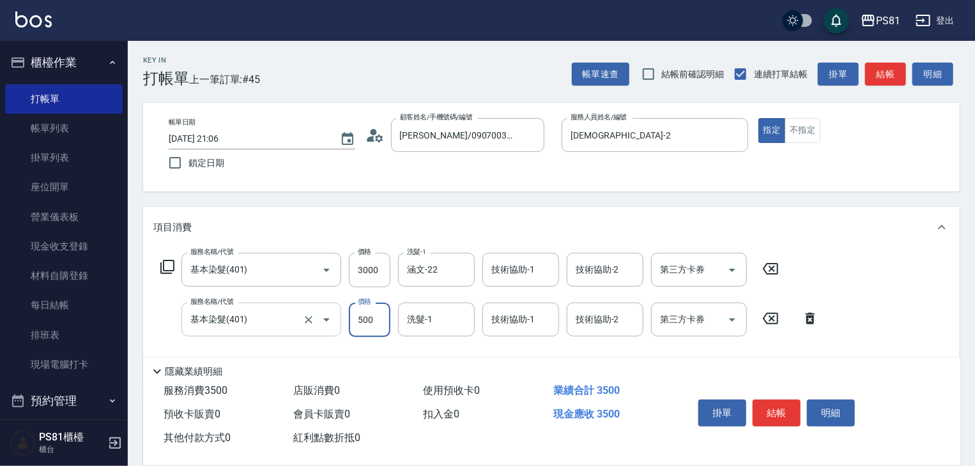
type input "500"
type input "[PERSON_NAME]-3"
click at [904, 314] on div "服務名稱/代號 基本染髮(401) 服務名稱/代號 價格 3000 價格 洗髮-1 涵文-22 洗髮-1 技術協助-1 技術協助-1 技術協助-2 技術協助-…" at bounding box center [551, 317] width 816 height 139
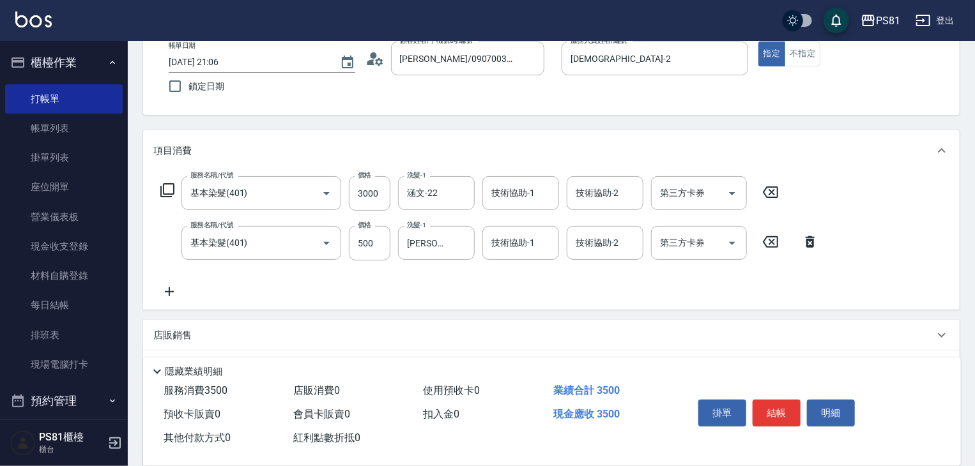
scroll to position [128, 0]
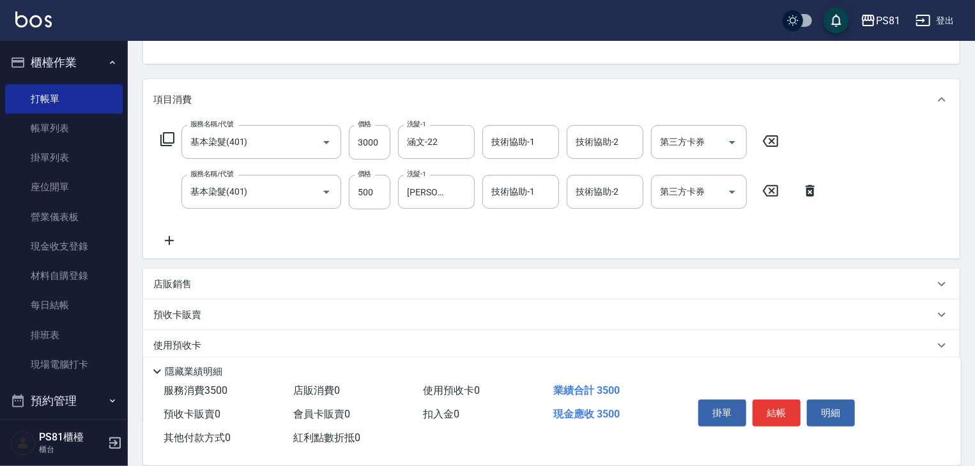
click at [639, 228] on div "服務名稱/代號 基本染髮(401) 服務名稱/代號 價格 3000 價格 洗髮-1 涵文-22 洗髮-1 技術協助-1 技術協助-1 技術協助-2 技術協助-…" at bounding box center [489, 186] width 673 height 123
click at [634, 223] on div "服務名稱/代號 基本染髮(401) 服務名稱/代號 價格 3000 價格 洗髮-1 涵文-22 洗髮-1 技術協助-1 技術協助-1 技術協助-2 技術協助-…" at bounding box center [489, 186] width 673 height 123
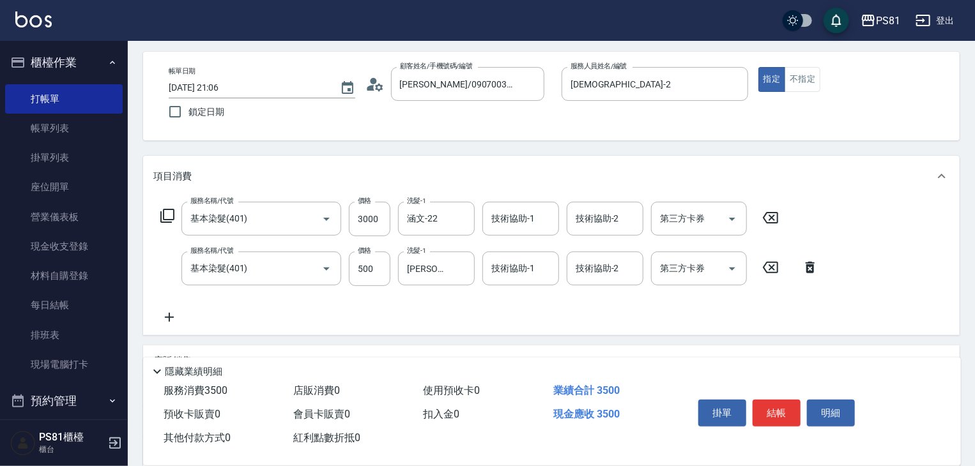
scroll to position [0, 0]
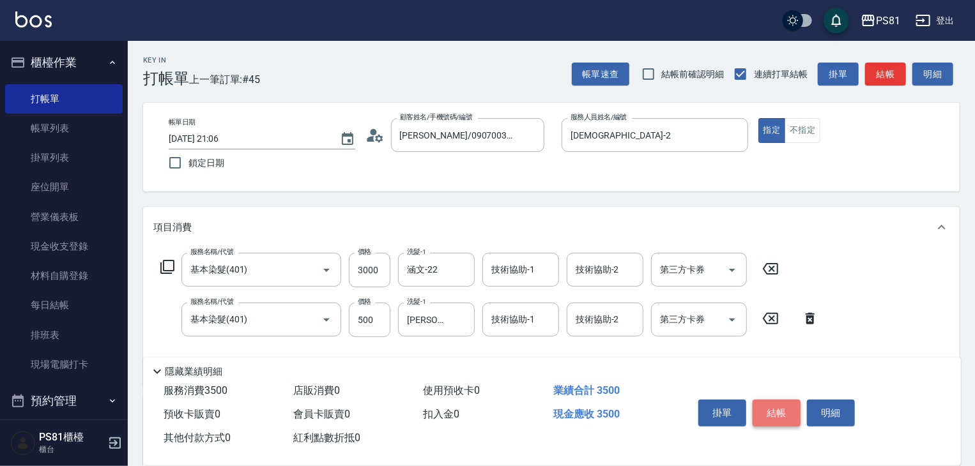
click at [778, 413] on button "結帳" at bounding box center [776, 413] width 48 height 27
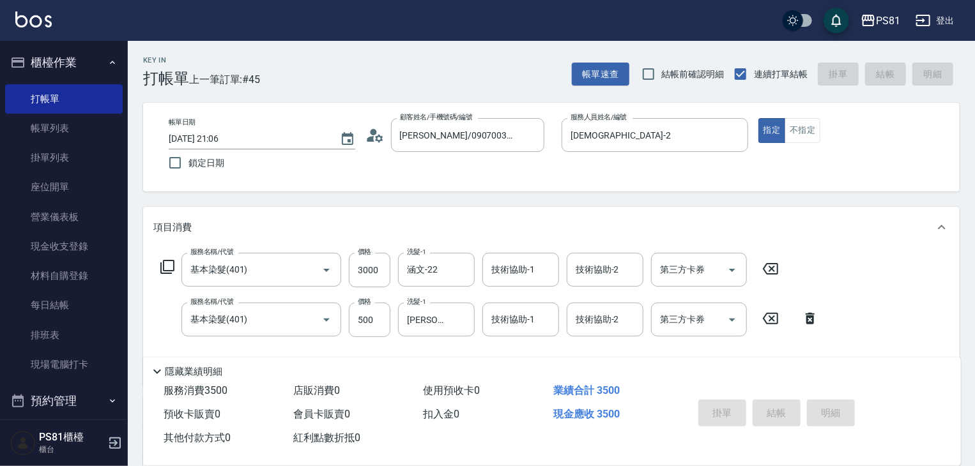
type input "[DATE] 21:08"
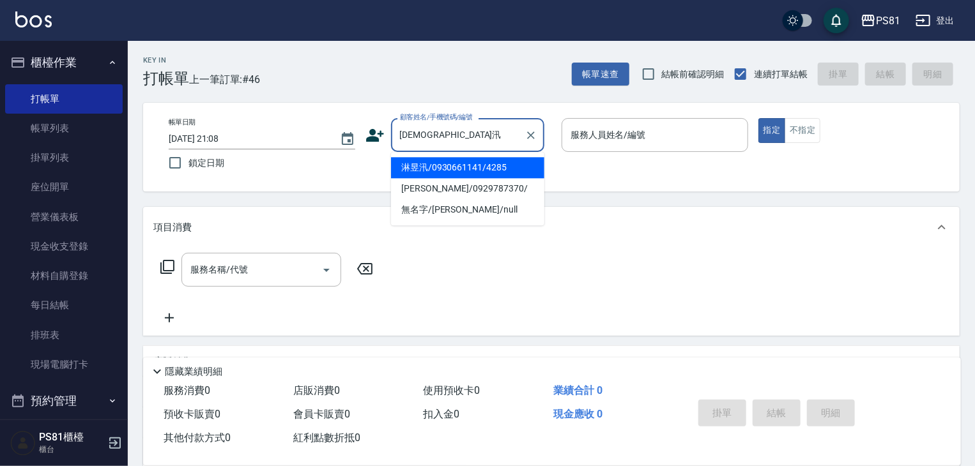
click at [405, 169] on li "淋昱汛/0930661141/4285" at bounding box center [467, 167] width 153 height 21
type input "淋昱汛/0930661141/4285"
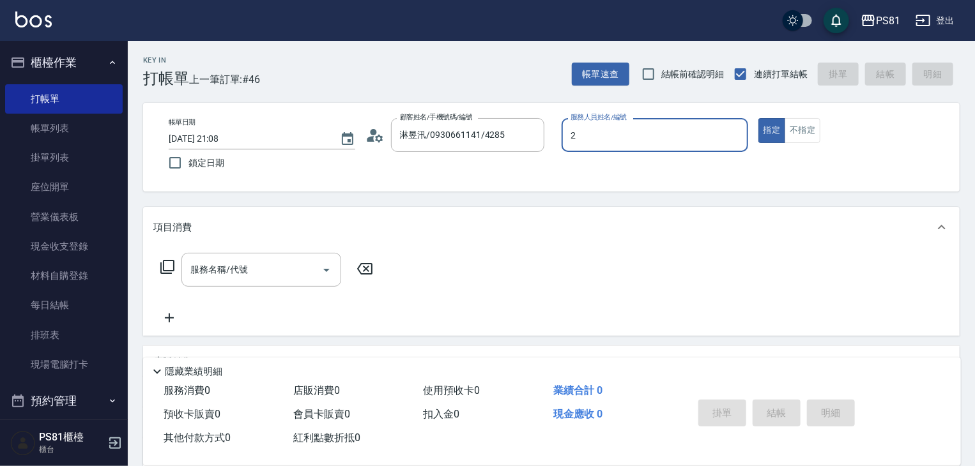
type input "[DEMOGRAPHIC_DATA]-2"
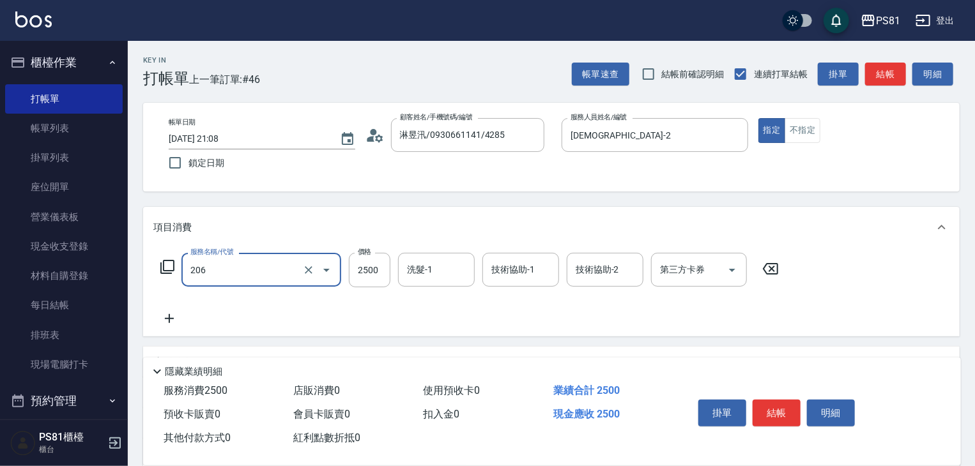
type input "錫紙燙2500(206)"
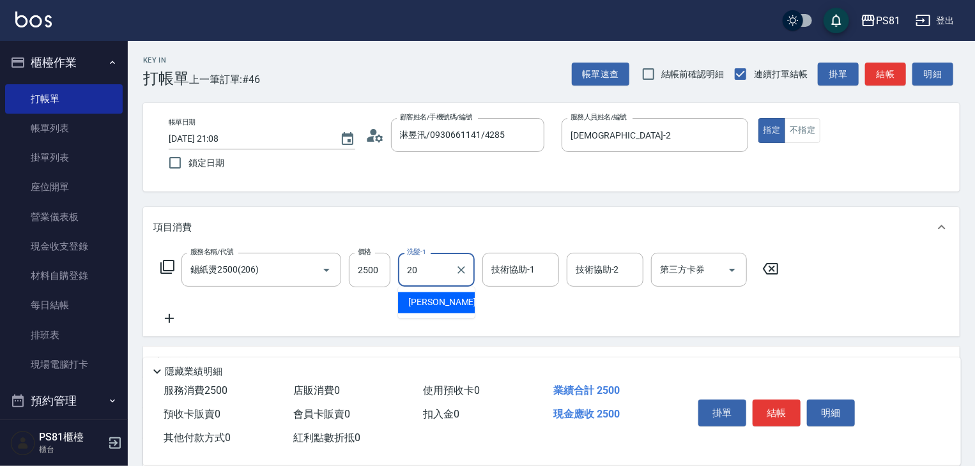
type input "[PERSON_NAME]-20"
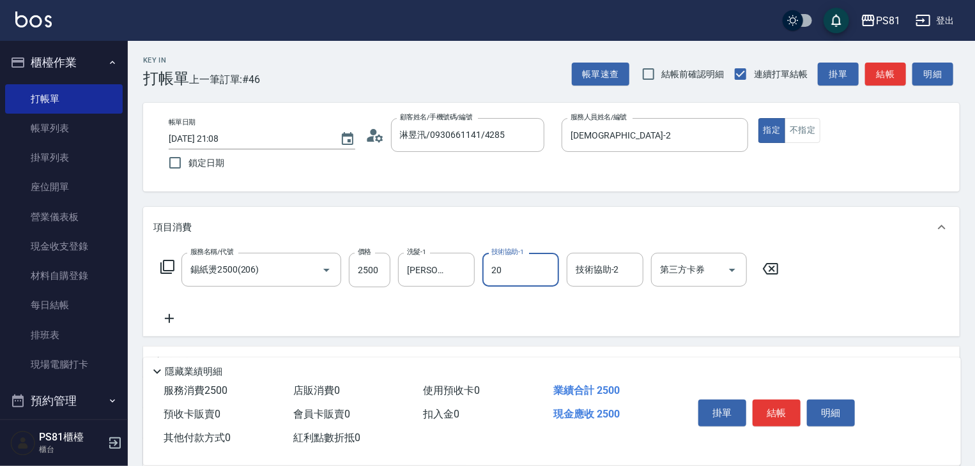
type input "[PERSON_NAME]-20"
click at [432, 308] on div "服務名稱/代號 錫紙燙2500(206) 服務名稱/代號 價格 2500 價格 洗髮-1 [PERSON_NAME]-20 洗髮-1 技術協助-1 [PERS…" at bounding box center [469, 289] width 633 height 73
click at [461, 266] on icon "Clear" at bounding box center [461, 270] width 13 height 13
click at [448, 269] on input "洗髮-1" at bounding box center [436, 270] width 65 height 22
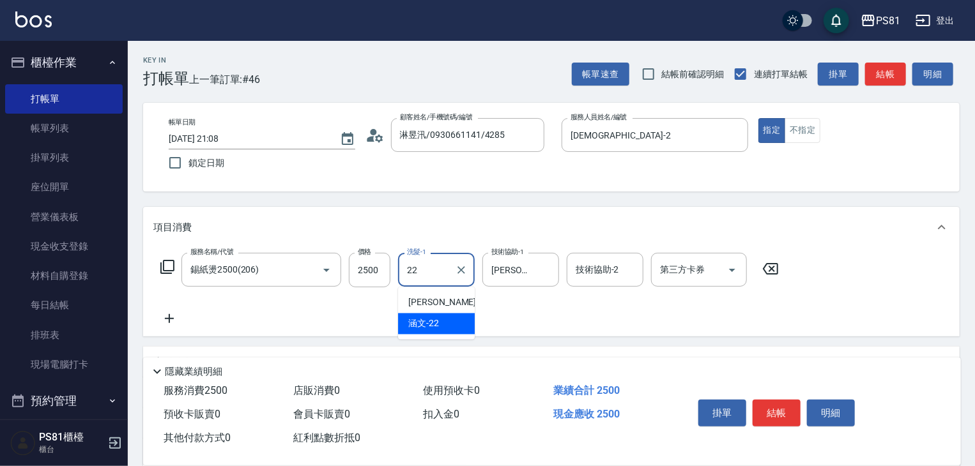
type input "涵文-22"
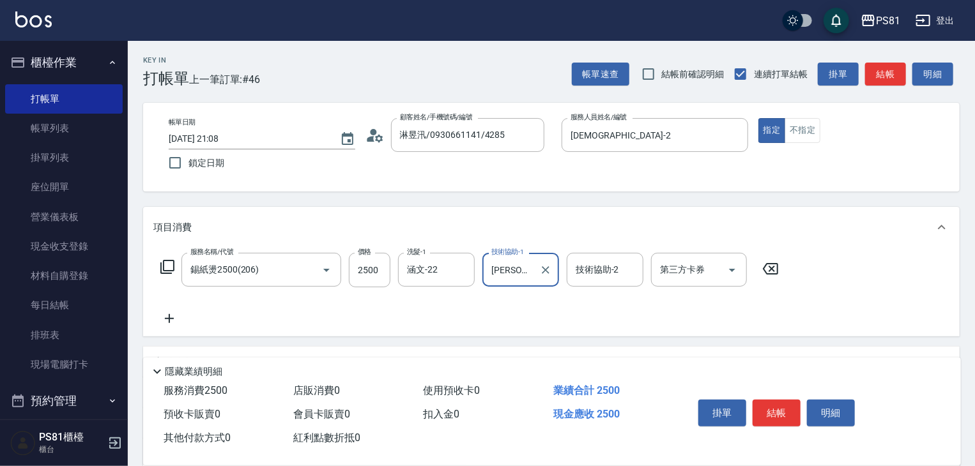
click at [446, 323] on div "服務名稱/代號 錫紙燙2500(206) 服務名稱/代號 價格 2500 價格 洗髮-1 涵文-22 洗髮-1 技術協助-1 [PERSON_NAME]-20…" at bounding box center [469, 289] width 633 height 73
click at [450, 317] on div "服務名稱/代號 錫紙燙2500(206) 服務名稱/代號 價格 2500 價格 洗髮-1 涵文-22 洗髮-1 技術協助-1 [PERSON_NAME]-20…" at bounding box center [469, 289] width 633 height 73
click at [448, 314] on div "服務名稱/代號 錫紙燙2500(206) 服務名稱/代號 價格 2500 價格 洗髮-1 涵文-22 洗髮-1 技術協助-1 [PERSON_NAME]-20…" at bounding box center [469, 289] width 633 height 73
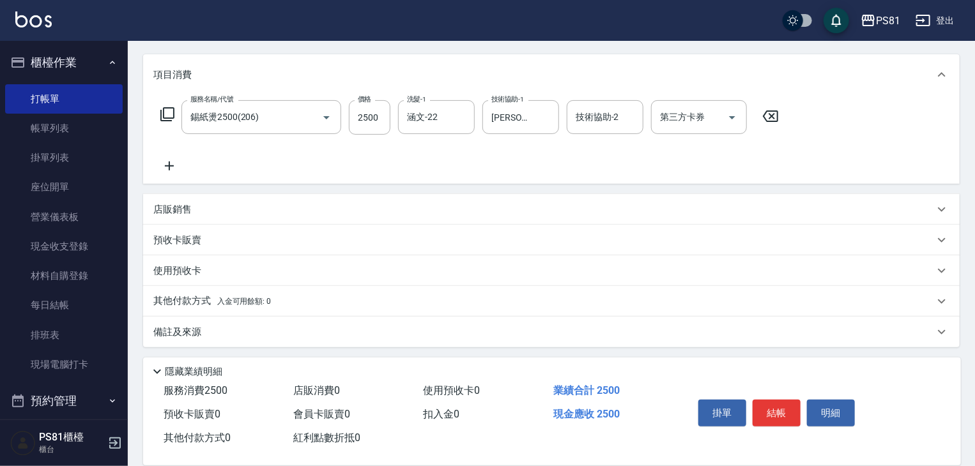
scroll to position [156, 0]
click at [219, 300] on span "入金可用餘額: 0" at bounding box center [244, 298] width 54 height 9
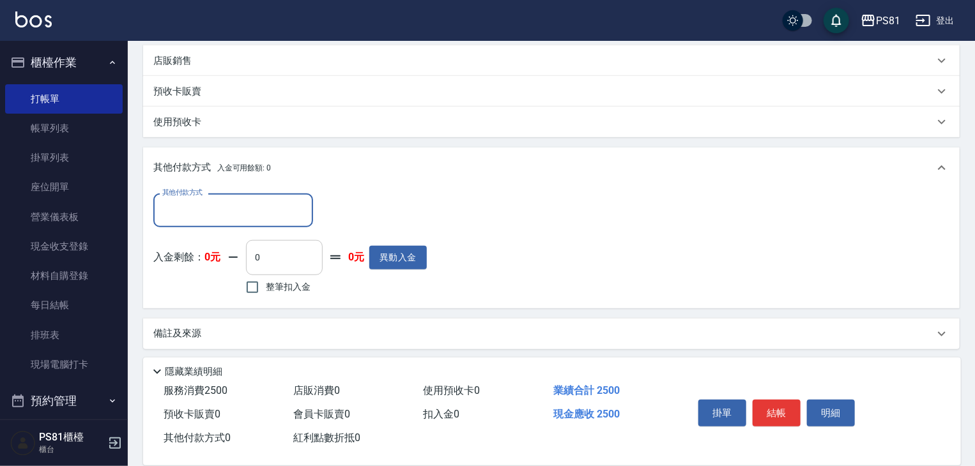
scroll to position [306, 0]
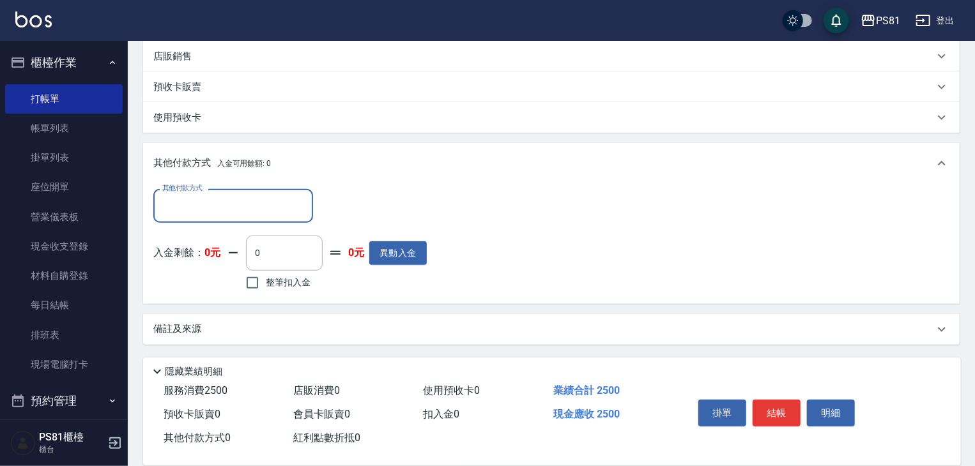
click at [263, 220] on div "其他付款方式" at bounding box center [233, 206] width 160 height 34
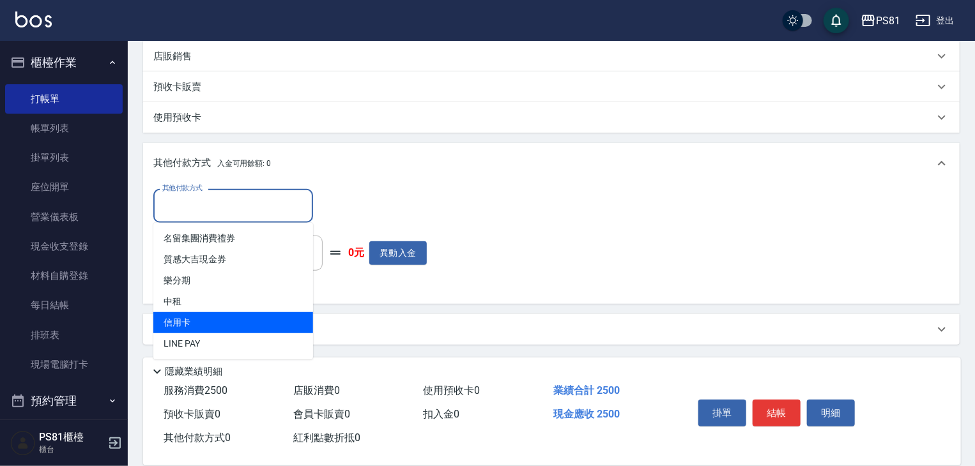
click at [214, 316] on ul "名留集團消費禮券 質感大吉現金券 樂分期 中租 信用卡 LINE PAY" at bounding box center [233, 291] width 160 height 137
click at [214, 316] on span "信用卡" at bounding box center [233, 322] width 160 height 21
type input "信用卡"
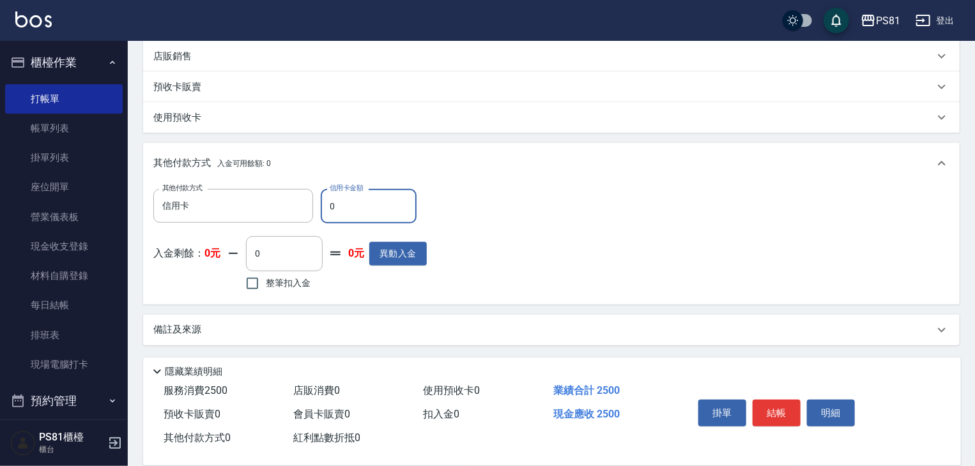
click at [353, 202] on input "0" at bounding box center [369, 206] width 96 height 34
type input "2500"
drag, startPoint x: 534, startPoint y: 238, endPoint x: 828, endPoint y: 366, distance: 320.4
click at [535, 238] on div "其他付款方式 信用卡 其他付款方式 信用卡金額 2500 信用卡金額 入金剩餘： 0元 0 ​ 整筆扣入金 0元 異動入金" at bounding box center [551, 241] width 796 height 105
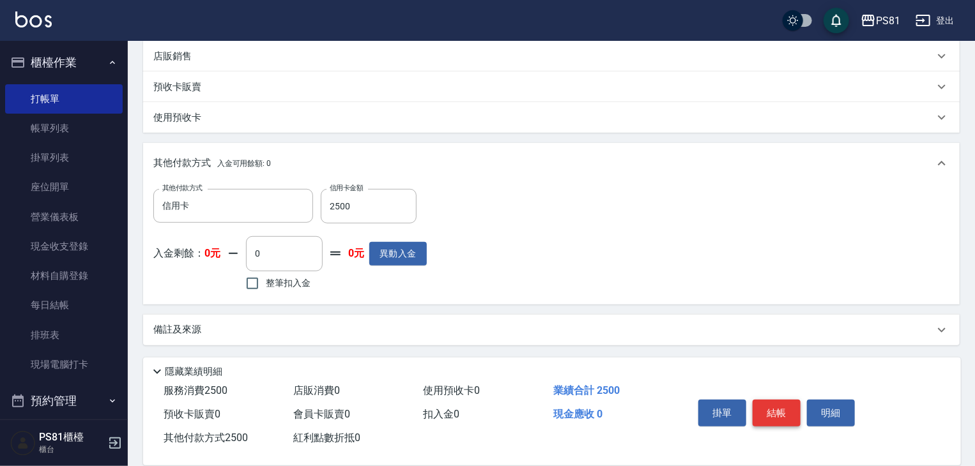
click at [785, 404] on button "結帳" at bounding box center [776, 413] width 48 height 27
type input "[DATE] 21:09"
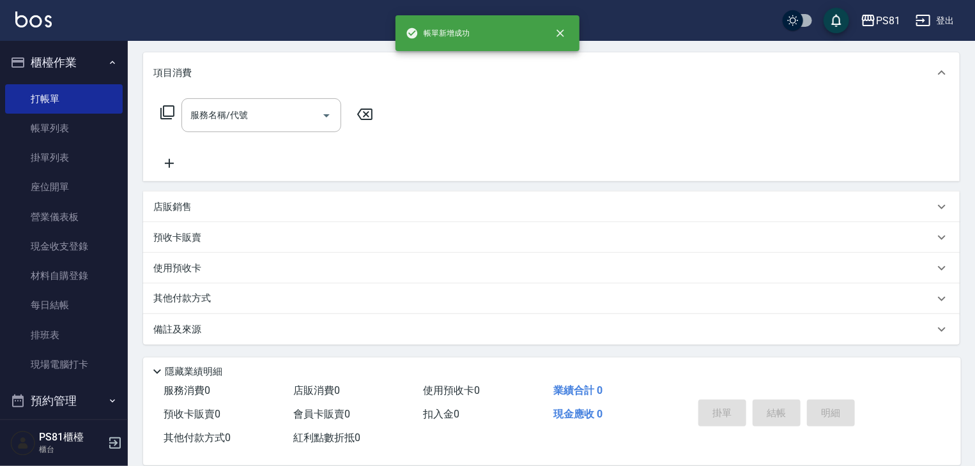
scroll to position [0, 0]
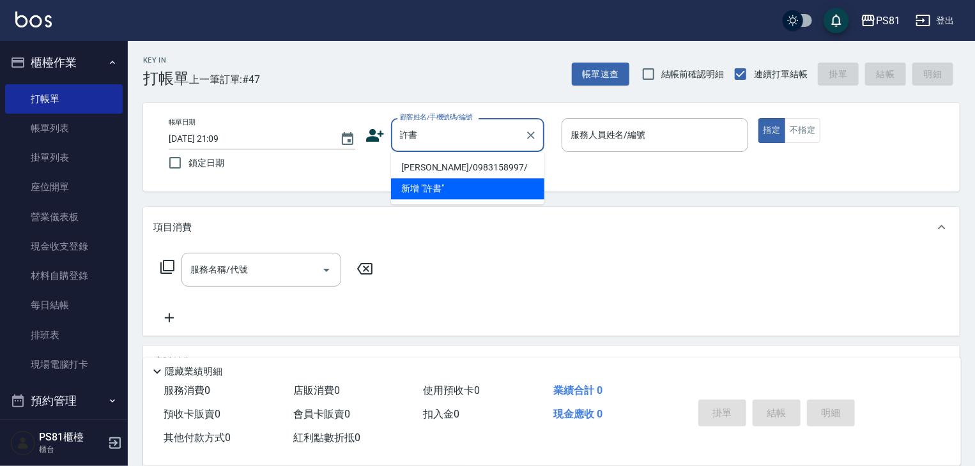
click at [446, 167] on li "[PERSON_NAME]/0983158997/" at bounding box center [467, 167] width 153 height 21
type input "[PERSON_NAME]/0983158997/"
type input "[DEMOGRAPHIC_DATA]-2"
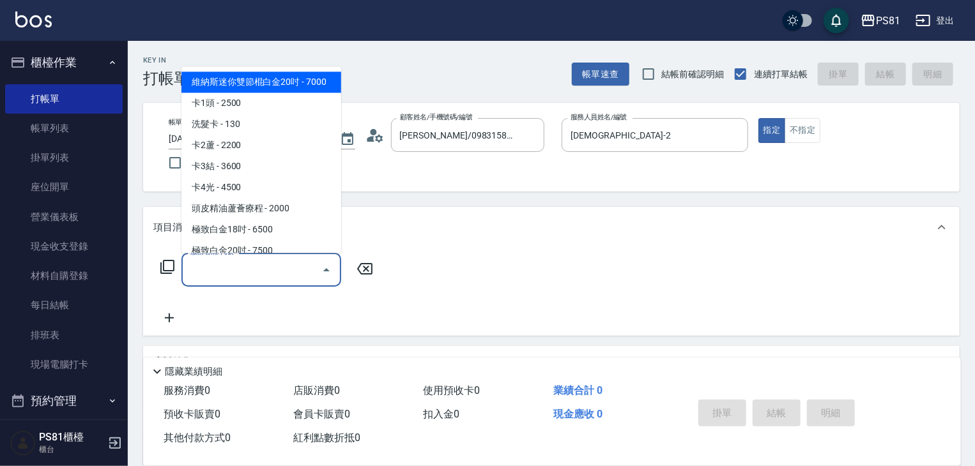
click at [258, 275] on input "服務名稱/代號" at bounding box center [251, 270] width 129 height 22
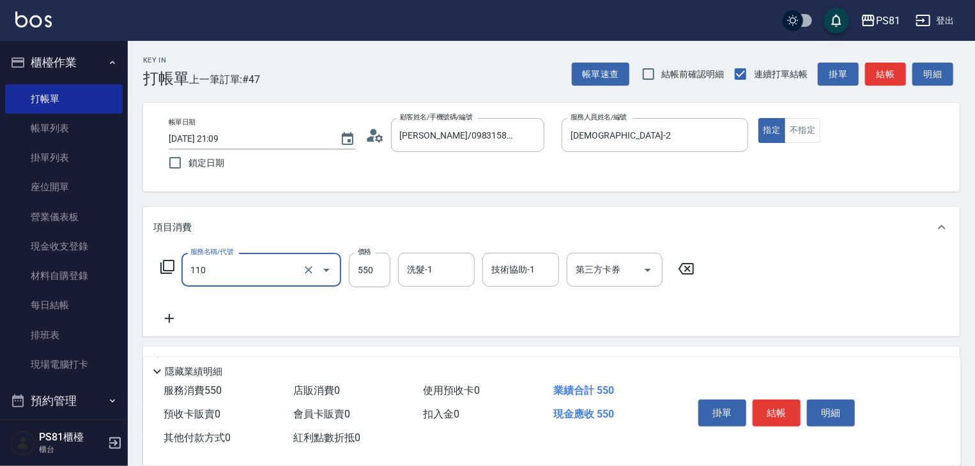
type input "去角質(抗油)(110)"
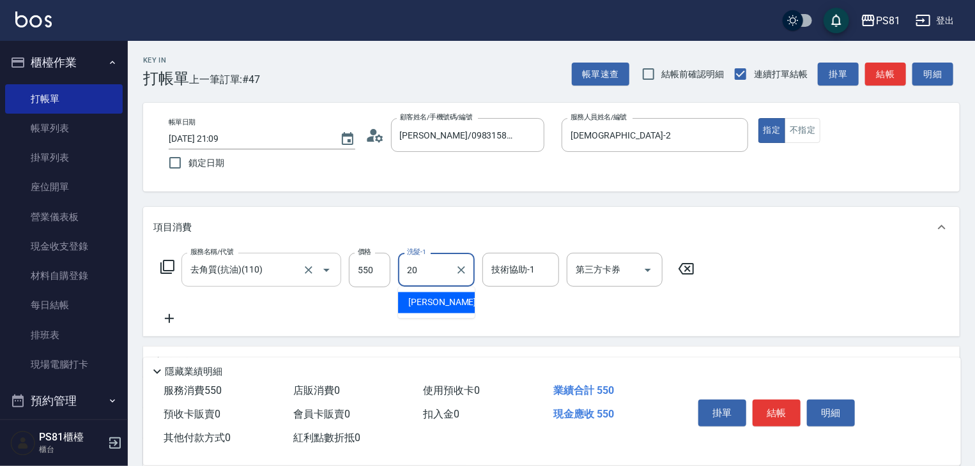
type input "[PERSON_NAME]-20"
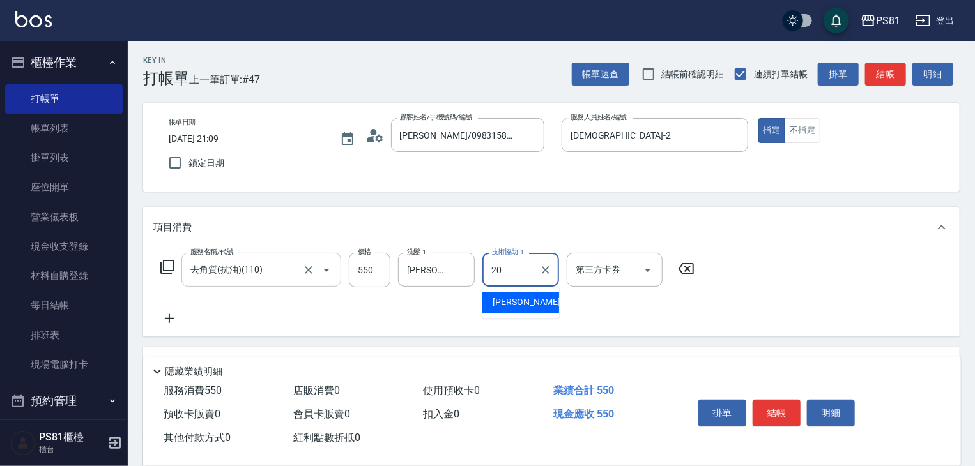
type input "[PERSON_NAME]-20"
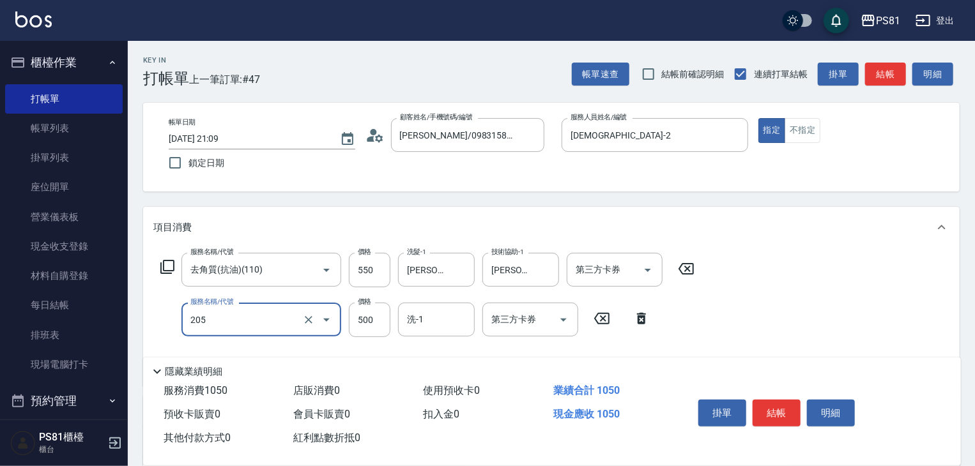
type input "A級單剪400(205)"
click at [752, 324] on div "服務名稱/代號 去角質(抗油)(110) 服務名稱/代號 價格 550 價格 洗髮-1 [PERSON_NAME]-20 洗髮-1 技術協助-1 [PERSO…" at bounding box center [551, 317] width 816 height 139
click at [766, 413] on button "結帳" at bounding box center [776, 413] width 48 height 27
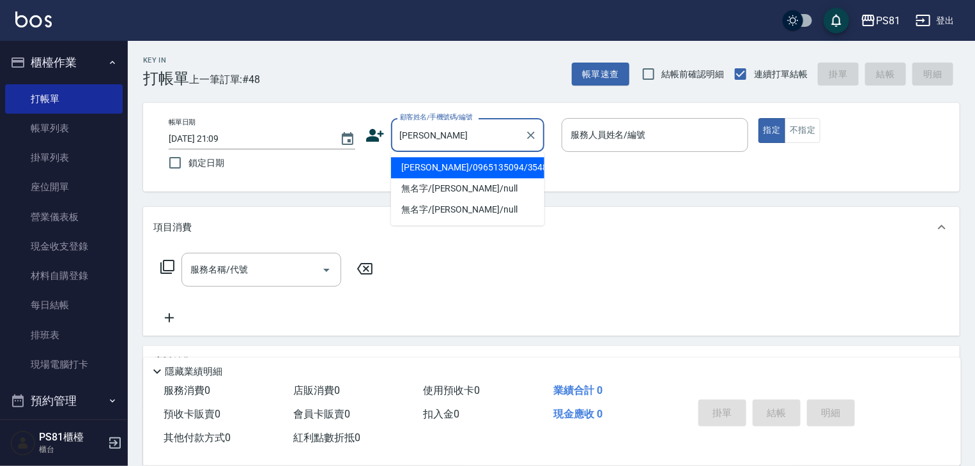
type input "[PERSON_NAME]/0965135094/3548"
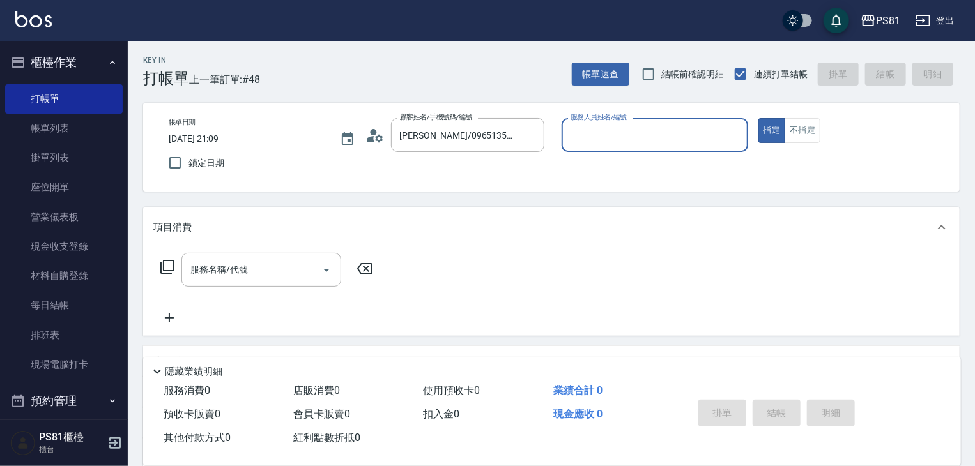
type input "[DEMOGRAPHIC_DATA]-2"
click at [303, 274] on input "服務名稱/代號" at bounding box center [251, 270] width 129 height 22
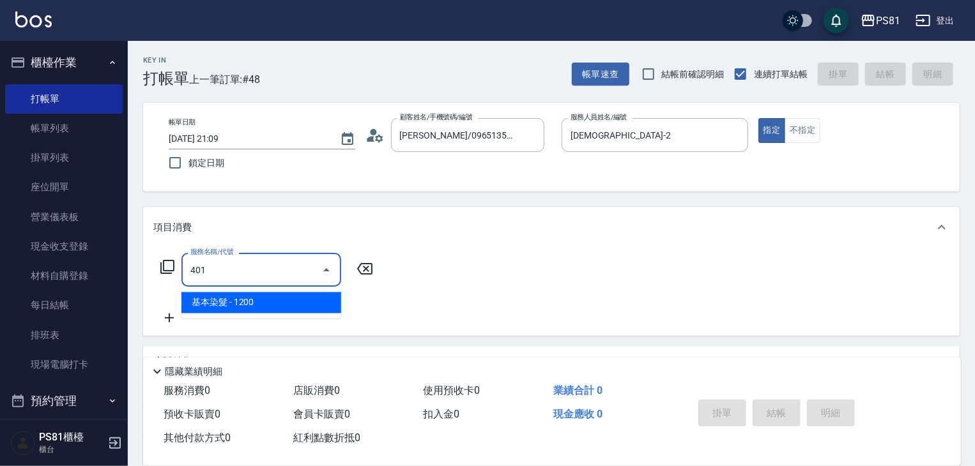
type input "基本染髮(401)"
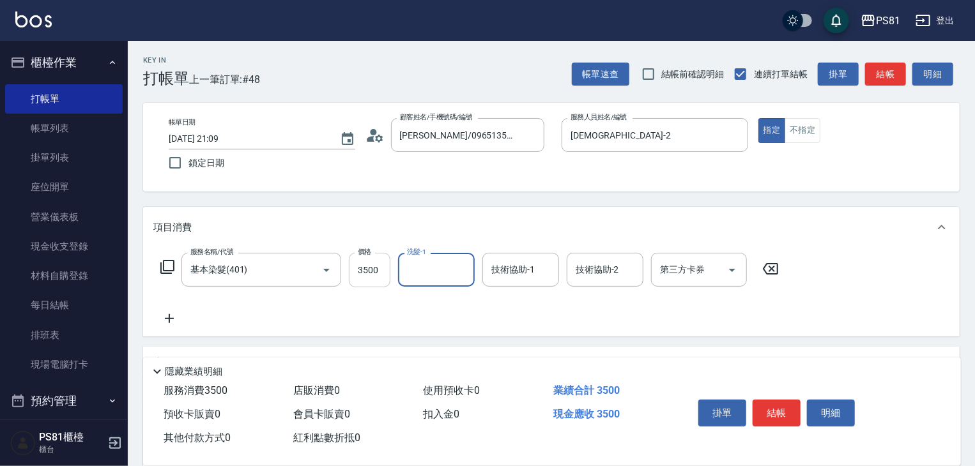
click at [380, 266] on input "3500" at bounding box center [370, 270] width 42 height 34
type input "3000"
type input "小芸-8"
click at [156, 317] on icon at bounding box center [169, 318] width 32 height 15
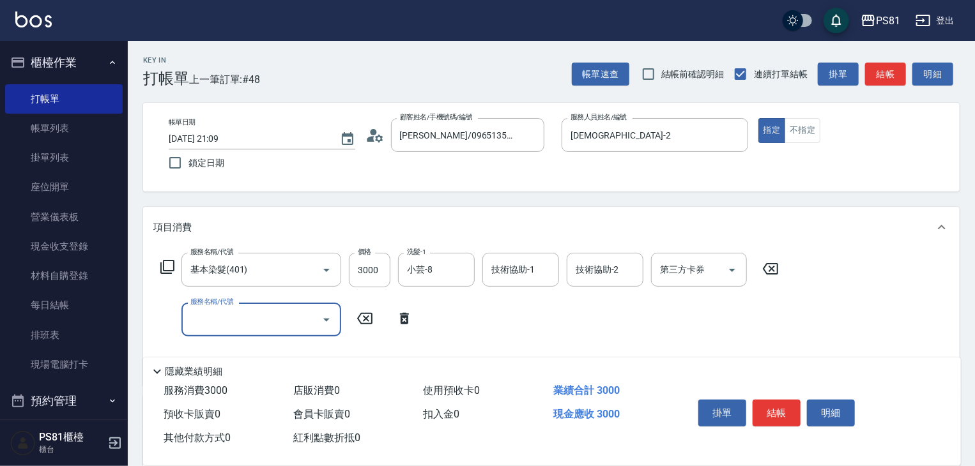
click at [198, 325] on input "服務名稱/代號" at bounding box center [251, 319] width 129 height 22
type input "基本染髮(401)"
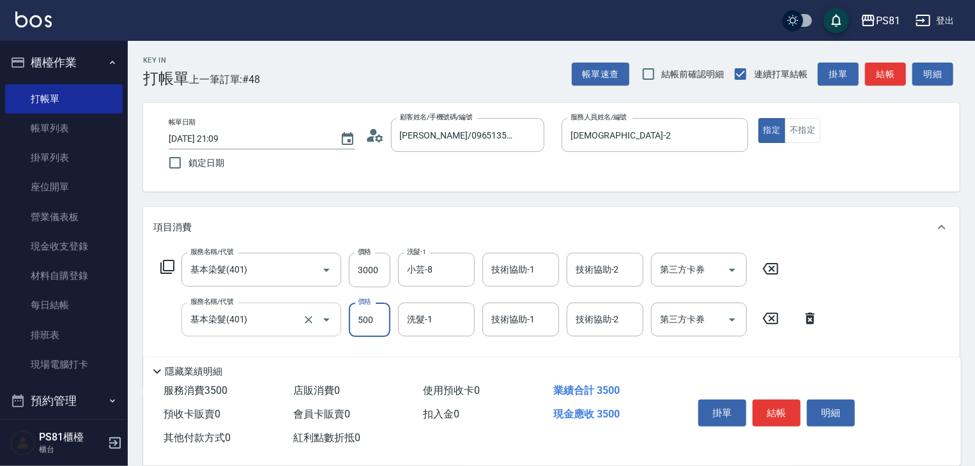
type input "500"
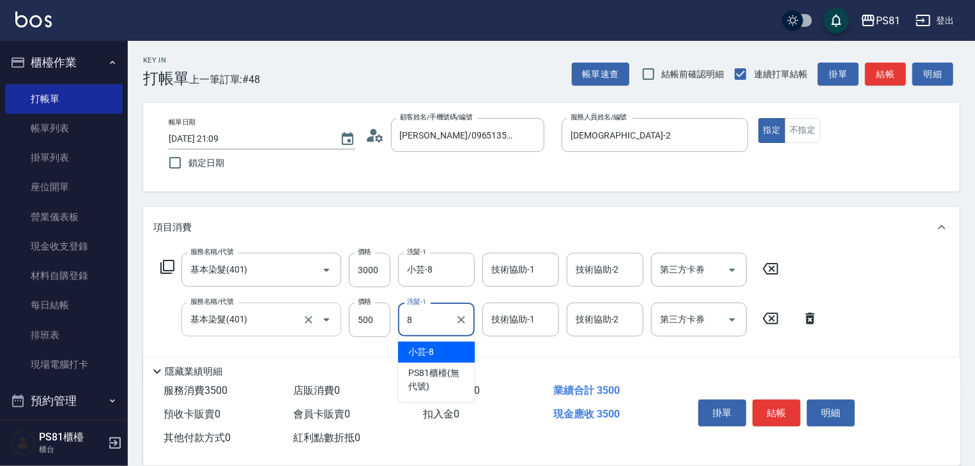
type input "小芸-8"
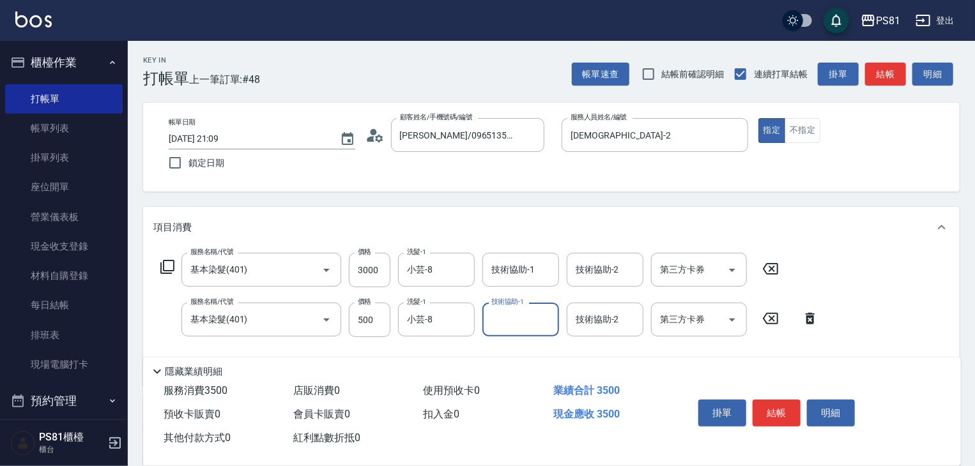
click at [902, 305] on div "服務名稱/代號 基本染髮(401) 服務名稱/代號 價格 3000 價格 洗髮-1 小芸-8 洗髮-1 技術協助-1 技術協助-1 技術協助-2 技術協助-2…" at bounding box center [551, 317] width 816 height 139
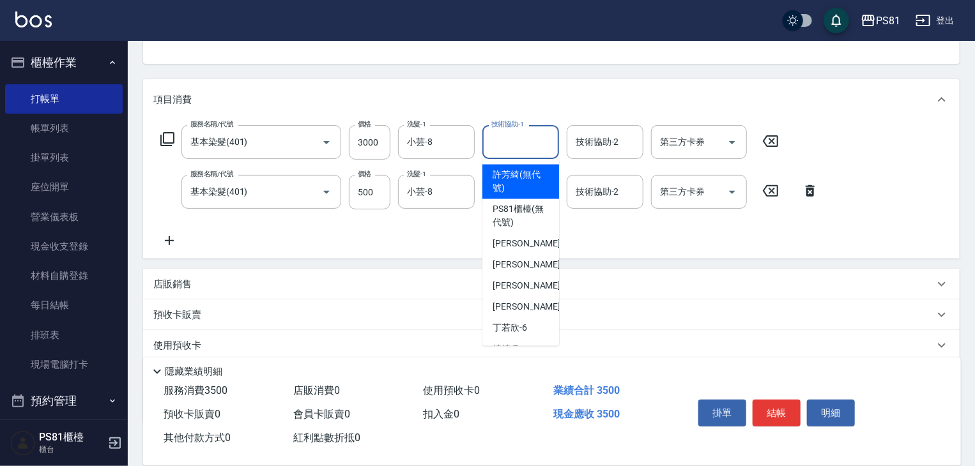
click at [517, 145] on input "技術協助-1" at bounding box center [520, 142] width 65 height 22
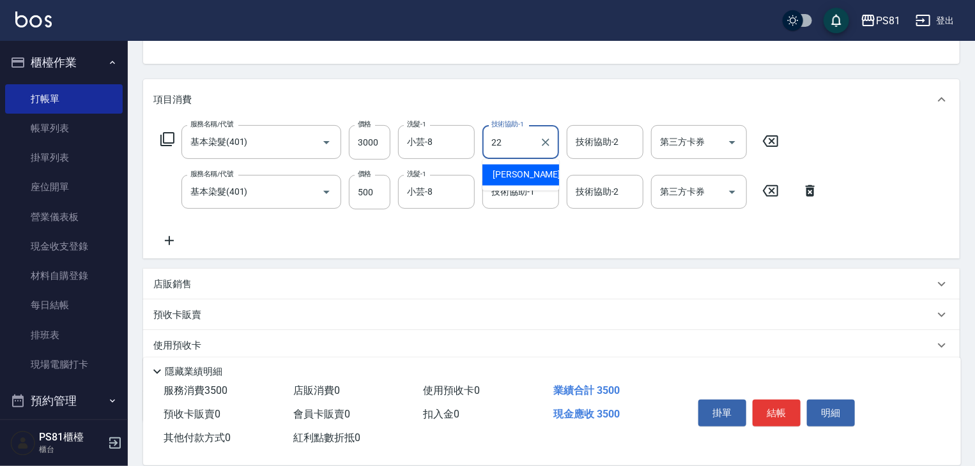
type input "涵文-22"
click at [574, 236] on div "服務名稱/代號 基本染髮(401) 服務名稱/代號 價格 3000 價格 洗髮-1 小芸-8 洗髮-1 技術協助-1 涵文-22 技術協助-1 技術協助-2 …" at bounding box center [489, 186] width 673 height 123
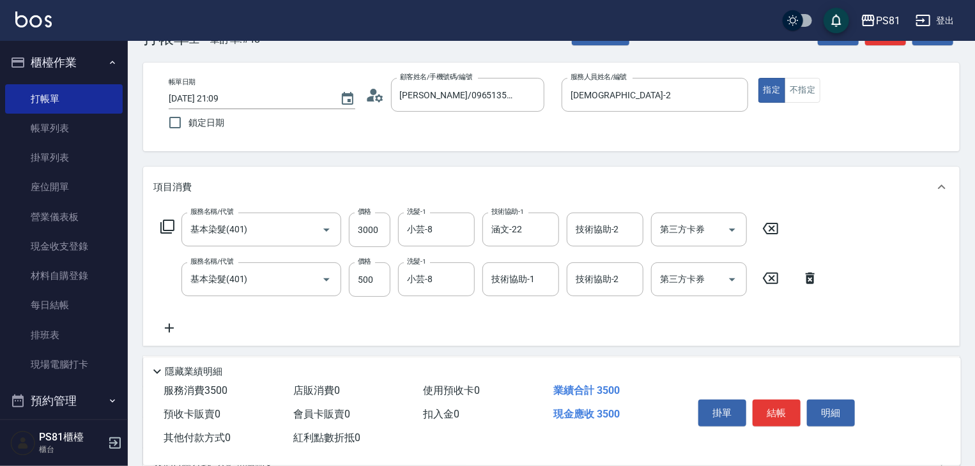
scroll to position [0, 0]
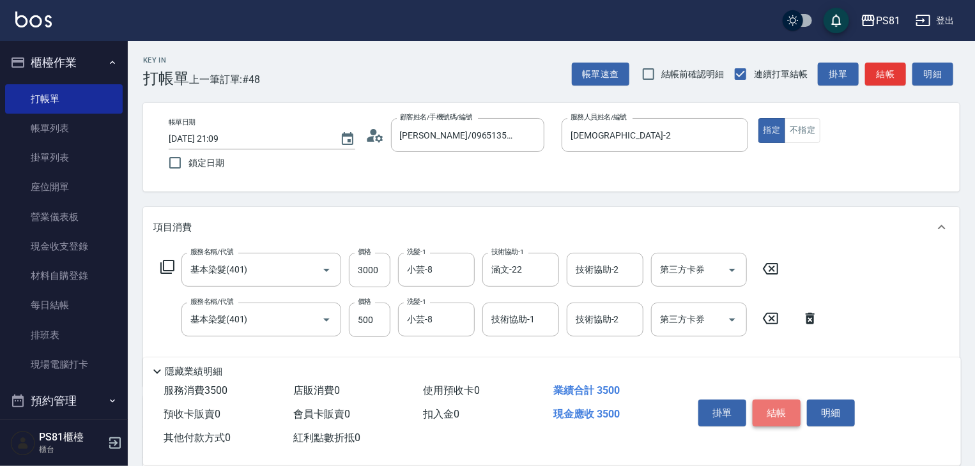
click at [782, 406] on button "結帳" at bounding box center [776, 413] width 48 height 27
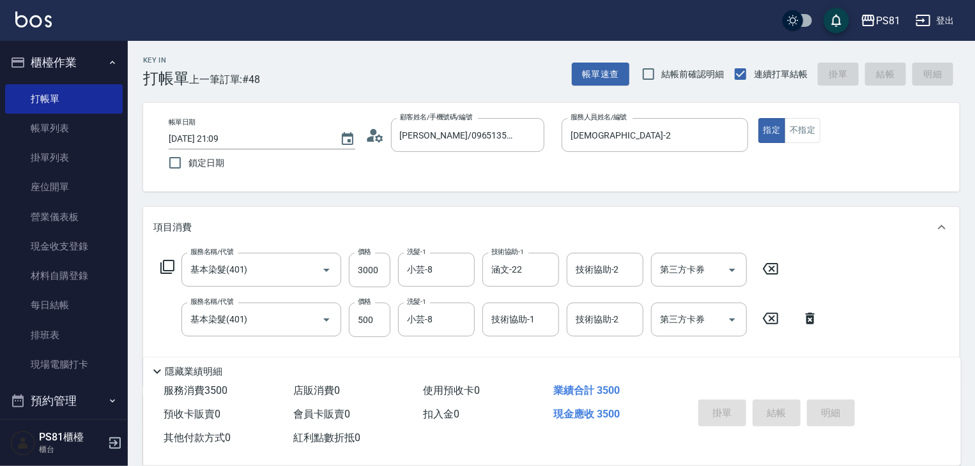
type input "[DATE] 21:10"
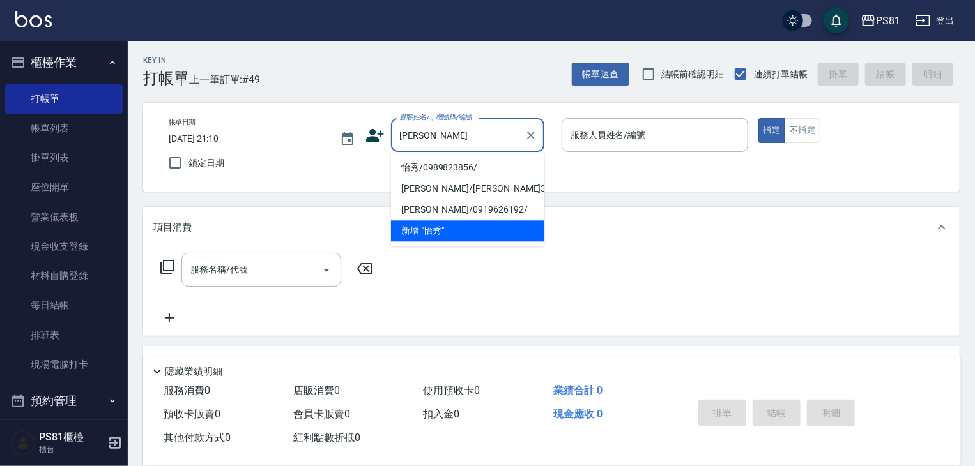
click at [425, 167] on li "怡秀/0989823856/" at bounding box center [467, 167] width 153 height 21
type input "怡秀/0989823856/"
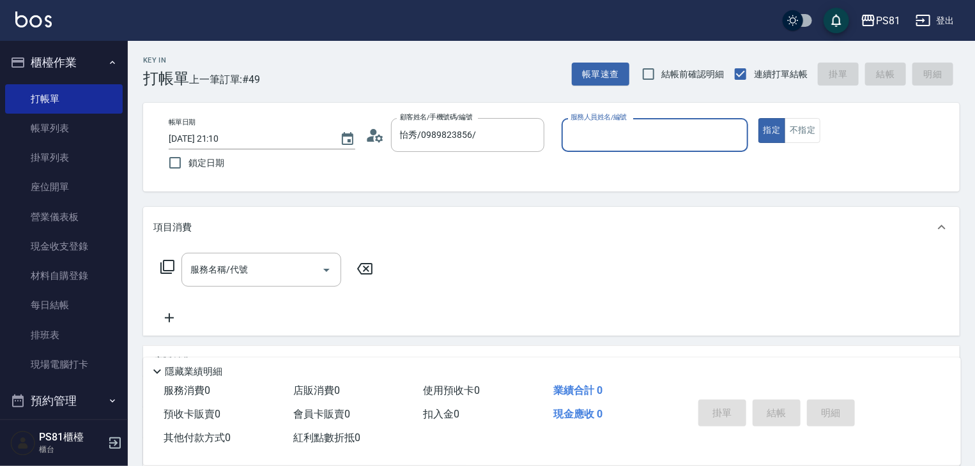
type input "[DEMOGRAPHIC_DATA]-2"
click at [758, 118] on button "指定" at bounding box center [771, 130] width 27 height 25
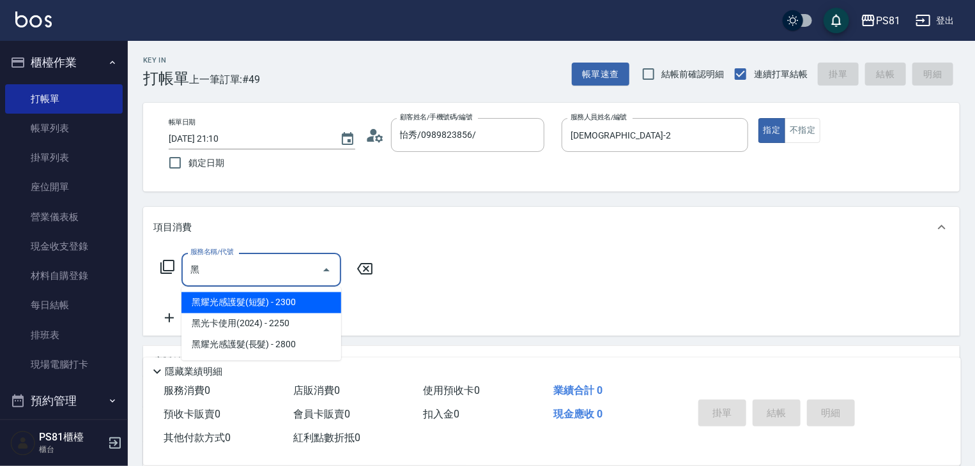
click at [291, 296] on span "黑耀光感護髮(短髮) - 2300" at bounding box center [261, 303] width 160 height 21
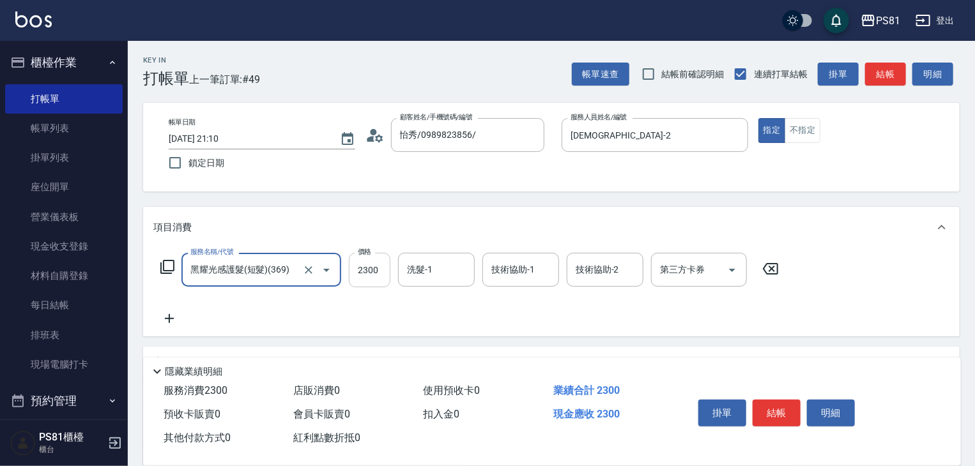
type input "黑耀光感護髮(短髮)(369)"
click at [371, 276] on input "2300" at bounding box center [370, 270] width 42 height 34
type input "2500"
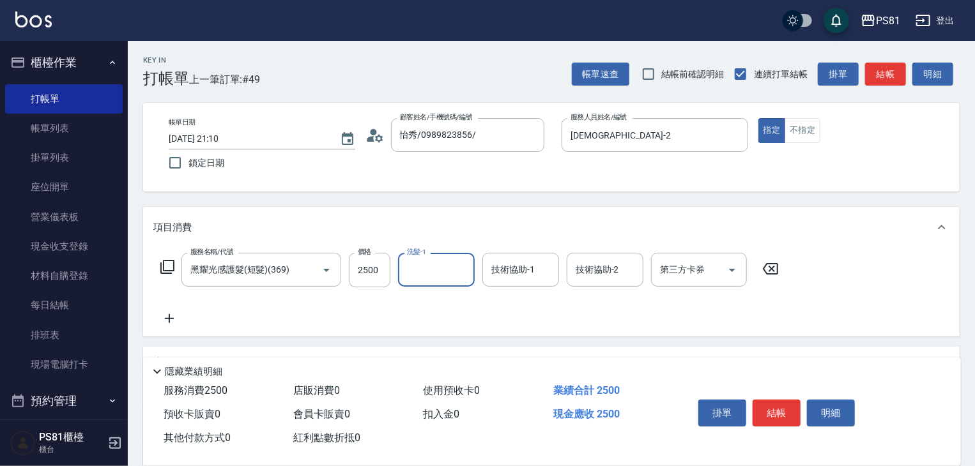
scroll to position [64, 0]
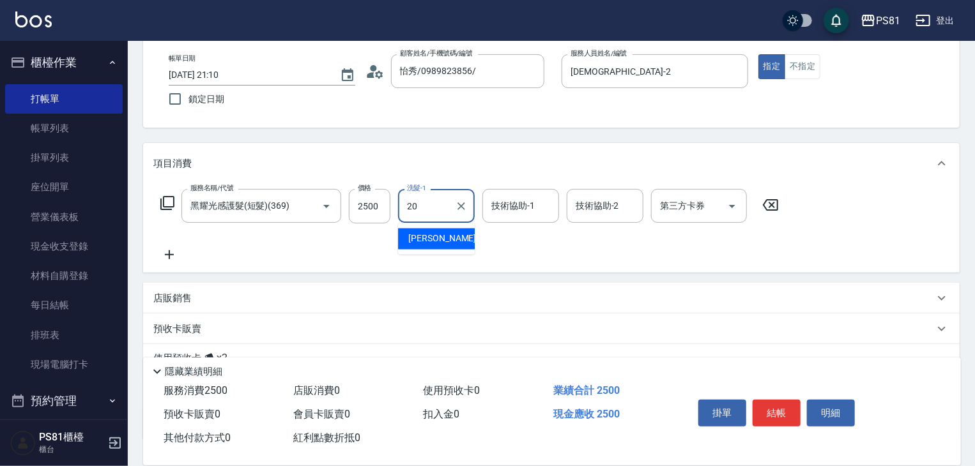
type input "[PERSON_NAME]-20"
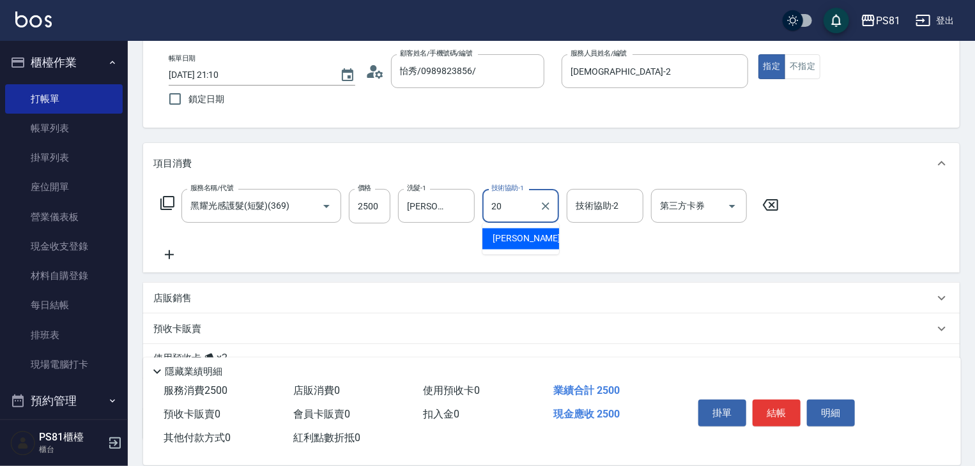
type input "[PERSON_NAME]-20"
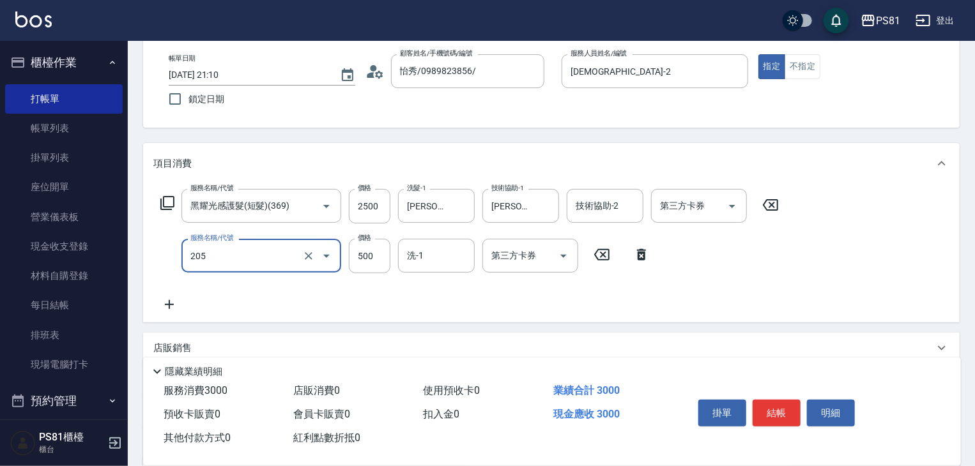
type input "A級單剪400(205)"
click at [437, 294] on div "服務名稱/代號 黑耀光感護髮(短髮)(369) 服務名稱/代號 價格 2500 價格 洗髮-1 [PERSON_NAME]-20 洗髮-1 技術協助-1 [P…" at bounding box center [469, 250] width 633 height 123
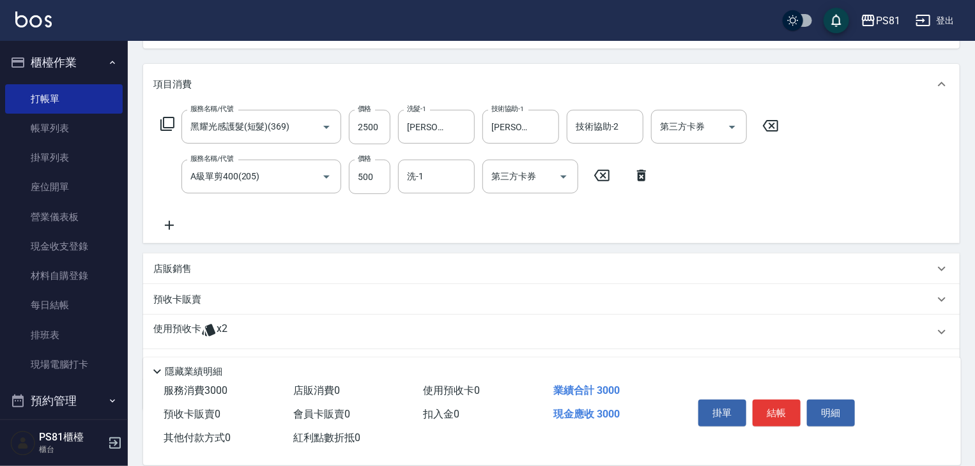
scroll to position [209, 0]
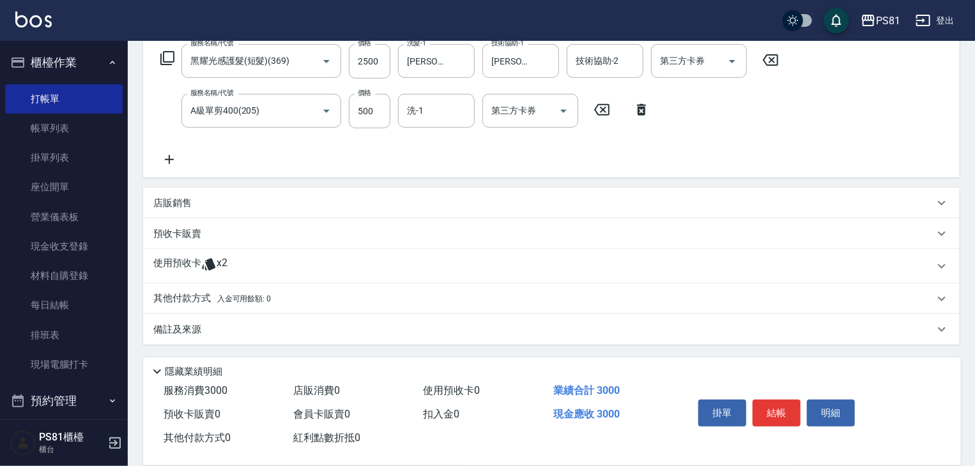
click at [270, 287] on div "其他付款方式 入金可用餘額: 0" at bounding box center [551, 299] width 816 height 31
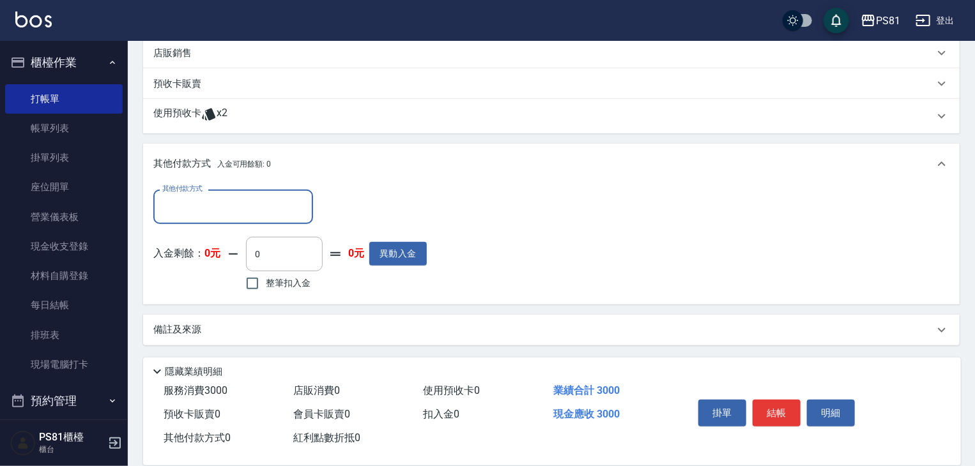
scroll to position [360, 0]
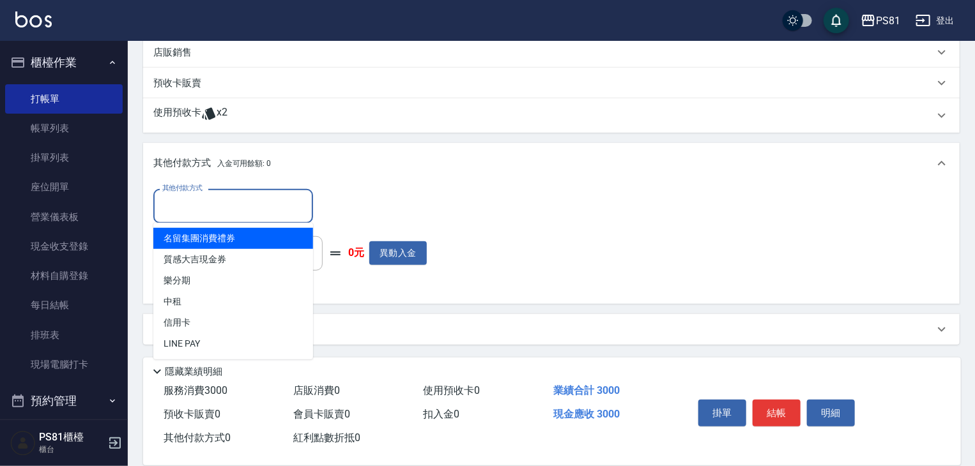
drag, startPoint x: 257, startPoint y: 202, endPoint x: 222, endPoint y: 282, distance: 87.0
click at [256, 202] on input "其他付款方式" at bounding box center [233, 206] width 148 height 22
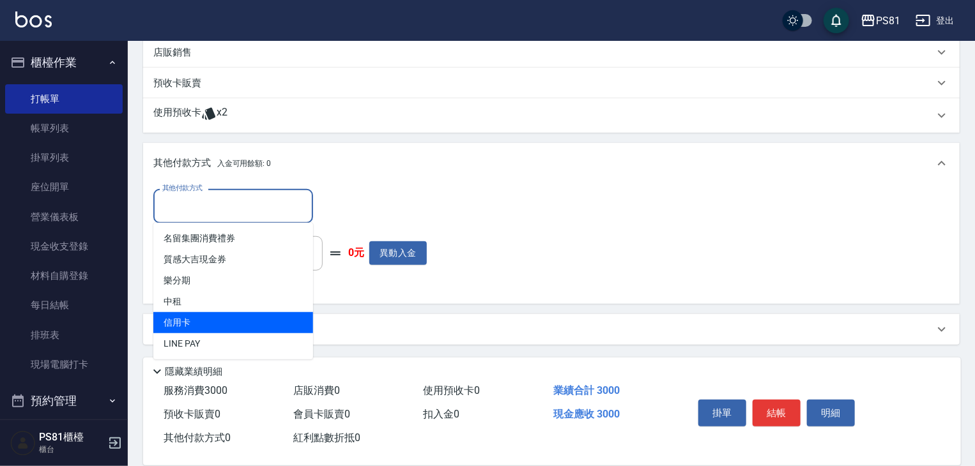
click at [210, 317] on span "信用卡" at bounding box center [233, 322] width 160 height 21
type input "信用卡"
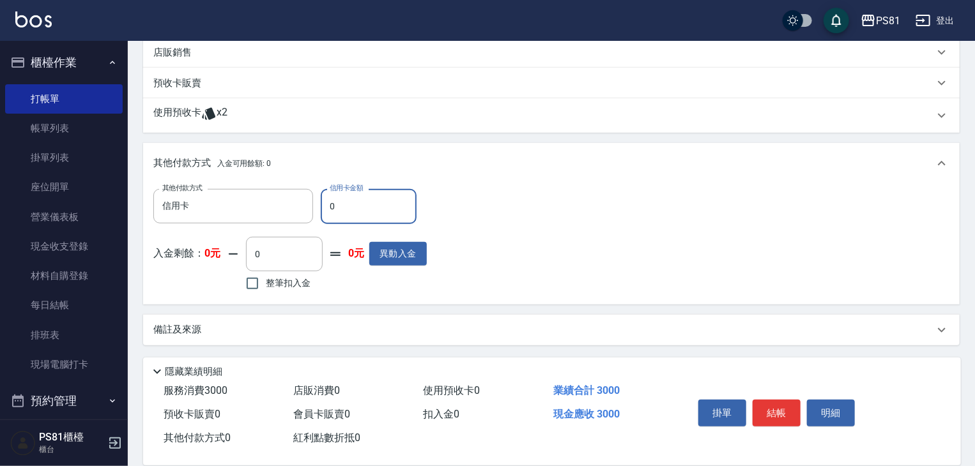
click at [385, 217] on input "0" at bounding box center [369, 206] width 96 height 34
type input "3000"
click at [575, 256] on div "其他付款方式 信用卡 其他付款方式 信用卡金額 3000 信用卡金額 入金剩餘： 0元 0 ​ 整筆扣入金 0元 異動入金" at bounding box center [551, 241] width 796 height 105
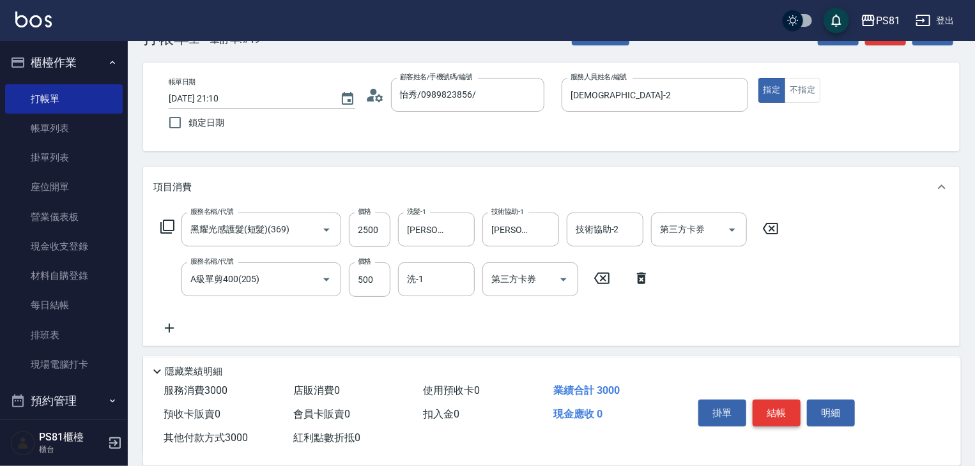
click at [777, 406] on button "結帳" at bounding box center [776, 413] width 48 height 27
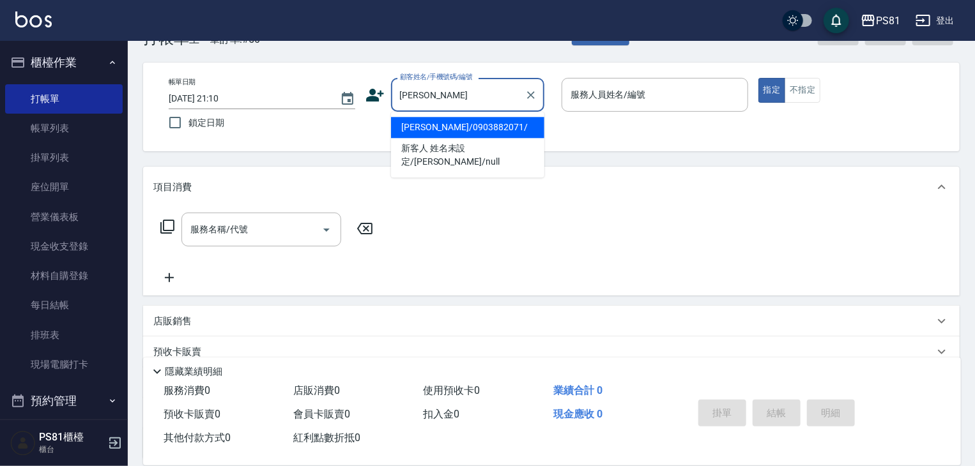
click at [510, 128] on li "[PERSON_NAME]/0903882071/" at bounding box center [467, 127] width 153 height 21
type input "[PERSON_NAME]/0903882071/"
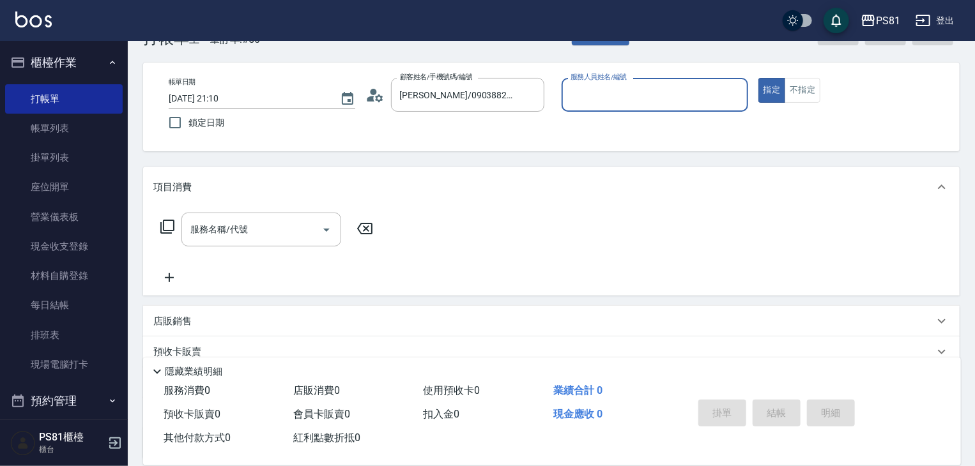
type input "[DEMOGRAPHIC_DATA]-2"
click at [271, 242] on div "服務名稱/代號" at bounding box center [261, 230] width 160 height 34
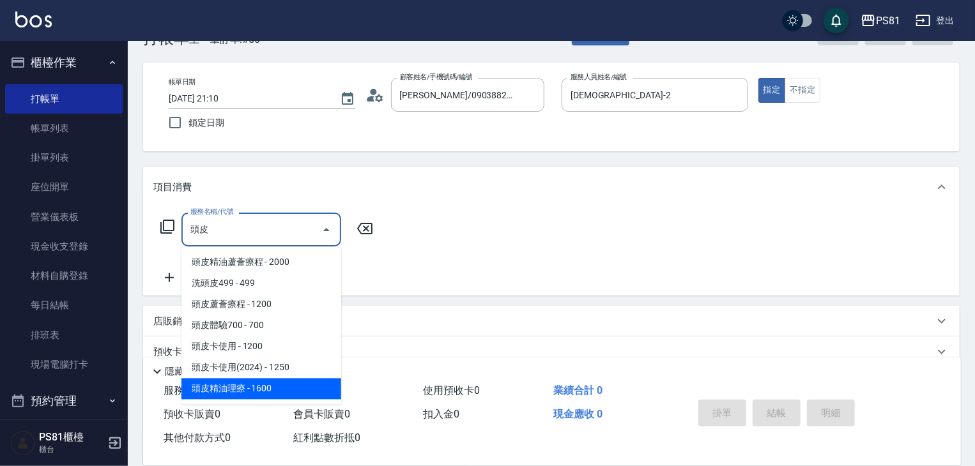
click at [276, 383] on span "頭皮精油理療 - 1600" at bounding box center [261, 389] width 160 height 21
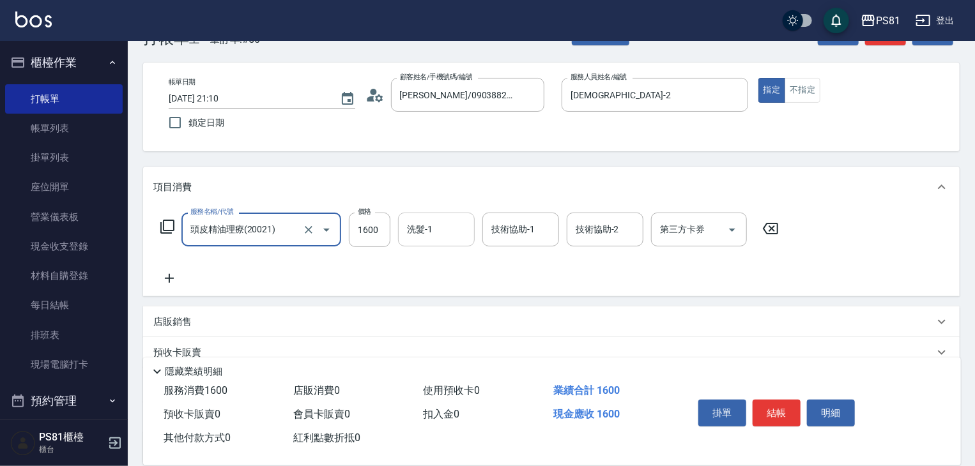
type input "頭皮精油理療(20021)"
click at [437, 225] on input "洗髮-1" at bounding box center [436, 229] width 65 height 22
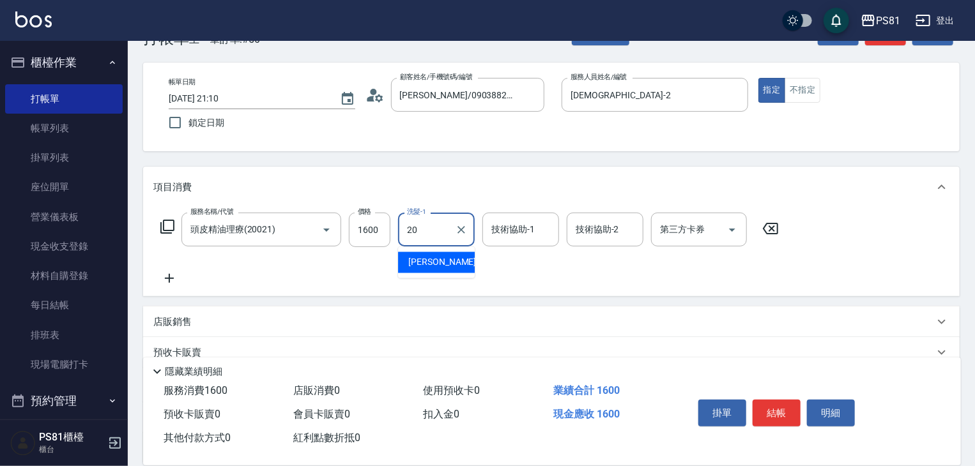
type input "[PERSON_NAME]-20"
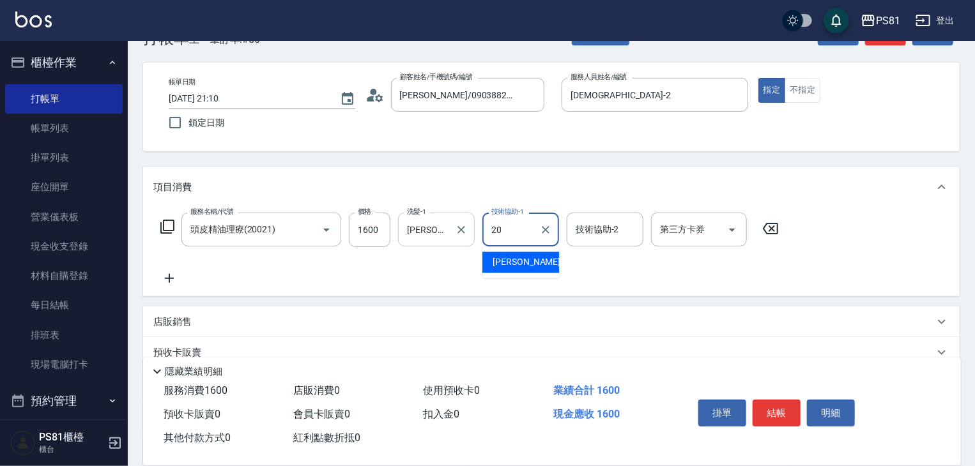
type input "[PERSON_NAME]-20"
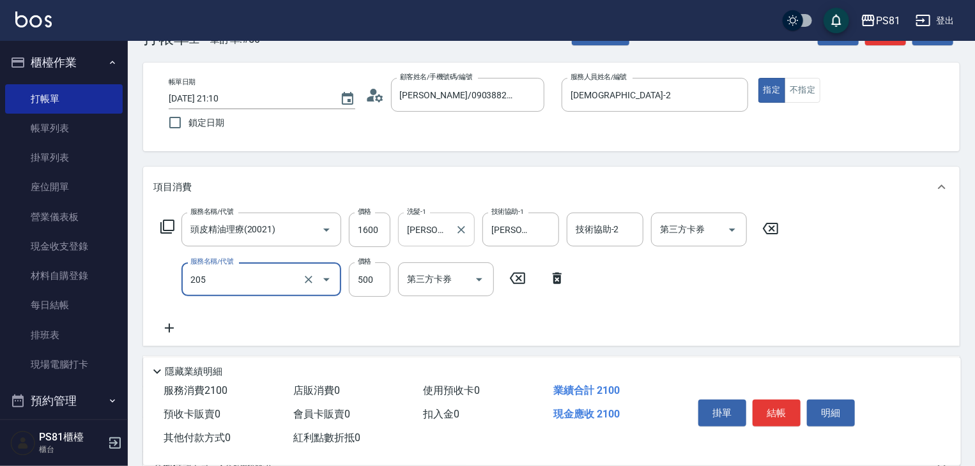
type input "A級單剪400(205)"
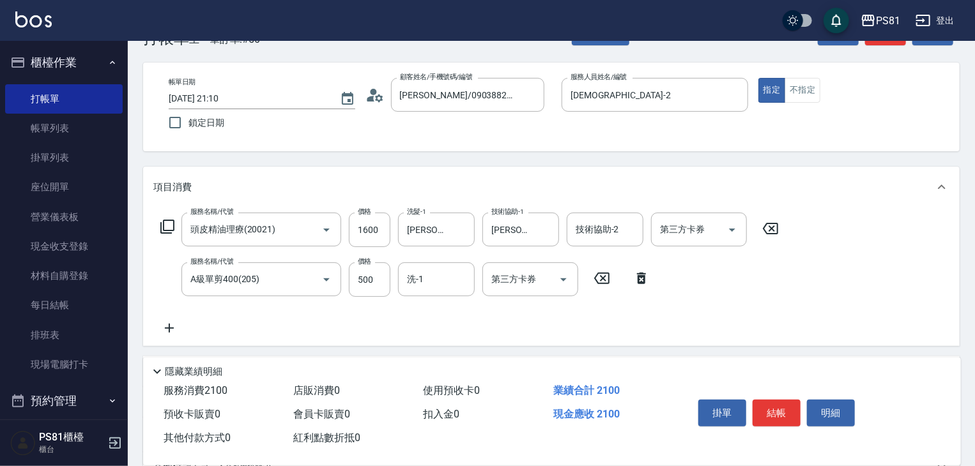
click at [480, 314] on div "服務名稱/代號 頭皮精油理療(20021) 服務名稱/代號 價格 1600 價格 洗髮-1 [PERSON_NAME]-20 洗髮-1 技術協助-1 [PER…" at bounding box center [469, 274] width 633 height 123
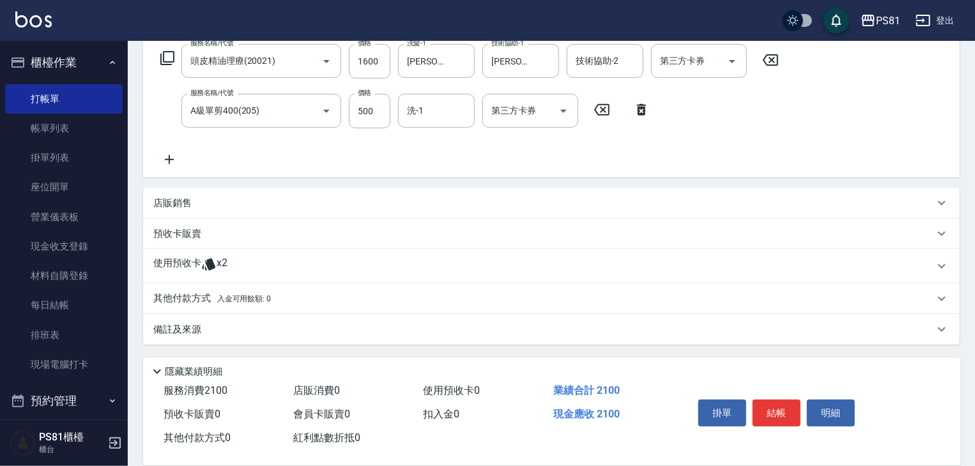
click at [195, 299] on p "其他付款方式 入金可用餘額: 0" at bounding box center [212, 299] width 118 height 14
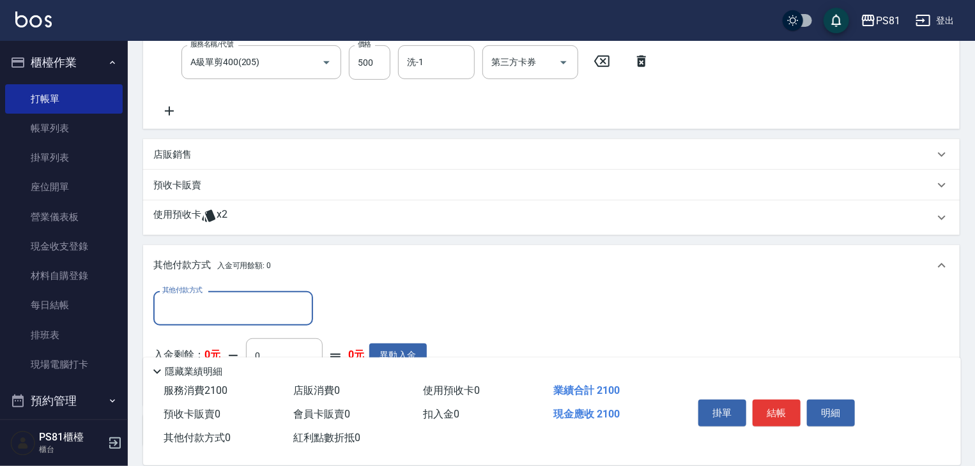
scroll to position [358, 0]
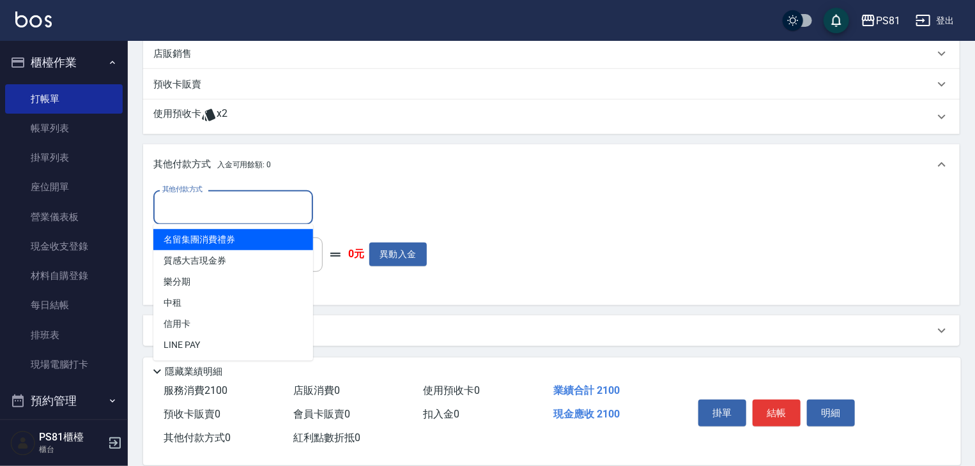
click at [261, 206] on input "其他付款方式" at bounding box center [233, 207] width 148 height 22
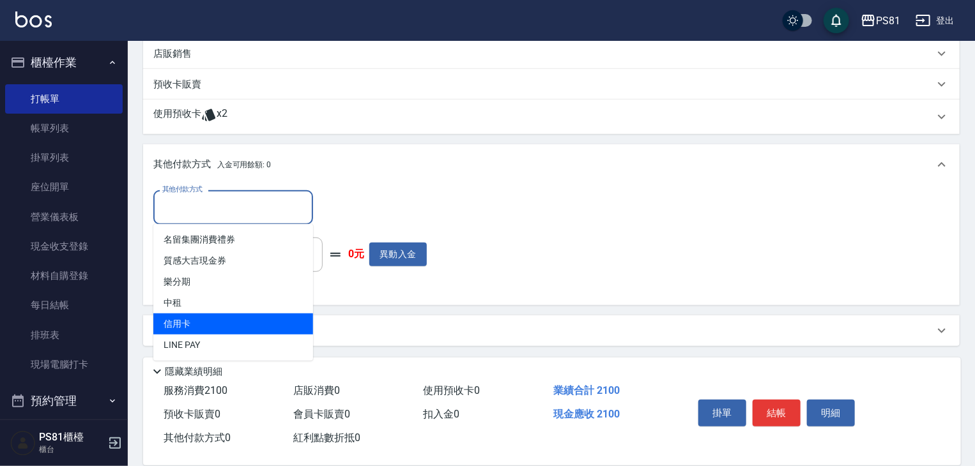
click at [209, 328] on span "信用卡" at bounding box center [233, 324] width 160 height 21
type input "信用卡"
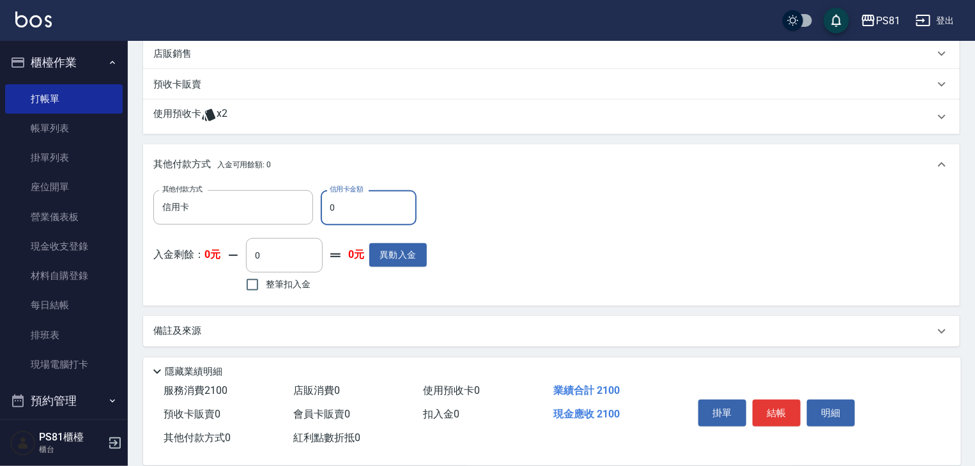
click at [352, 204] on input "0" at bounding box center [369, 207] width 96 height 34
type input "2100"
click at [594, 277] on div "其他付款方式 信用卡 其他付款方式 信用卡金額 2100 信用卡金額 入金剩餘： 0元 0 ​ 整筆扣入金 0元 異動入金" at bounding box center [551, 242] width 796 height 105
click at [773, 400] on button "結帳" at bounding box center [776, 413] width 48 height 27
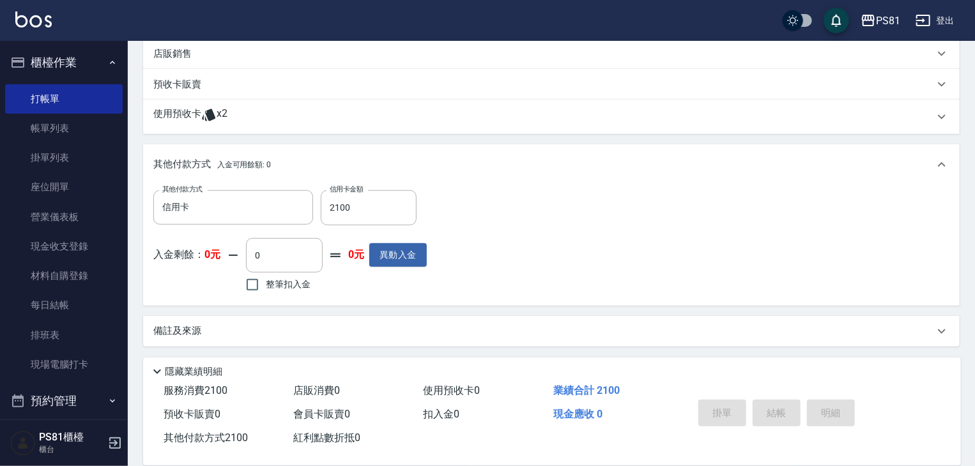
type input "[DATE] 21:11"
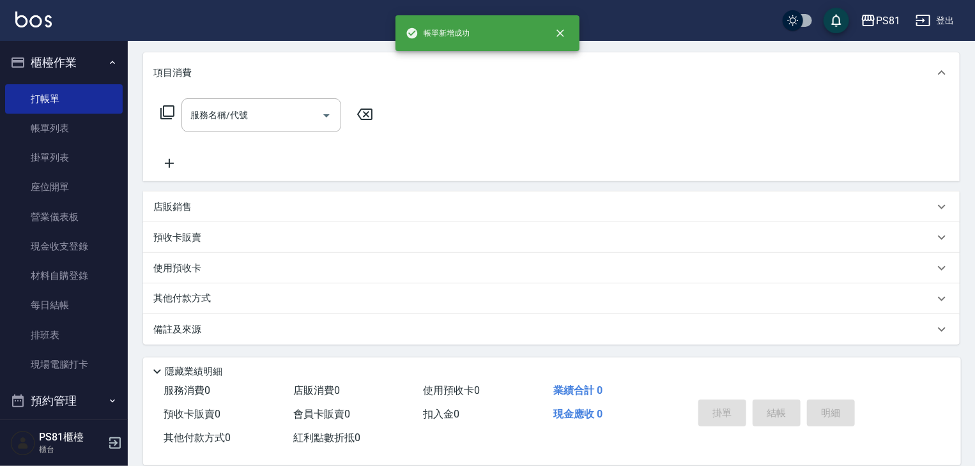
scroll to position [0, 0]
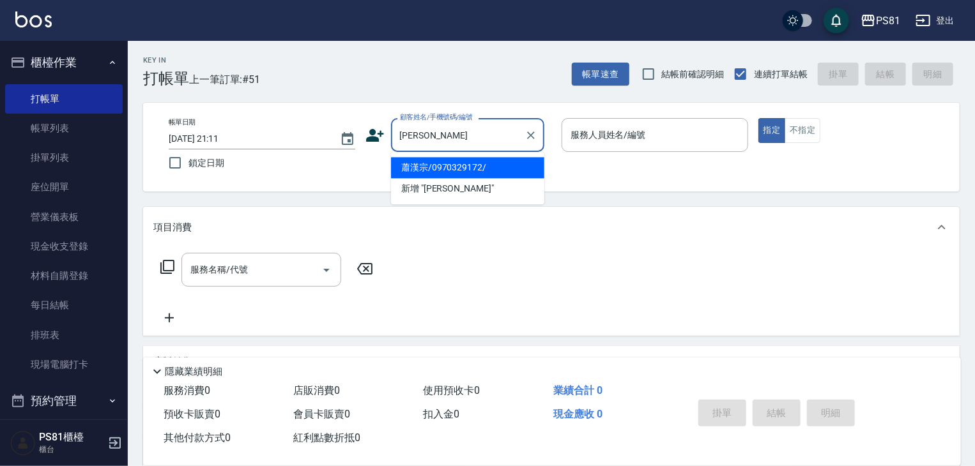
type input "蕭漢宗/0970329172/"
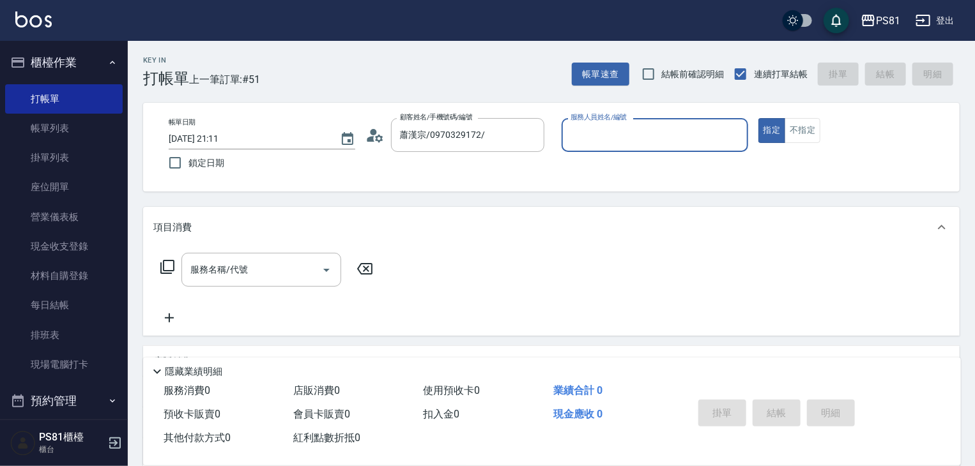
type input "[DEMOGRAPHIC_DATA]-2"
click at [758, 118] on button "指定" at bounding box center [771, 130] width 27 height 25
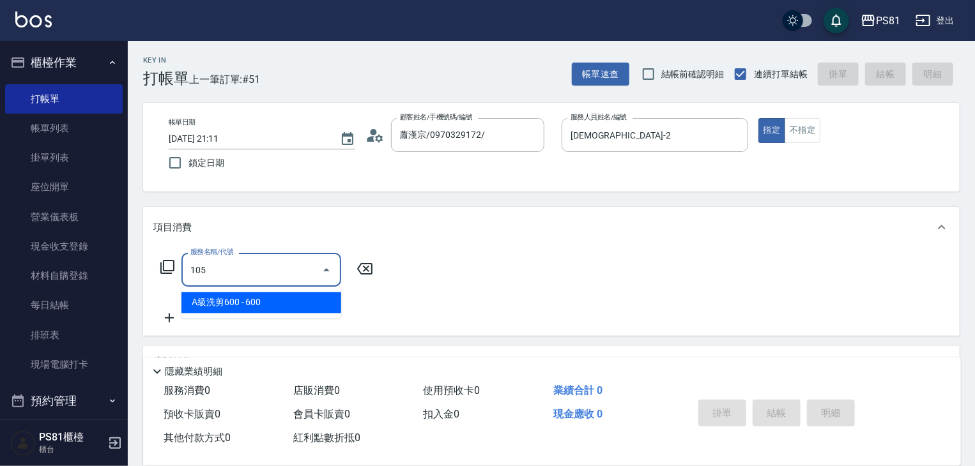
type input "A級洗剪600(105)"
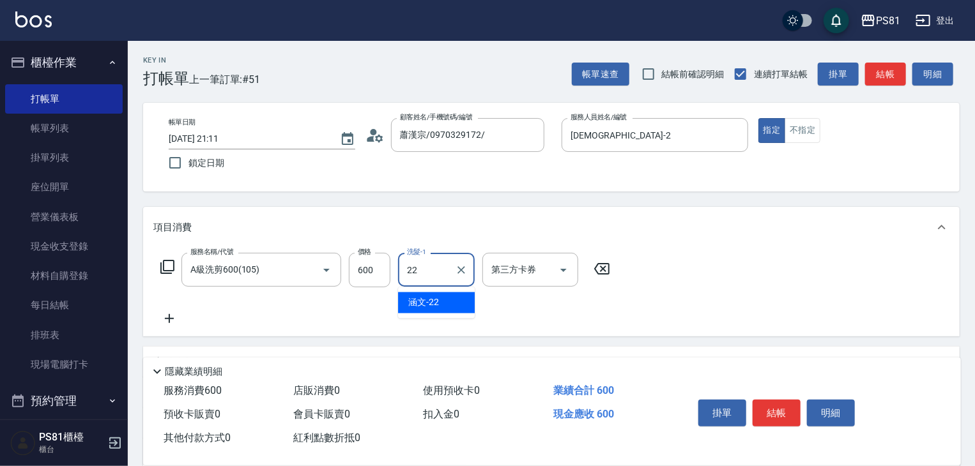
type input "涵文-22"
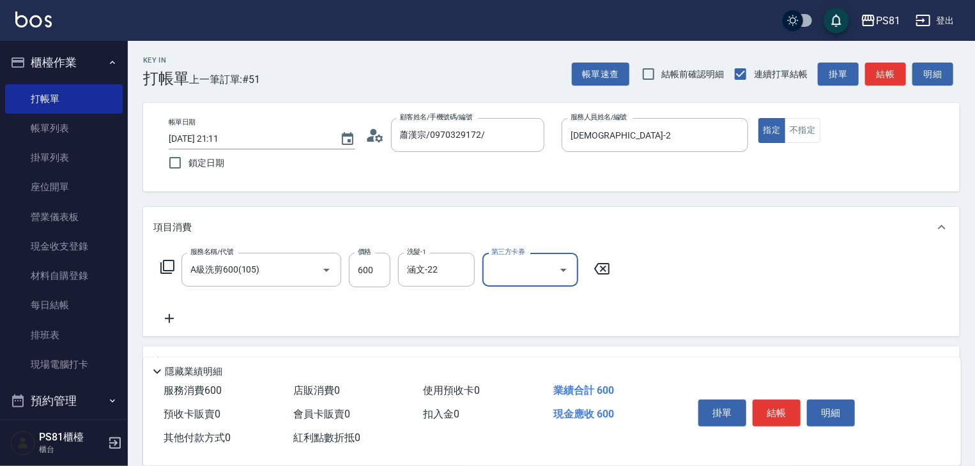
drag, startPoint x: 743, startPoint y: 282, endPoint x: 760, endPoint y: 304, distance: 27.3
click at [745, 283] on div "服務名稱/代號 A級洗剪600(105) 服務名稱/代號 價格 600 價格 洗髮-1 涵文-22 洗髮-1 第三方卡券 第三方卡券" at bounding box center [551, 292] width 816 height 89
click at [773, 407] on button "結帳" at bounding box center [776, 413] width 48 height 27
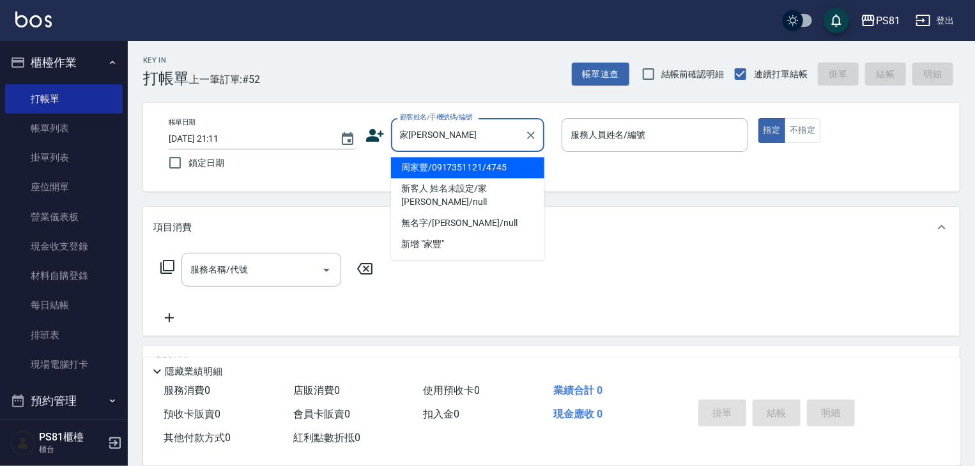
click at [460, 163] on li "周家豐/0917351121/4745" at bounding box center [467, 167] width 153 height 21
type input "周家豐/0917351121/4745"
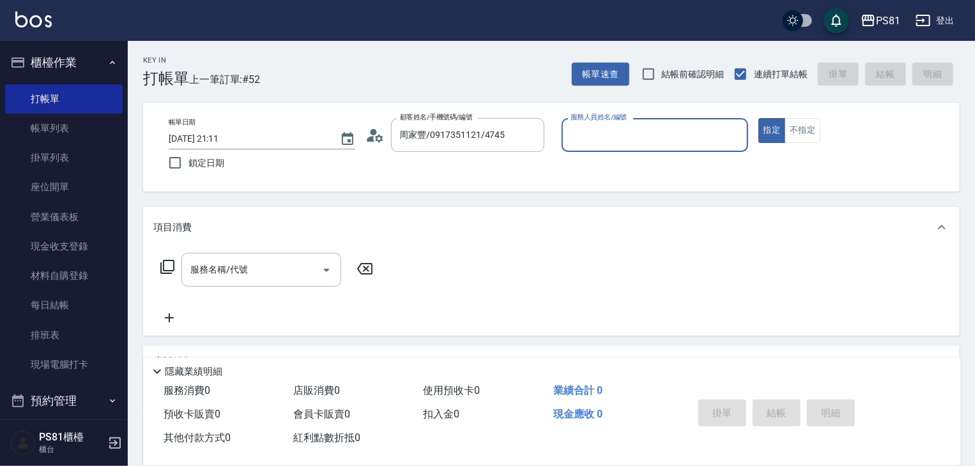
type input "[DEMOGRAPHIC_DATA]-2"
click at [236, 273] on input "服務名稱/代號" at bounding box center [251, 270] width 129 height 22
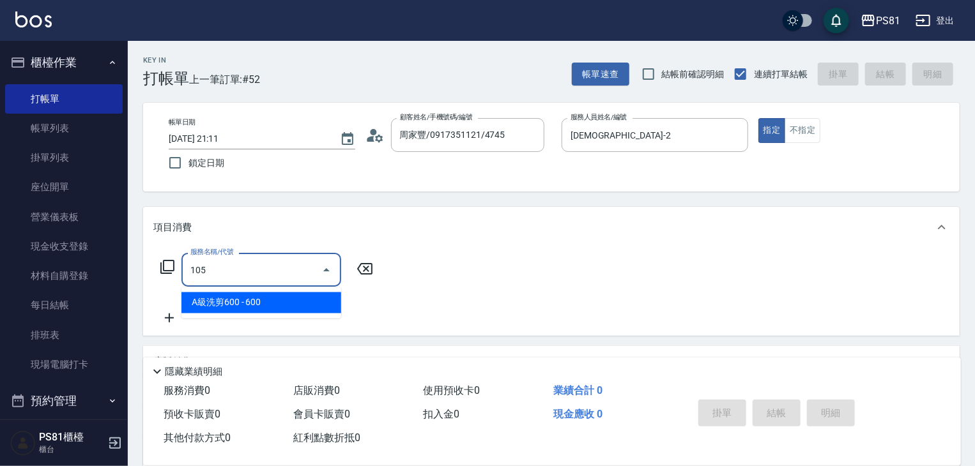
type input "A級洗剪600(105)"
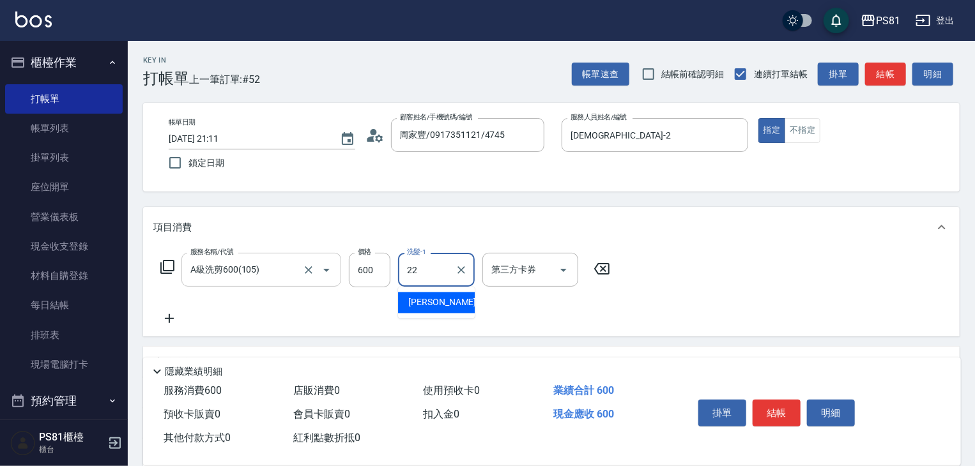
type input "涵文-22"
drag, startPoint x: 727, startPoint y: 307, endPoint x: 766, endPoint y: 386, distance: 88.3
click at [728, 307] on div "服務名稱/代號 A級洗剪600(105) 服務名稱/代號 價格 600 價格 洗髮-1 涵文-22 洗髮-1 第三方卡券 第三方卡券" at bounding box center [551, 292] width 816 height 89
click at [779, 412] on button "結帳" at bounding box center [776, 413] width 48 height 27
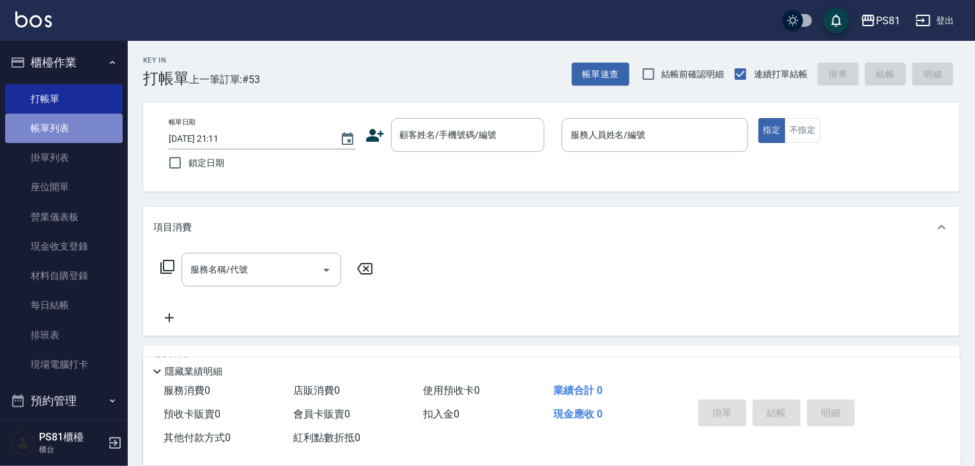
click at [84, 135] on link "帳單列表" at bounding box center [64, 128] width 118 height 29
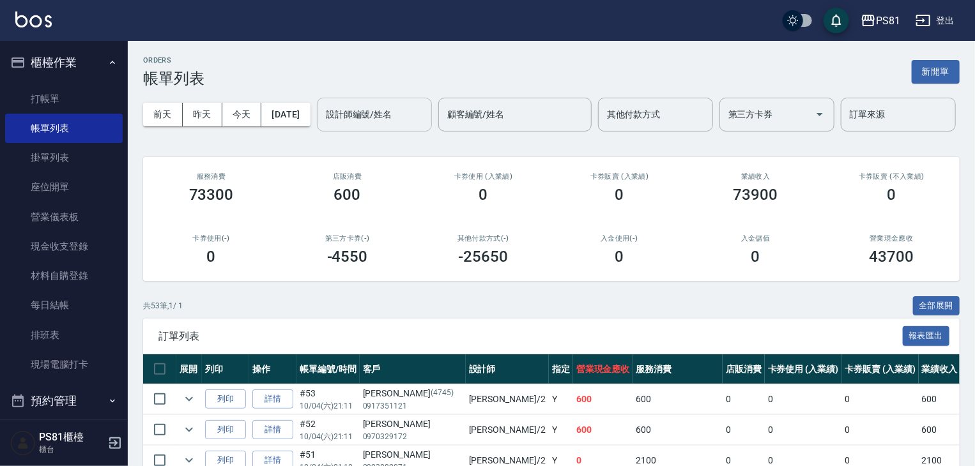
click at [323, 126] on input "設計師編號/姓名" at bounding box center [374, 114] width 103 height 22
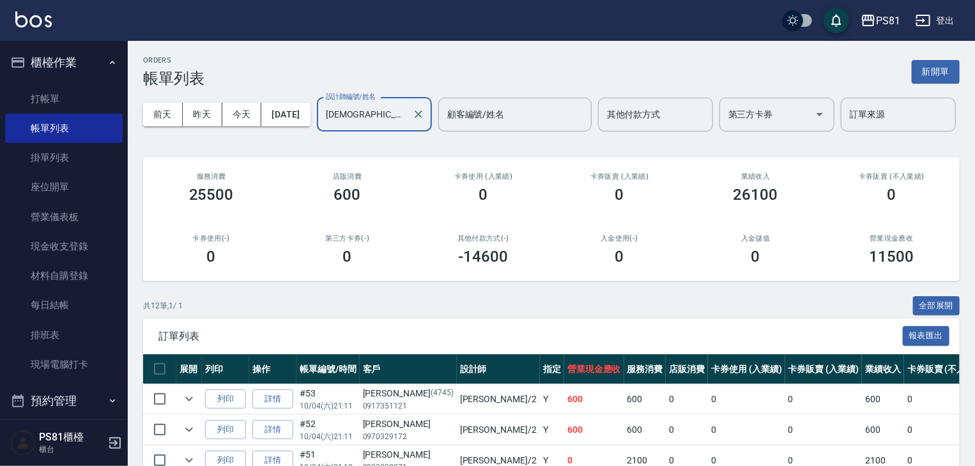
type input "[DEMOGRAPHIC_DATA]-2"
click at [340, 219] on div "店販消費 600" at bounding box center [347, 188] width 136 height 62
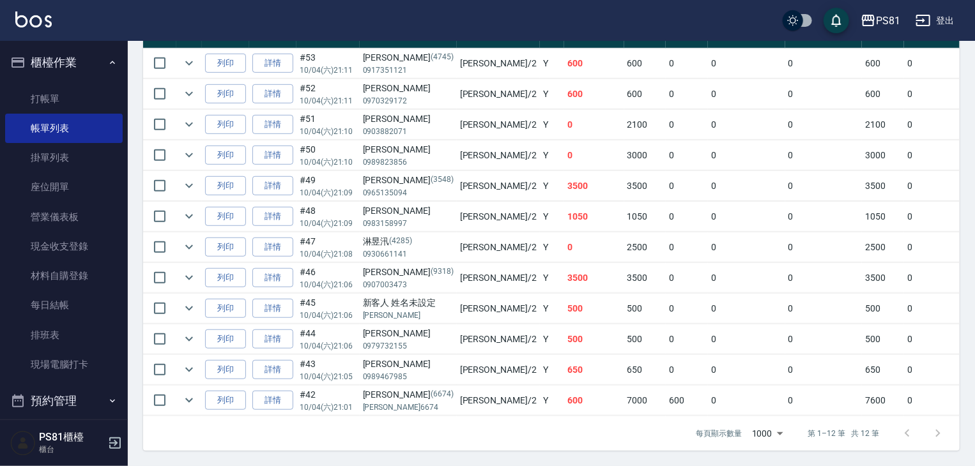
click at [540, 390] on td "Y" at bounding box center [552, 401] width 24 height 30
click at [564, 355] on td "650" at bounding box center [594, 370] width 60 height 30
click at [564, 324] on td "500" at bounding box center [594, 339] width 60 height 30
click at [564, 294] on td "500" at bounding box center [594, 309] width 60 height 30
click at [564, 270] on td "3500" at bounding box center [594, 278] width 60 height 30
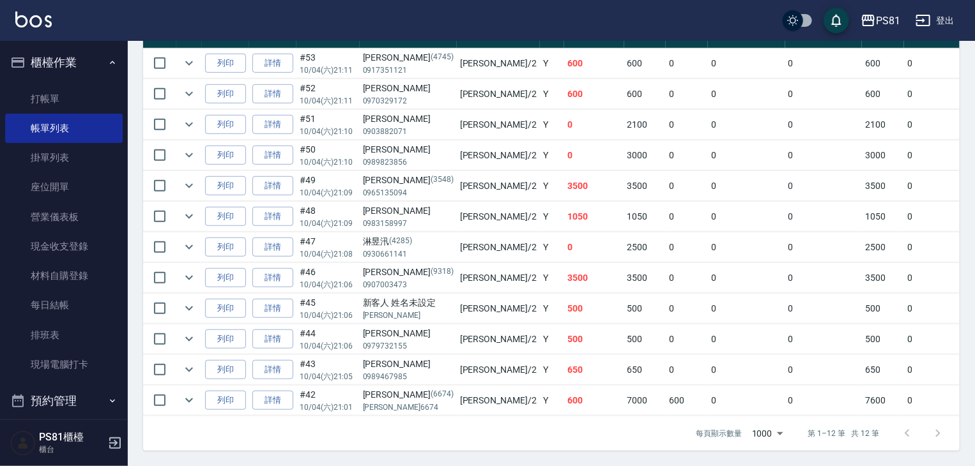
click at [564, 234] on td "0" at bounding box center [594, 247] width 60 height 30
click at [540, 204] on td "Y" at bounding box center [552, 217] width 24 height 30
click at [540, 173] on td "Y" at bounding box center [552, 186] width 24 height 30
click at [564, 144] on td "0" at bounding box center [594, 156] width 60 height 30
click at [564, 126] on td "0" at bounding box center [594, 125] width 60 height 30
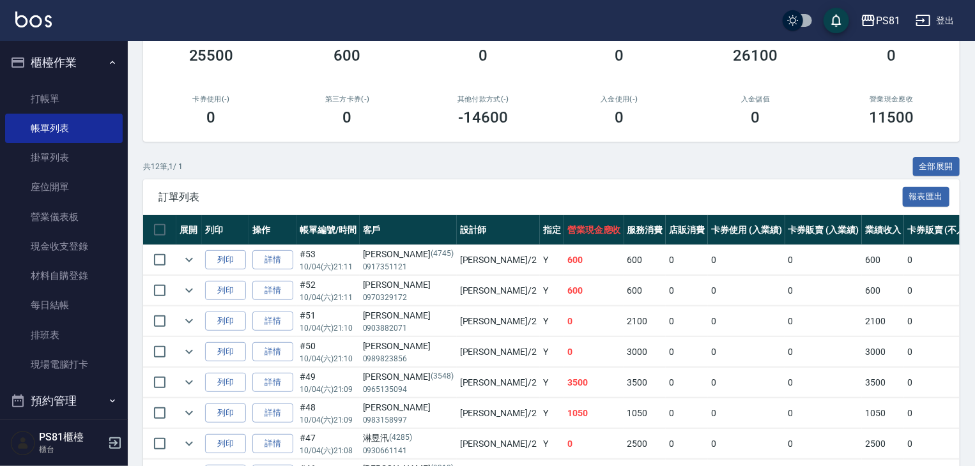
scroll to position [0, 0]
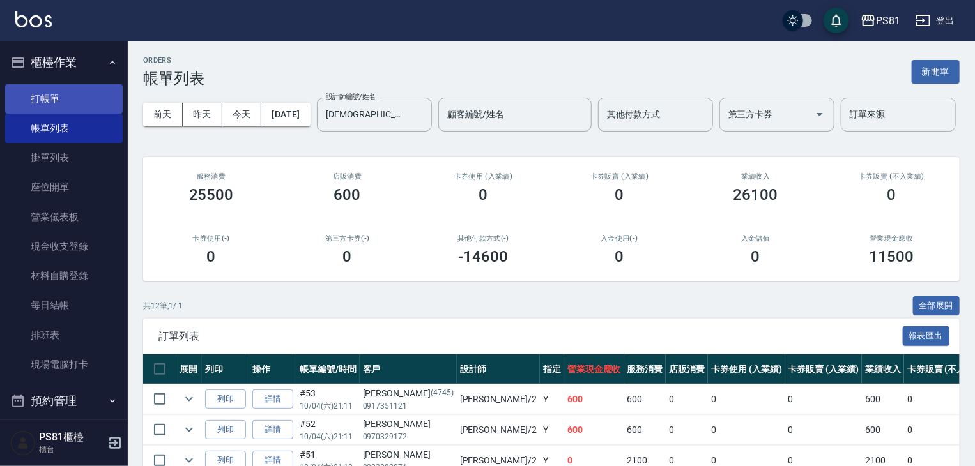
click at [64, 98] on link "打帳單" at bounding box center [64, 98] width 118 height 29
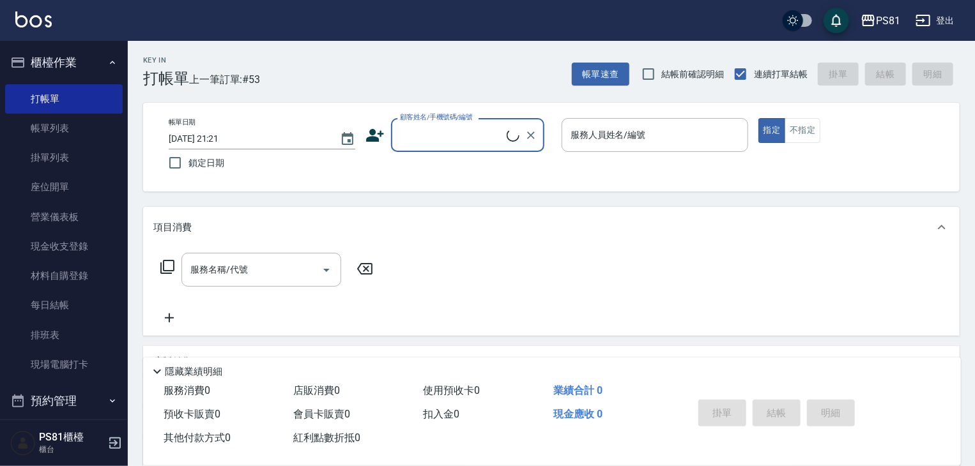
click at [442, 137] on input "顧客姓名/手機號碼/編號" at bounding box center [452, 135] width 110 height 22
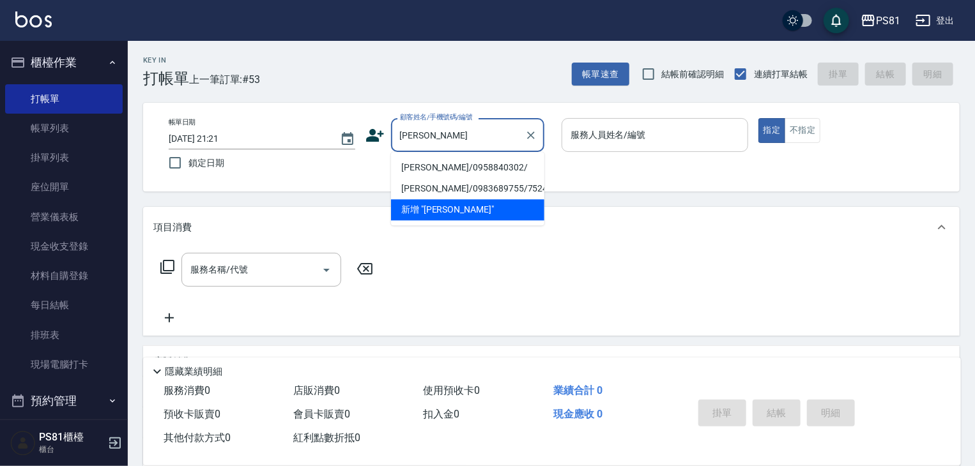
type input "[PERSON_NAME]"
click at [595, 137] on input "服務人員姓名/編號" at bounding box center [654, 135] width 175 height 22
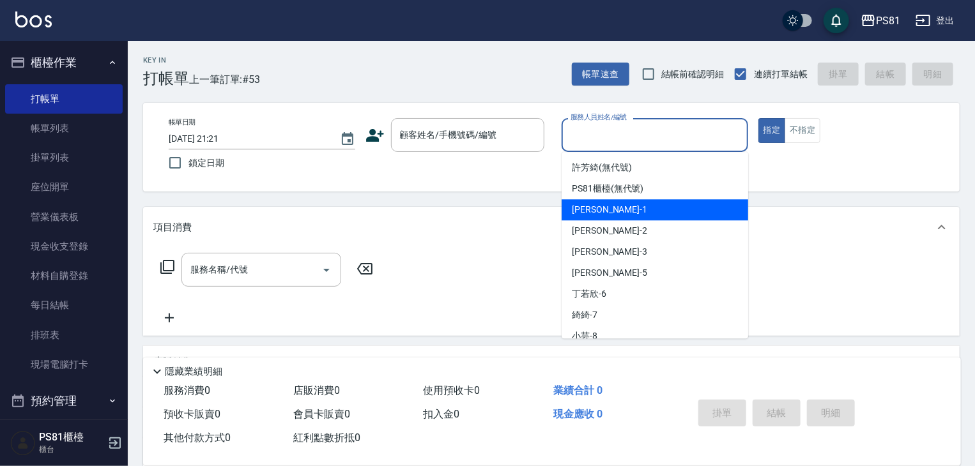
click at [636, 218] on div "[PERSON_NAME] -1" at bounding box center [654, 209] width 186 height 21
type input "[PERSON_NAME]-1"
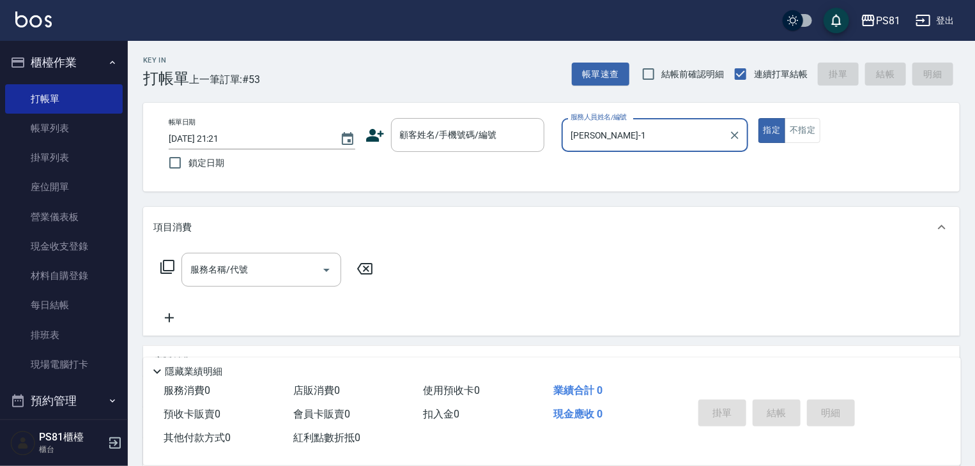
click at [268, 289] on div "服務名稱/代號 服務名稱/代號" at bounding box center [266, 289] width 227 height 73
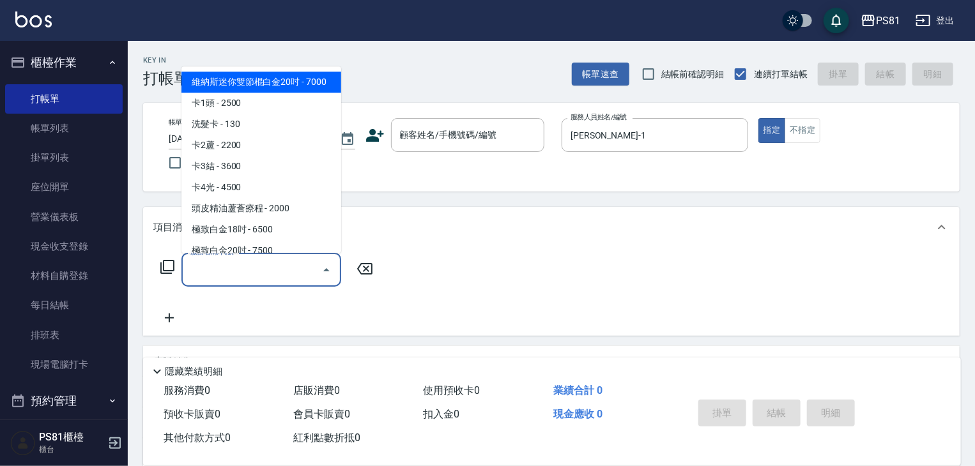
click at [294, 278] on input "服務名稱/代號" at bounding box center [251, 270] width 129 height 22
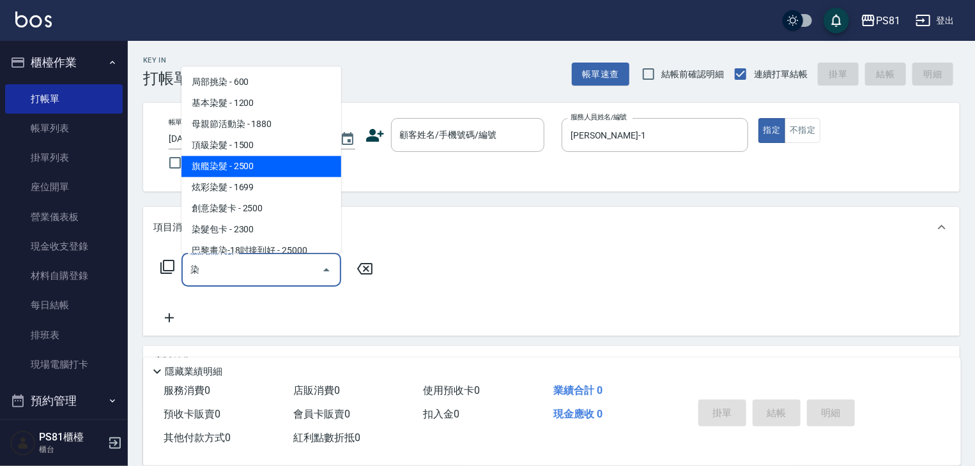
click at [278, 166] on span "旗艦染髮 - 2500" at bounding box center [261, 166] width 160 height 21
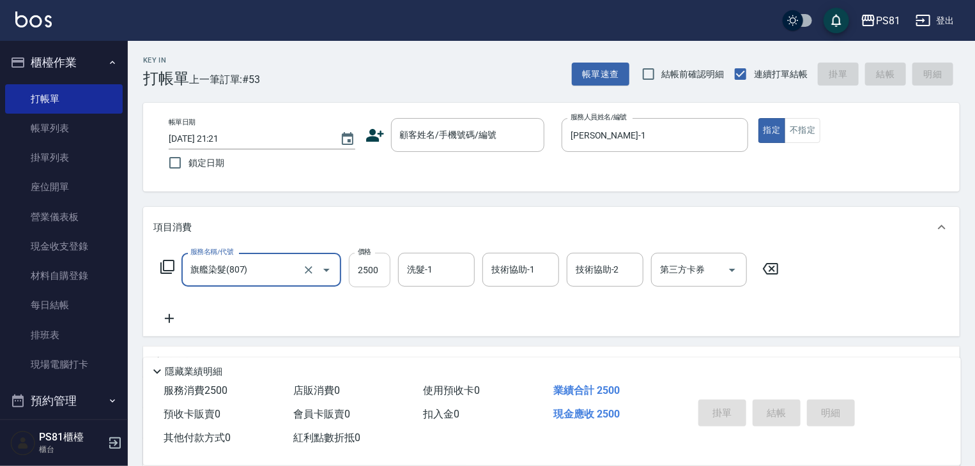
type input "旗艦染髮(807)"
click at [383, 275] on input "2500" at bounding box center [370, 270] width 42 height 34
type input "3500"
click at [167, 321] on icon at bounding box center [169, 318] width 32 height 15
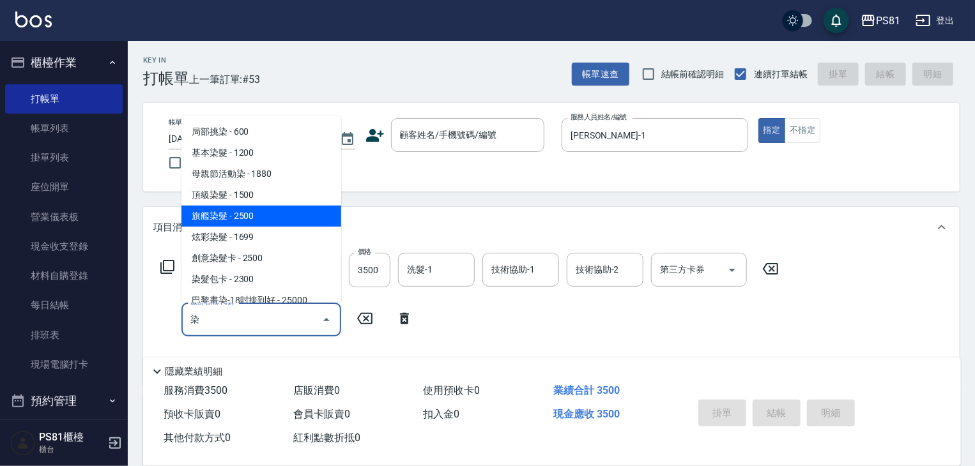
click at [238, 218] on span "旗艦染髮 - 2500" at bounding box center [261, 216] width 160 height 21
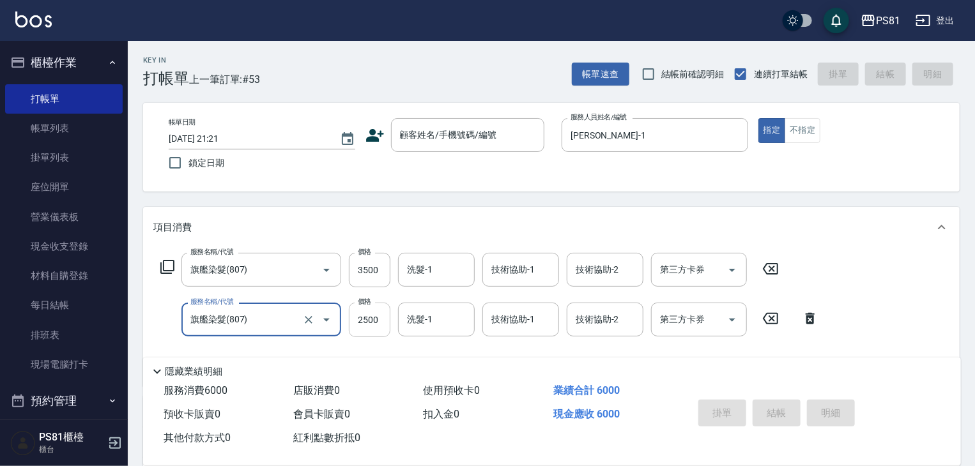
type input "旗艦染髮(807)"
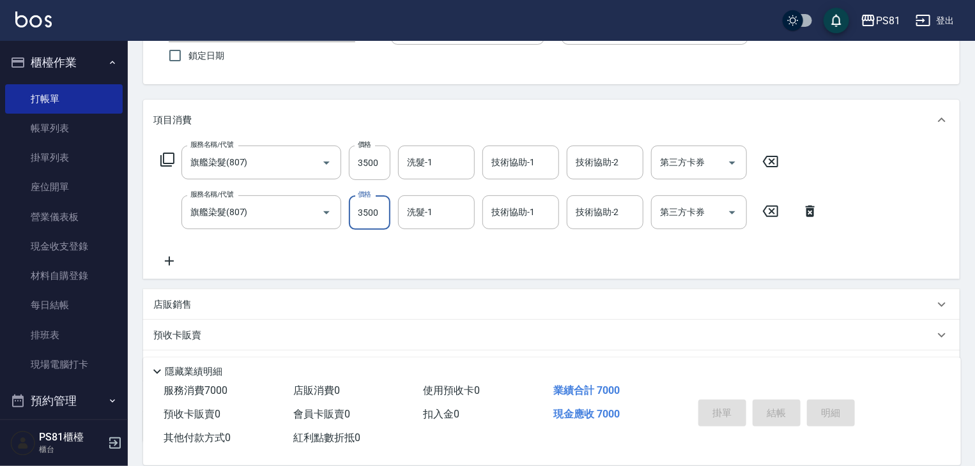
scroll to position [128, 0]
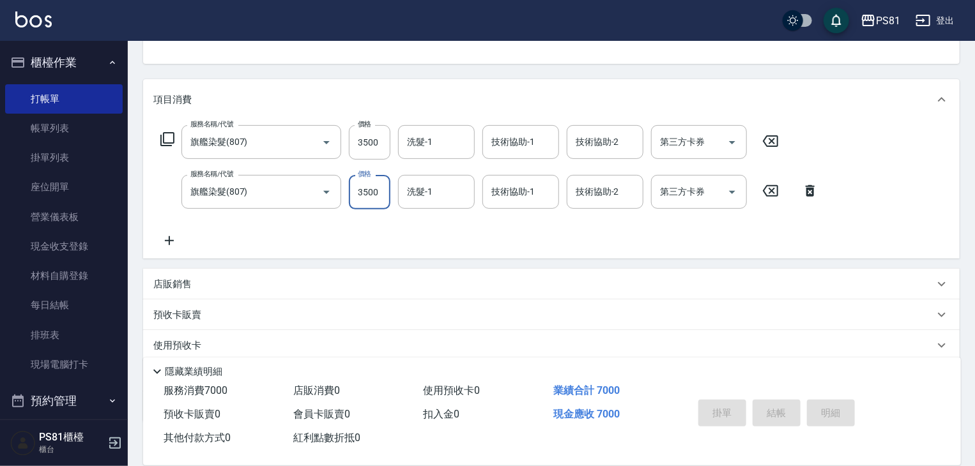
type input "3500"
click at [172, 245] on icon at bounding box center [169, 240] width 32 height 15
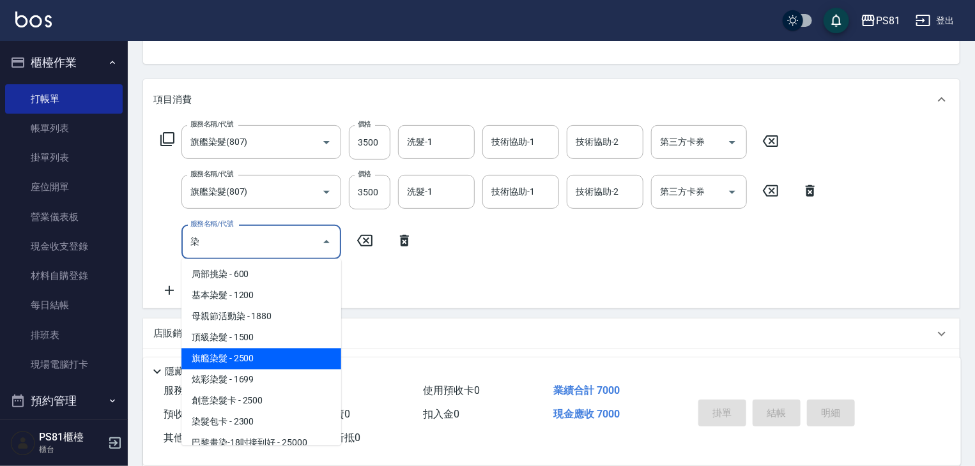
click at [286, 357] on span "旗艦染髮 - 2500" at bounding box center [261, 359] width 160 height 21
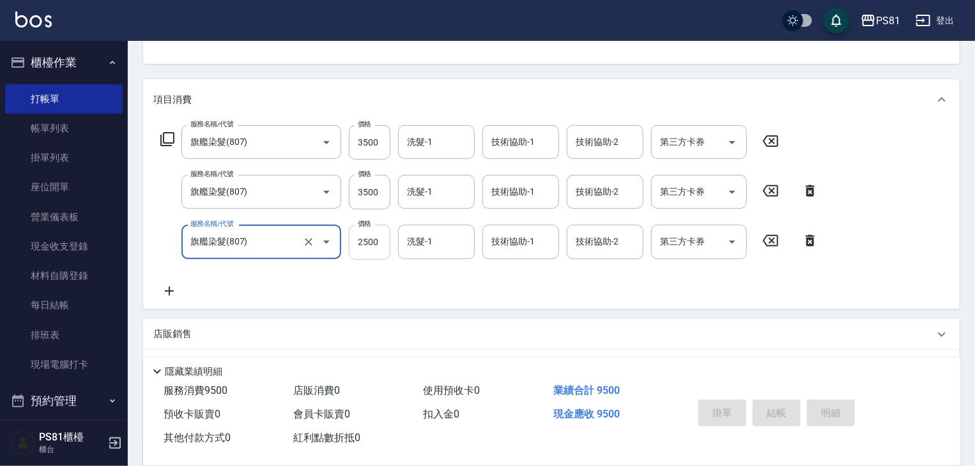
type input "旗艦染髮(807)"
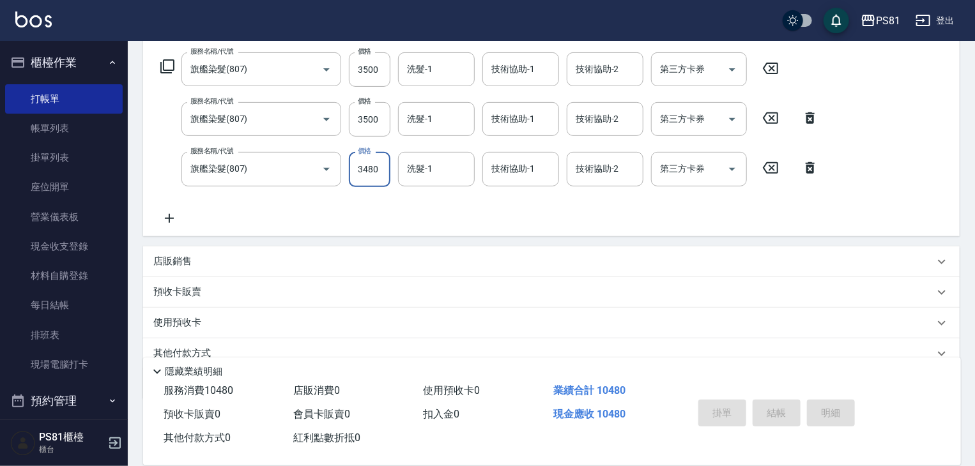
scroll to position [255, 0]
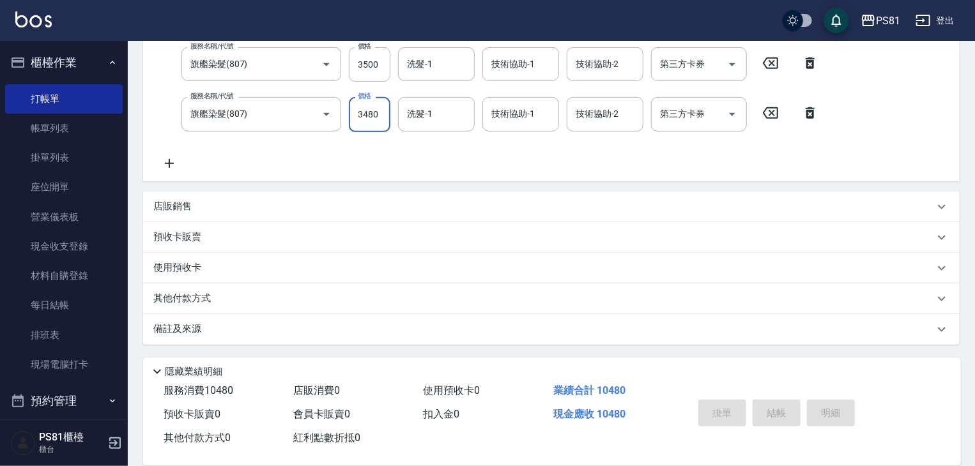
type input "3480"
click at [181, 202] on p "店販銷售" at bounding box center [172, 206] width 38 height 13
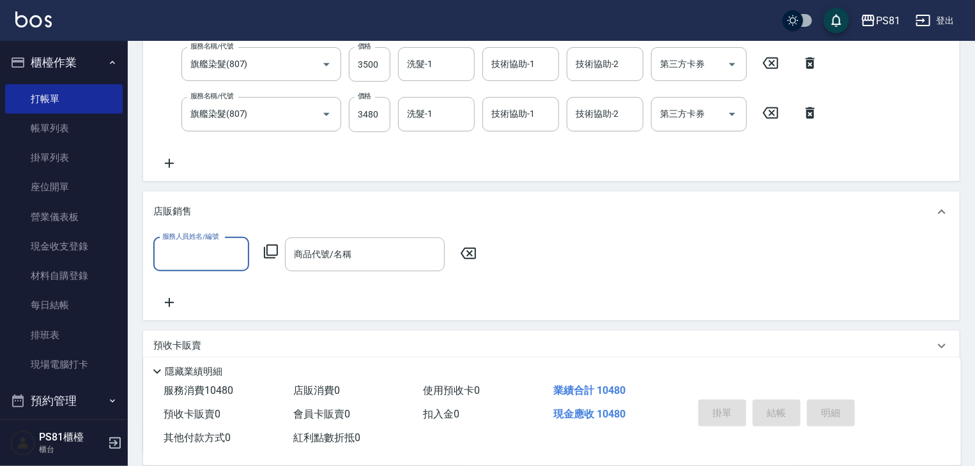
scroll to position [0, 0]
click at [182, 251] on input "服務人員姓名/編號" at bounding box center [201, 254] width 84 height 22
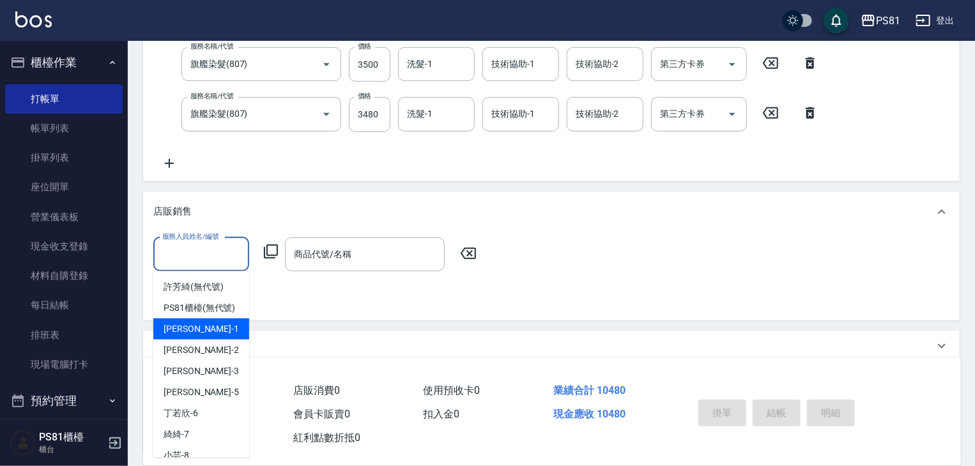
click at [210, 336] on div "[PERSON_NAME] -1" at bounding box center [201, 329] width 96 height 21
type input "[PERSON_NAME]-1"
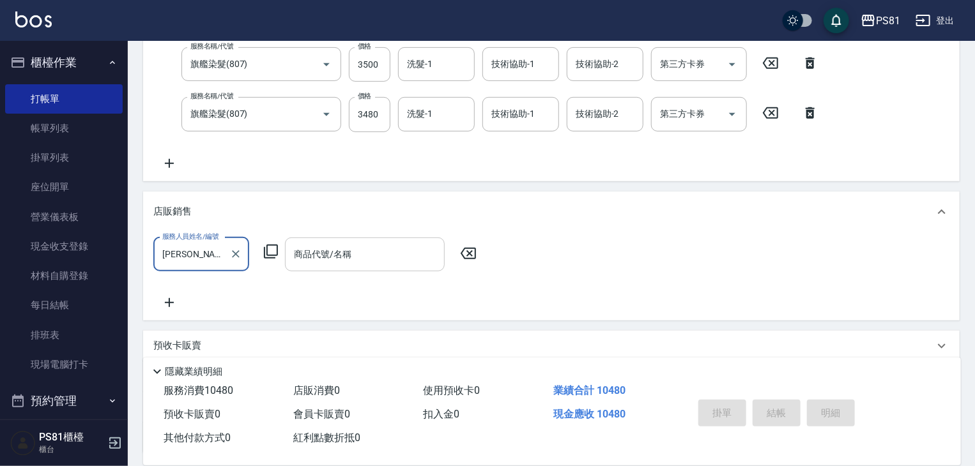
click at [399, 255] on input "商品代號/名稱" at bounding box center [365, 254] width 148 height 22
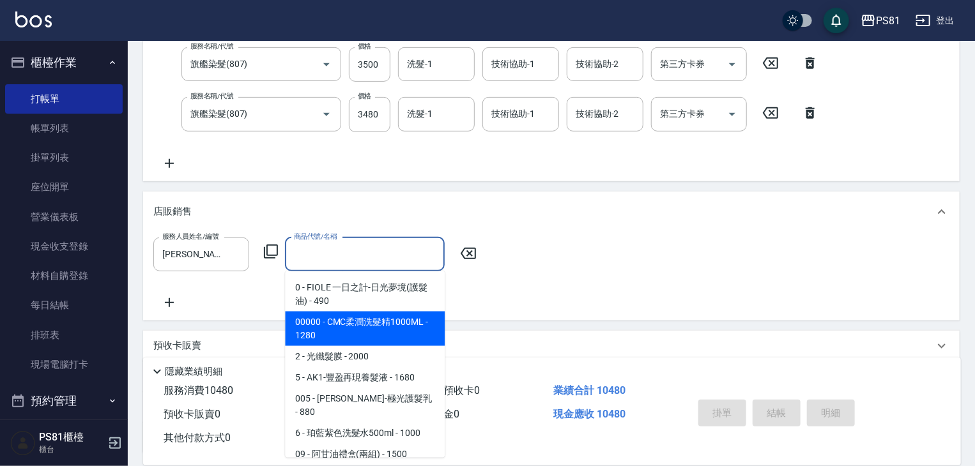
scroll to position [64, 0]
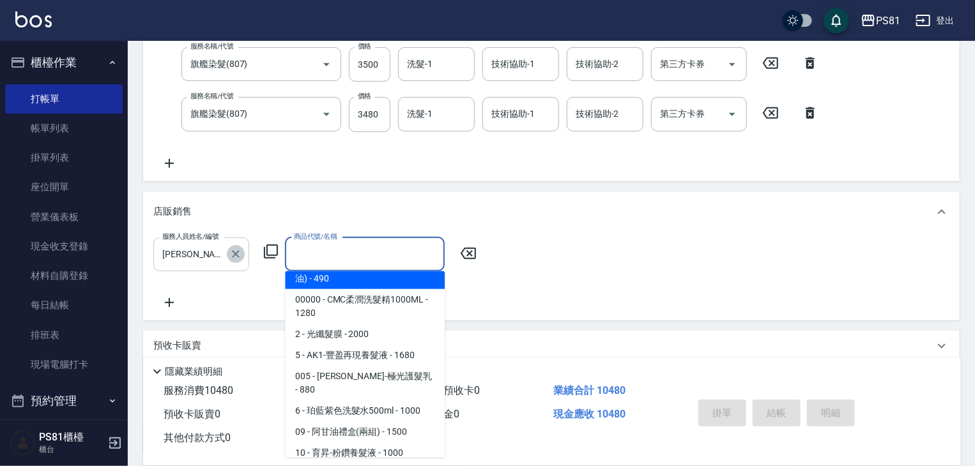
click at [237, 254] on icon "Clear" at bounding box center [235, 254] width 13 height 13
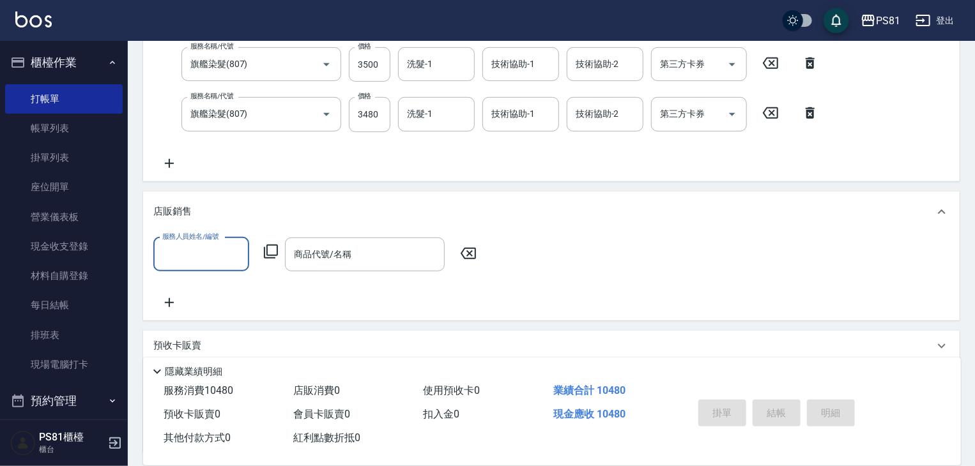
scroll to position [364, 0]
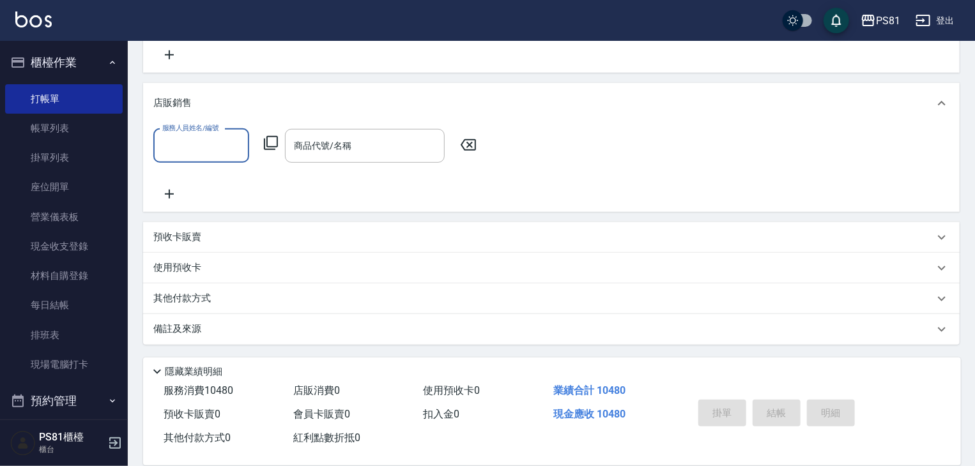
click at [193, 298] on p "其他付款方式" at bounding box center [185, 299] width 64 height 14
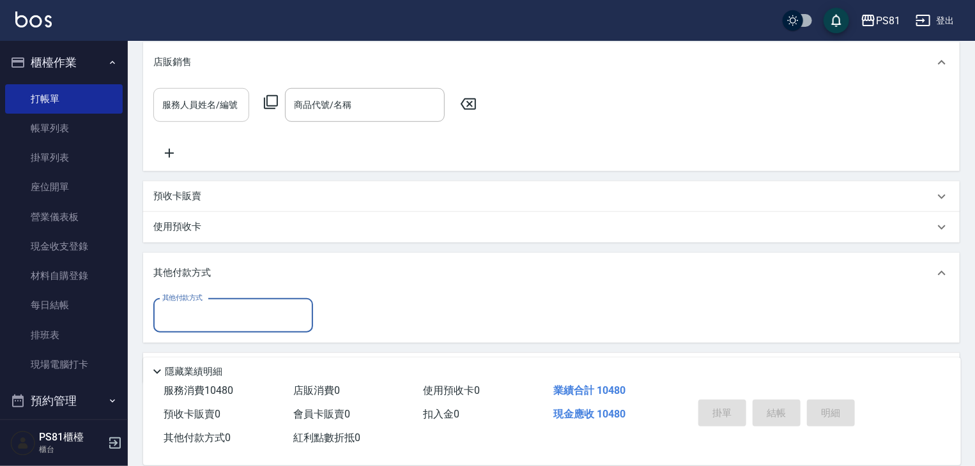
scroll to position [444, 0]
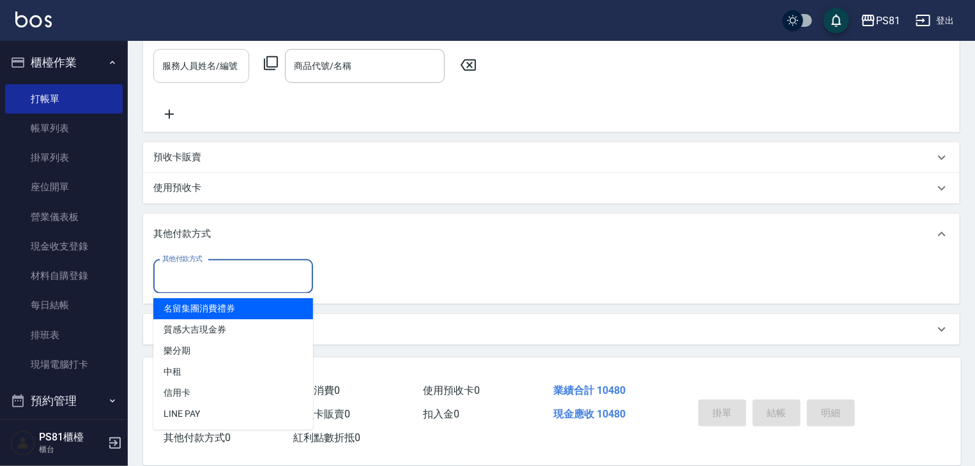
click at [233, 275] on input "其他付款方式" at bounding box center [233, 277] width 148 height 22
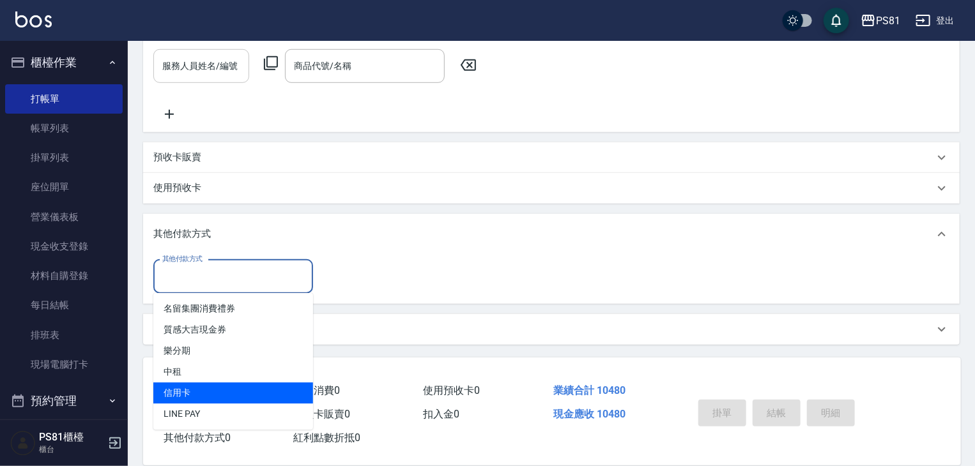
click at [222, 397] on span "信用卡" at bounding box center [233, 393] width 160 height 21
type input "信用卡"
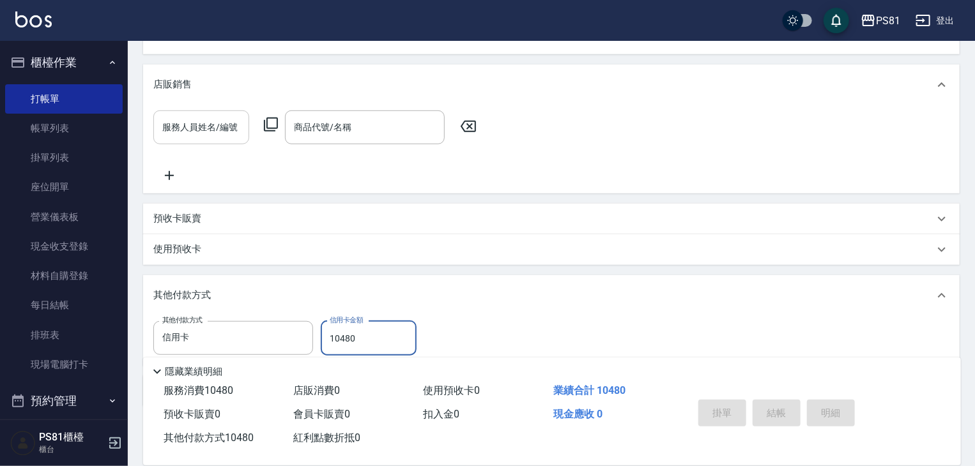
scroll to position [445, 0]
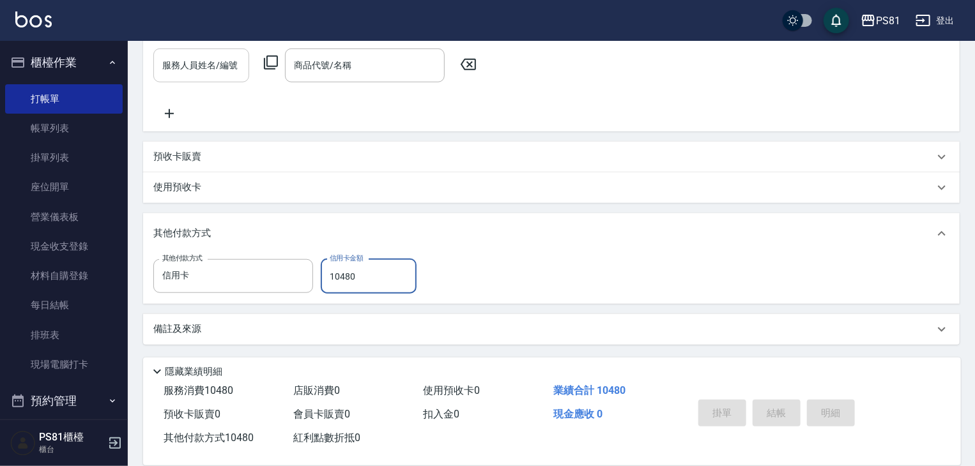
type input "10480"
click at [779, 407] on div "掛單 結帳 明細" at bounding box center [776, 415] width 167 height 40
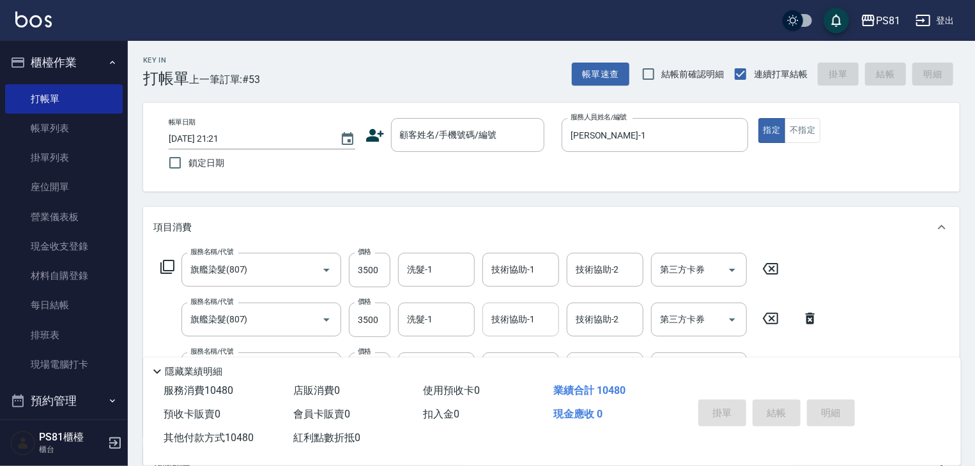
scroll to position [64, 0]
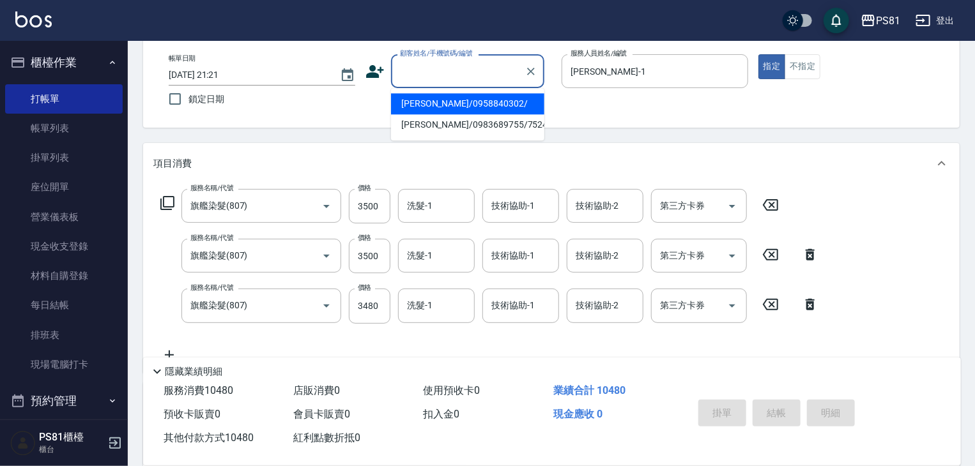
click at [468, 78] on input "顧客姓名/手機號碼/編號" at bounding box center [458, 71] width 123 height 22
click at [489, 110] on li "[PERSON_NAME]/0958840302/" at bounding box center [467, 103] width 153 height 21
type input "[PERSON_NAME]/0958840302/"
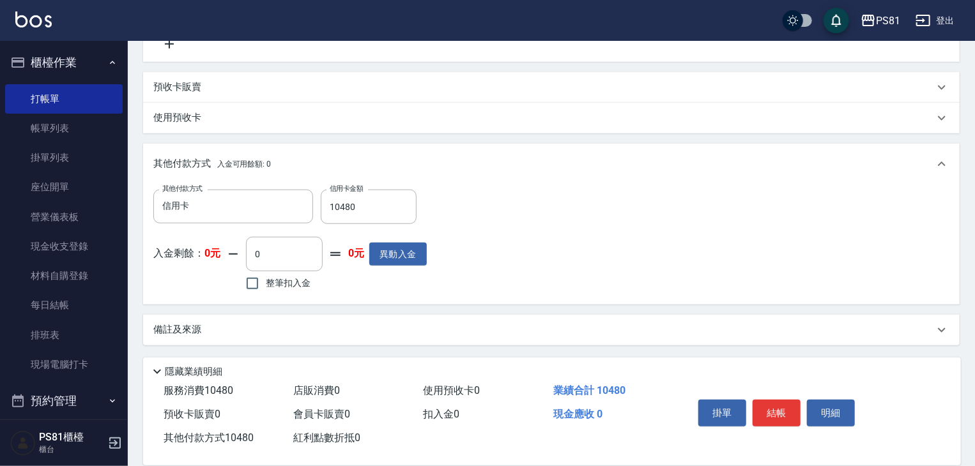
scroll to position [515, 0]
click at [770, 406] on button "結帳" at bounding box center [776, 413] width 48 height 27
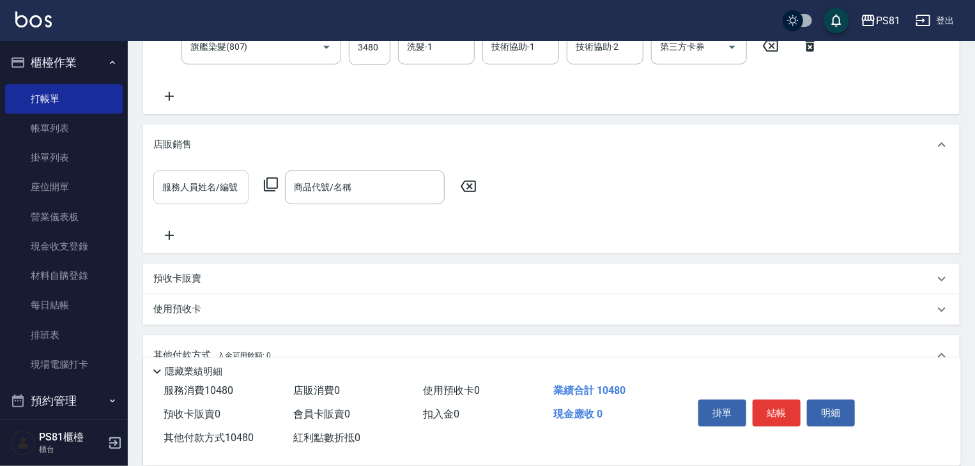
scroll to position [259, 0]
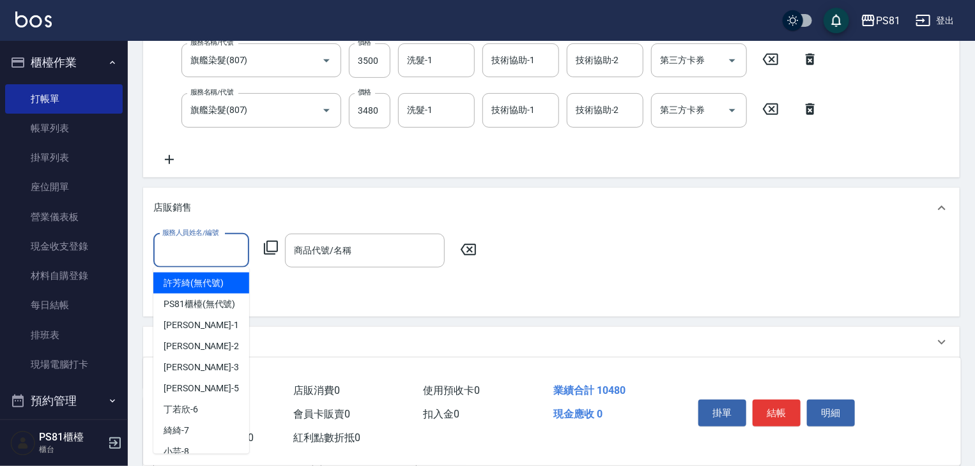
click at [181, 244] on input "服務人員姓名/編號" at bounding box center [201, 251] width 84 height 22
drag, startPoint x: 528, startPoint y: 257, endPoint x: 515, endPoint y: 261, distance: 13.3
click at [528, 257] on div "服務人員姓名/編號 服務人員姓名/編號 商品代號/名稱 商品代號/名稱" at bounding box center [551, 270] width 796 height 73
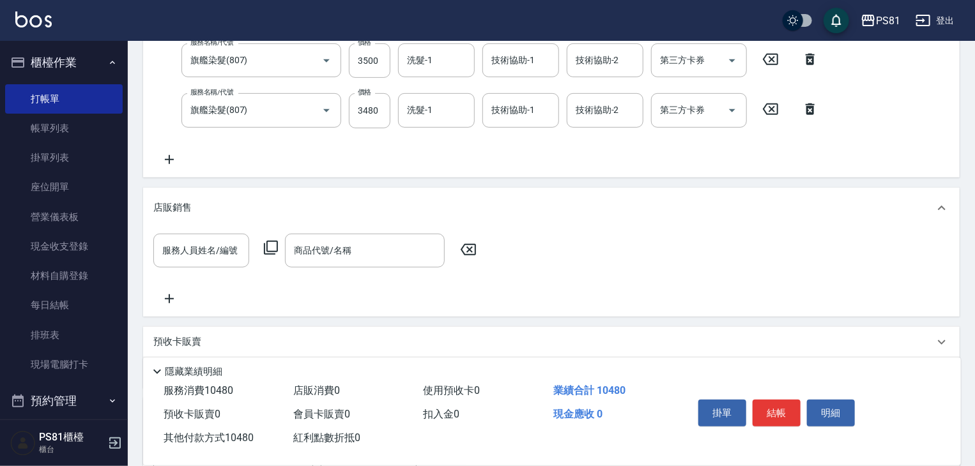
click at [208, 246] on input "服務人員姓名/編號" at bounding box center [201, 251] width 84 height 22
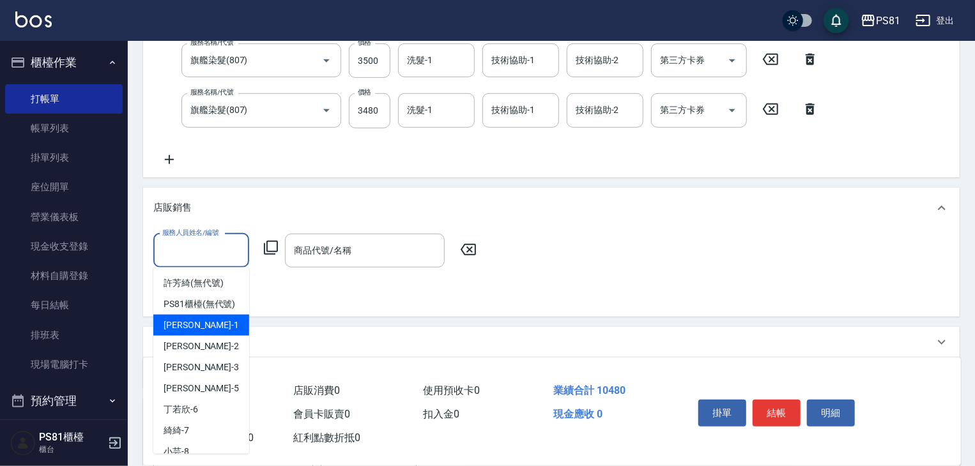
click at [206, 331] on div "[PERSON_NAME] -1" at bounding box center [201, 325] width 96 height 21
type input "[PERSON_NAME]-1"
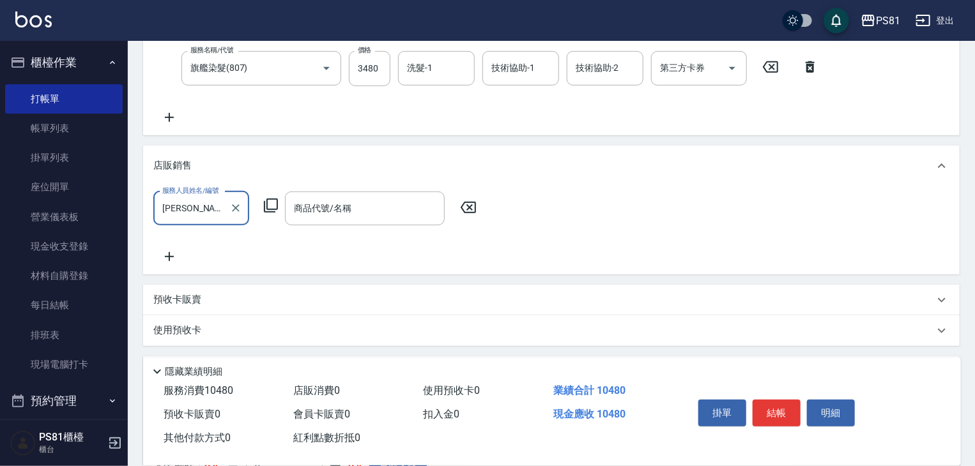
scroll to position [451, 0]
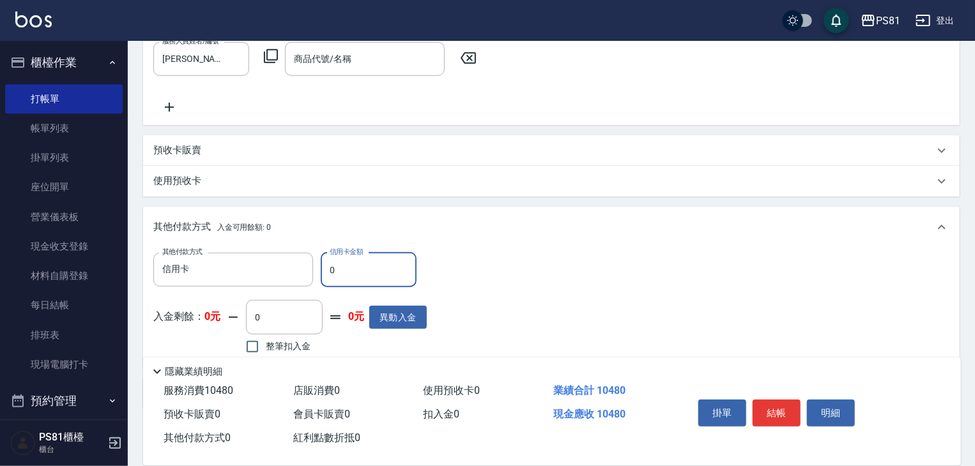
click at [393, 268] on input "0" at bounding box center [369, 270] width 96 height 34
type input "10480"
click at [780, 400] on button "結帳" at bounding box center [776, 413] width 48 height 27
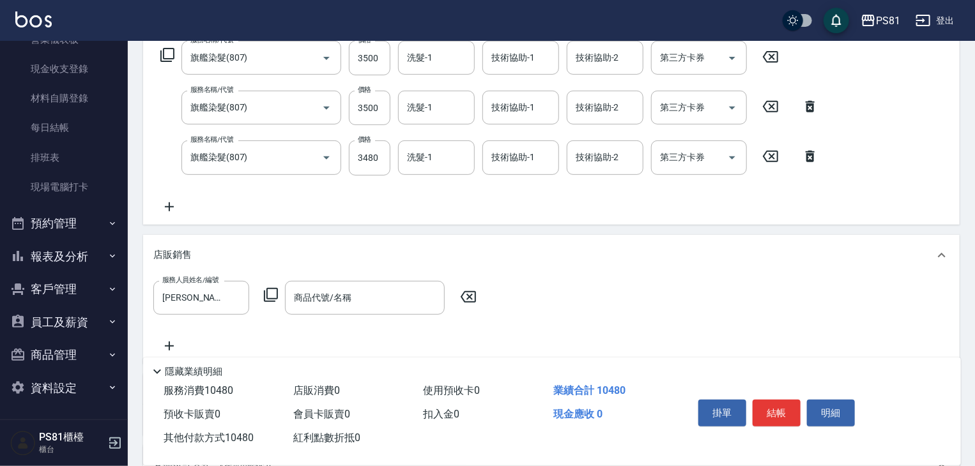
scroll to position [259, 0]
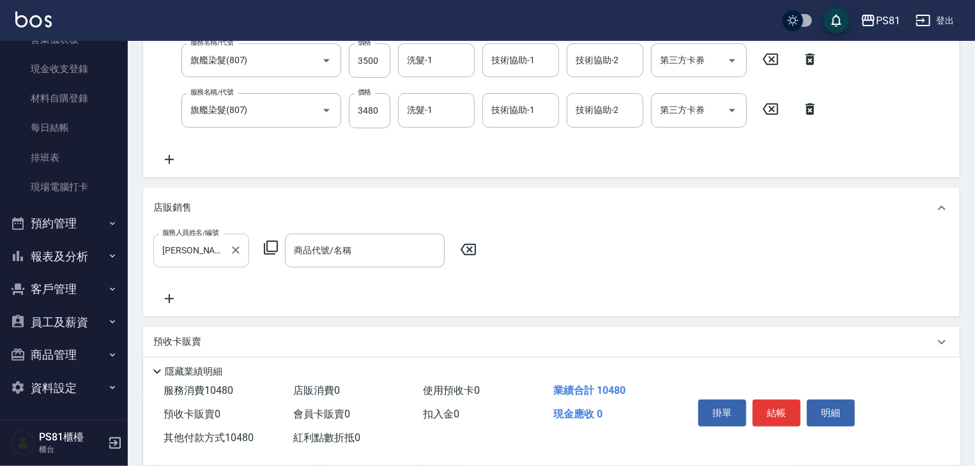
drag, startPoint x: 238, startPoint y: 248, endPoint x: 248, endPoint y: 251, distance: 10.5
click at [239, 248] on icon "Clear" at bounding box center [235, 250] width 13 height 13
type input "0"
click at [270, 248] on icon at bounding box center [270, 247] width 15 height 15
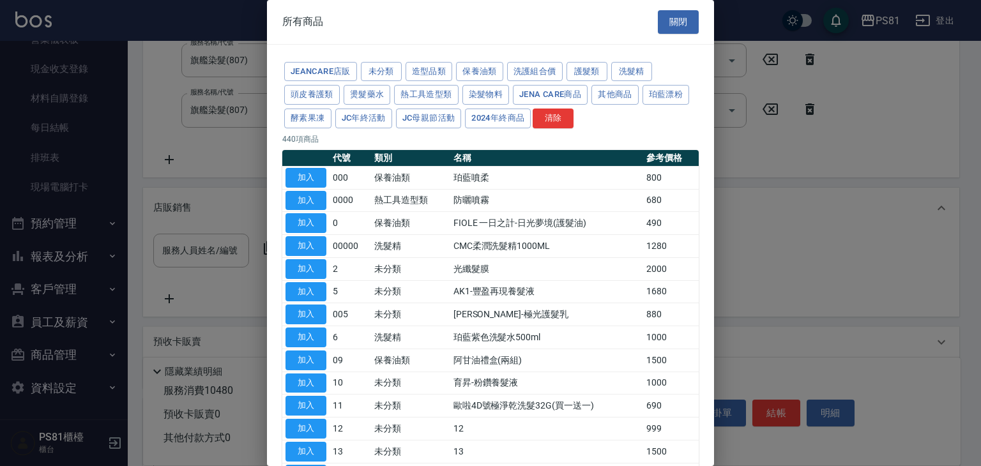
click at [179, 277] on div at bounding box center [490, 233] width 981 height 466
click at [185, 291] on div at bounding box center [490, 233] width 981 height 466
click at [880, 191] on div at bounding box center [490, 233] width 981 height 466
drag, startPoint x: 674, startPoint y: 19, endPoint x: 674, endPoint y: 27, distance: 8.9
click at [675, 20] on button "關閉" at bounding box center [678, 22] width 41 height 24
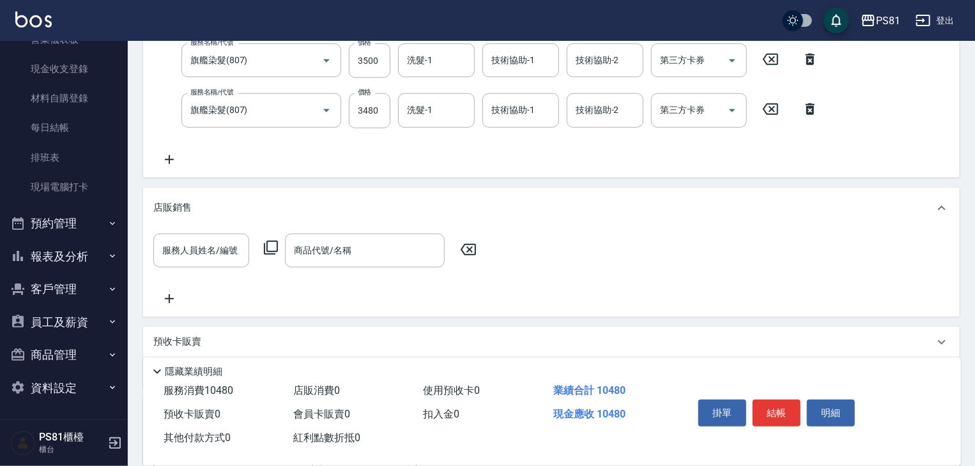
click at [473, 255] on icon at bounding box center [468, 249] width 32 height 15
click at [475, 255] on icon at bounding box center [468, 249] width 32 height 15
drag, startPoint x: 475, startPoint y: 255, endPoint x: 472, endPoint y: 262, distance: 7.1
click at [477, 257] on div "服務人員姓名/編號 服務人員姓名/編號 商品代號/名稱 商品代號/名稱" at bounding box center [318, 251] width 331 height 34
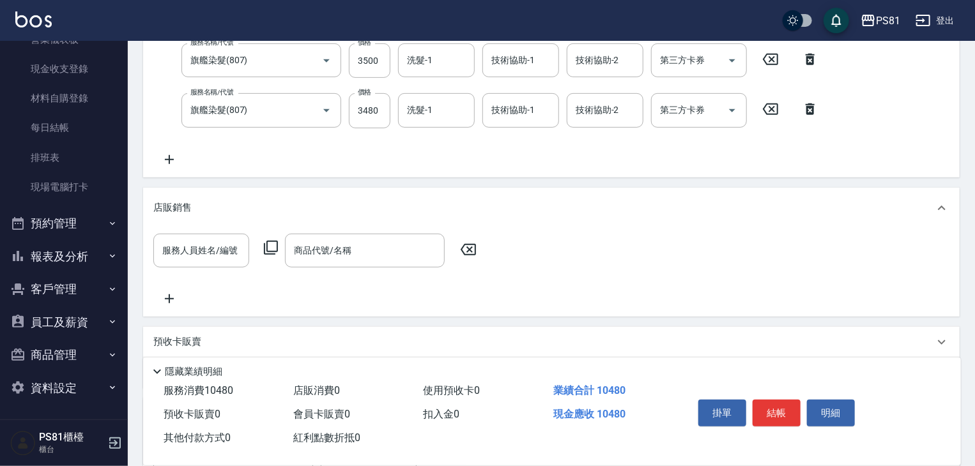
click at [176, 292] on icon at bounding box center [169, 298] width 32 height 15
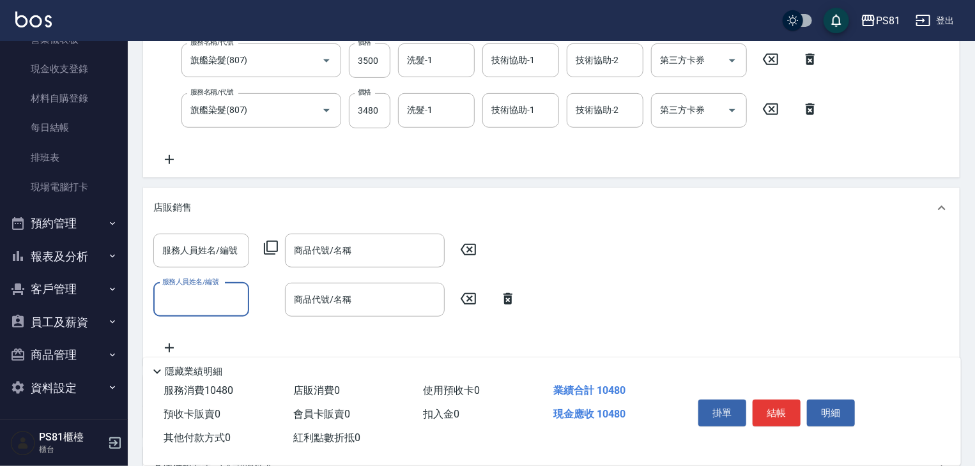
click at [511, 301] on icon at bounding box center [507, 298] width 9 height 11
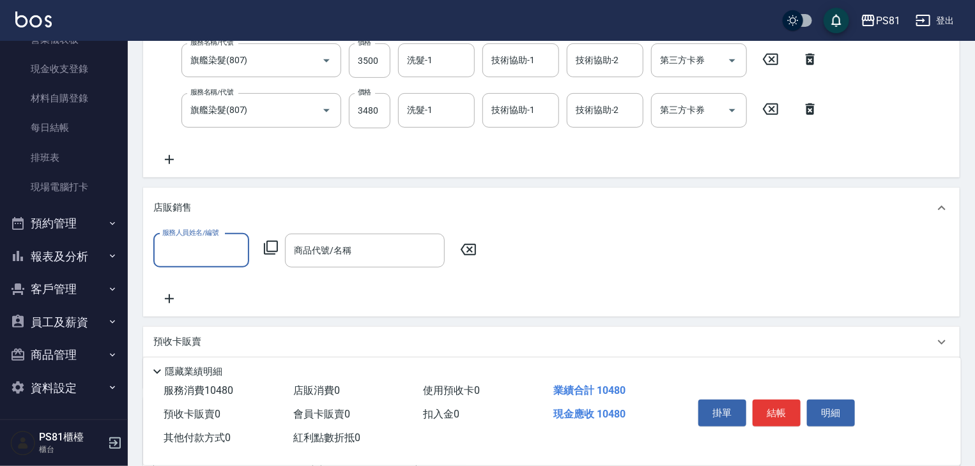
click at [494, 241] on div "服務人員姓名/編號 服務人員姓名/編號 商品代號/名稱 商品代號/名稱" at bounding box center [551, 270] width 796 height 73
drag, startPoint x: 494, startPoint y: 241, endPoint x: 498, endPoint y: 250, distance: 9.5
click at [497, 245] on div "服務人員姓名/編號 服務人員姓名/編號 商品代號/名稱 商品代號/名稱" at bounding box center [551, 270] width 796 height 73
click at [941, 208] on icon at bounding box center [941, 208] width 15 height 15
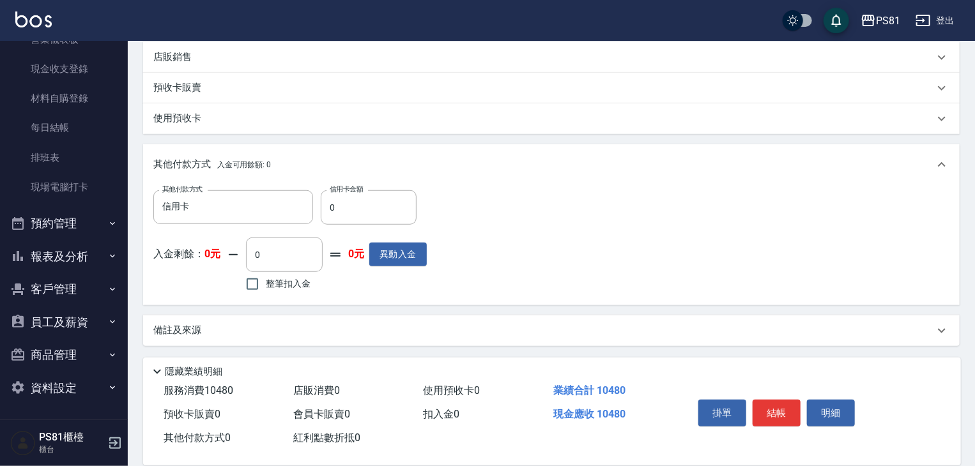
scroll to position [406, 0]
click at [772, 409] on button "結帳" at bounding box center [776, 413] width 48 height 27
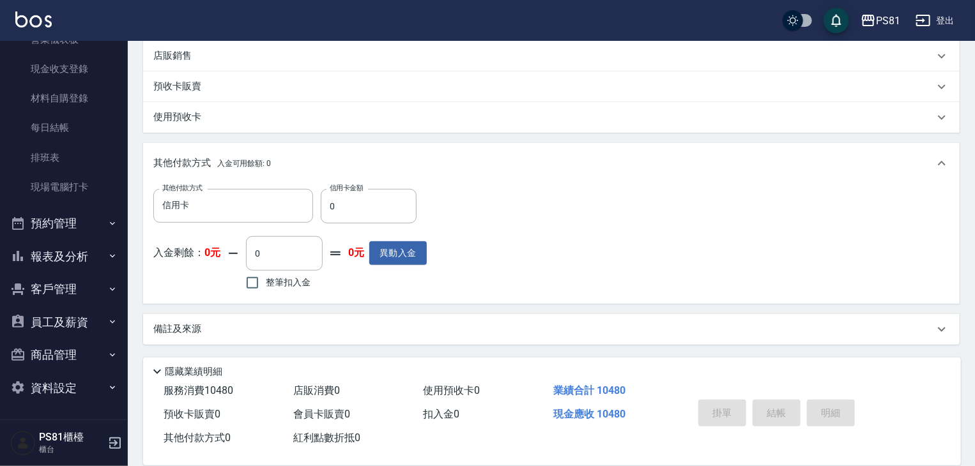
type input "[DATE] 21:24"
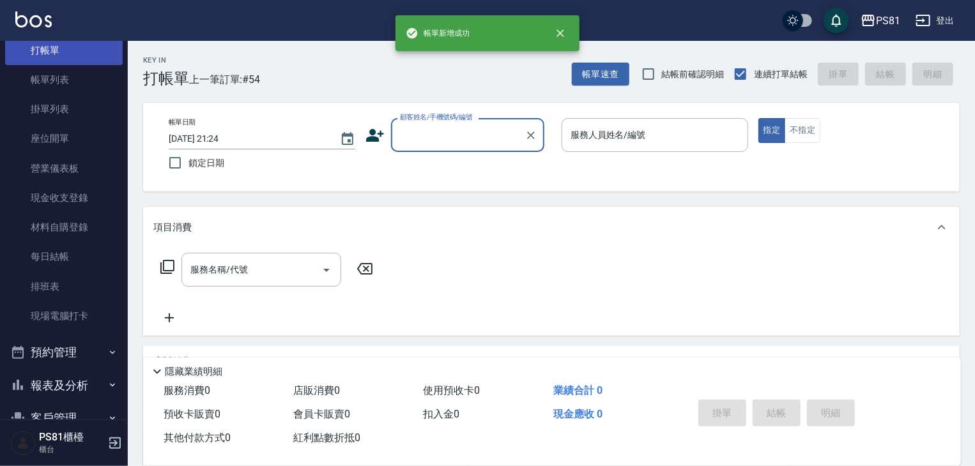
scroll to position [0, 0]
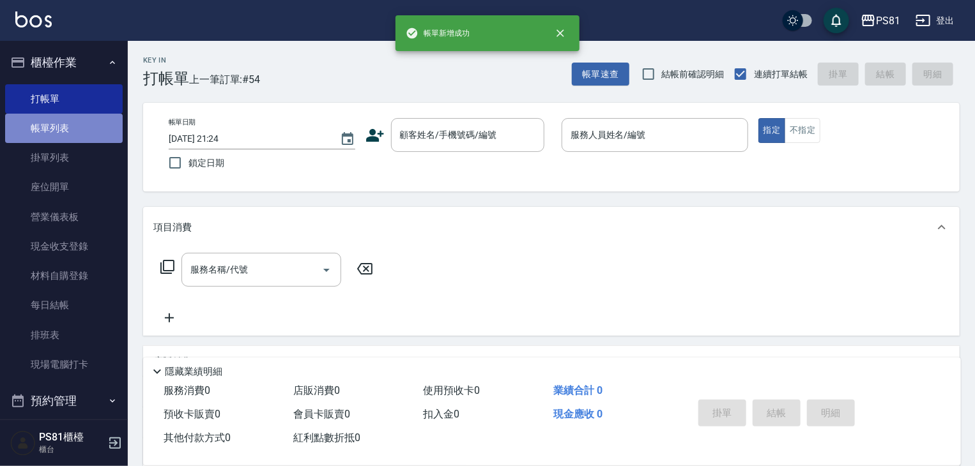
click at [79, 134] on link "帳單列表" at bounding box center [64, 128] width 118 height 29
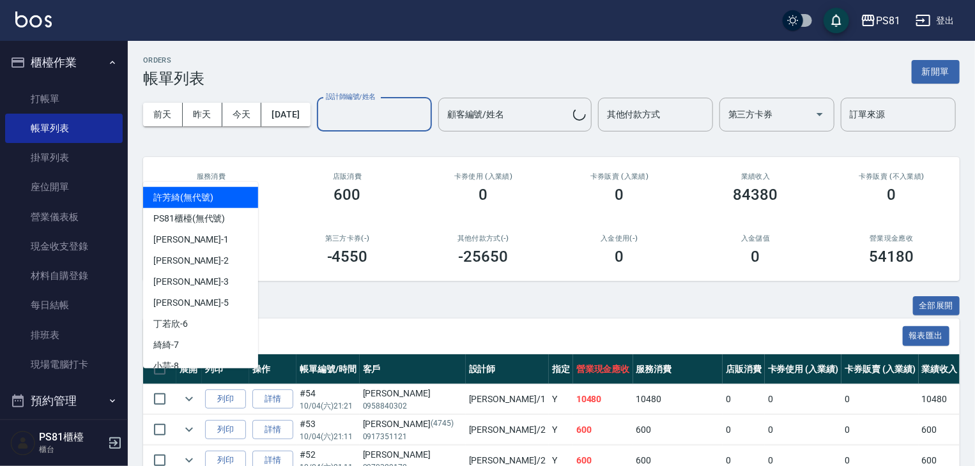
click at [323, 126] on input "設計師編號/姓名" at bounding box center [374, 114] width 103 height 22
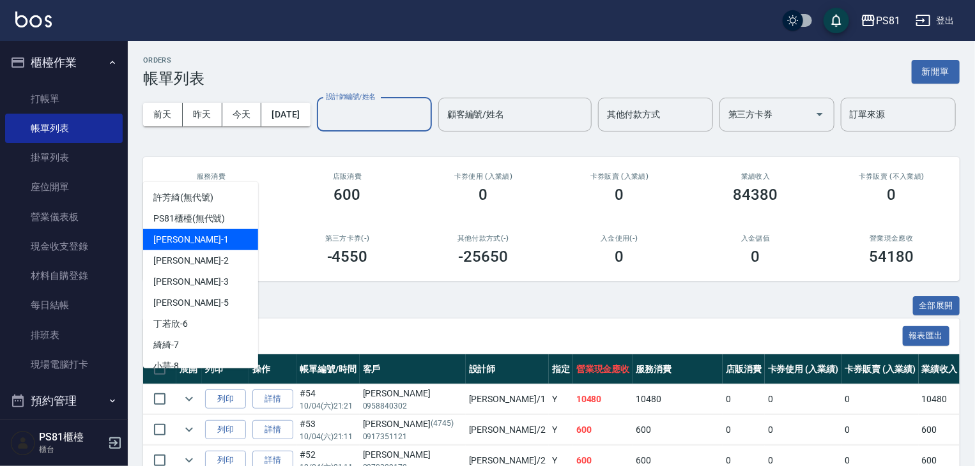
click at [212, 250] on div "[DEMOGRAPHIC_DATA] -2" at bounding box center [200, 260] width 115 height 21
type input "[DEMOGRAPHIC_DATA]-2"
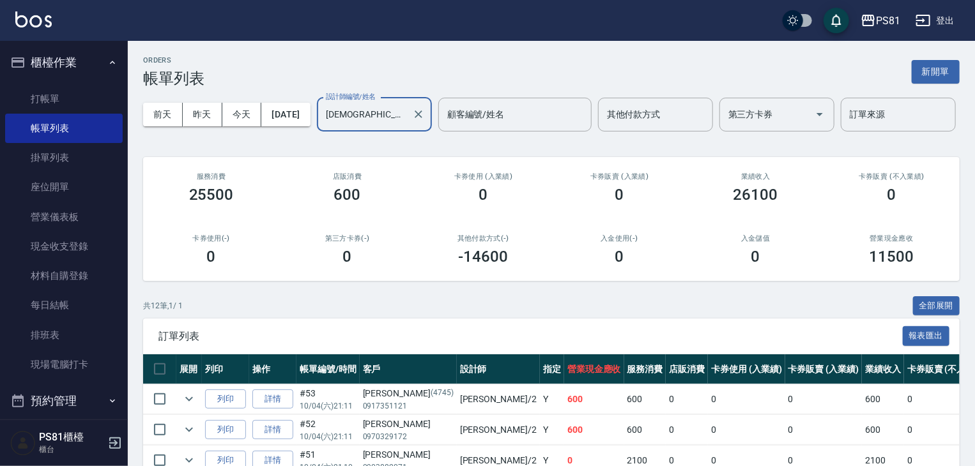
click at [409, 123] on button "Clear" at bounding box center [418, 114] width 18 height 18
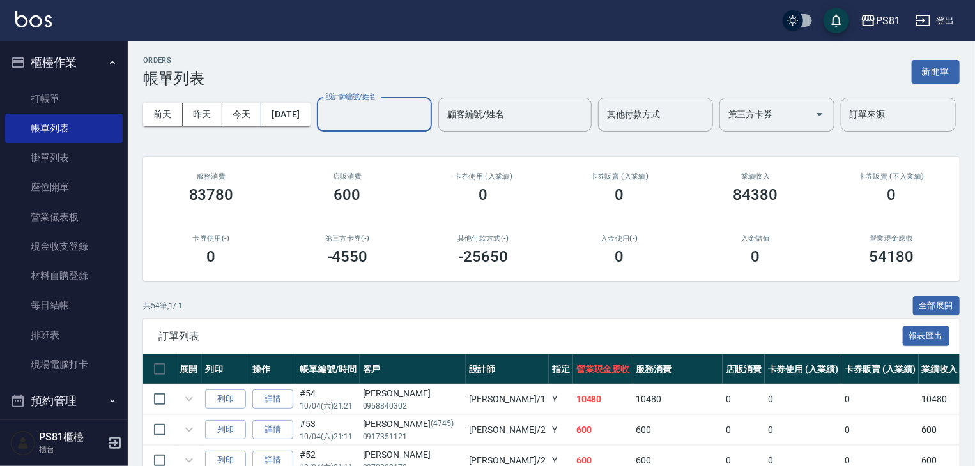
click at [323, 126] on input "設計師編號/姓名" at bounding box center [374, 114] width 103 height 22
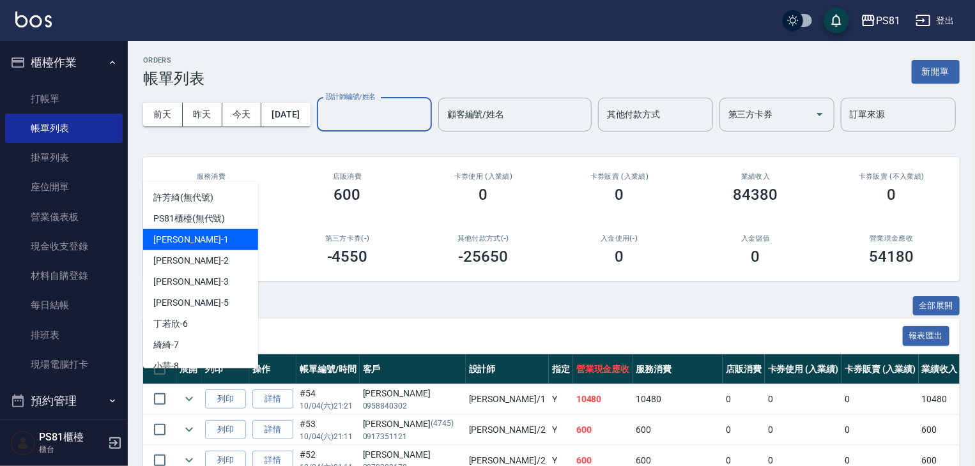
click at [201, 238] on div "[PERSON_NAME] -1" at bounding box center [200, 239] width 115 height 21
type input "[PERSON_NAME]-1"
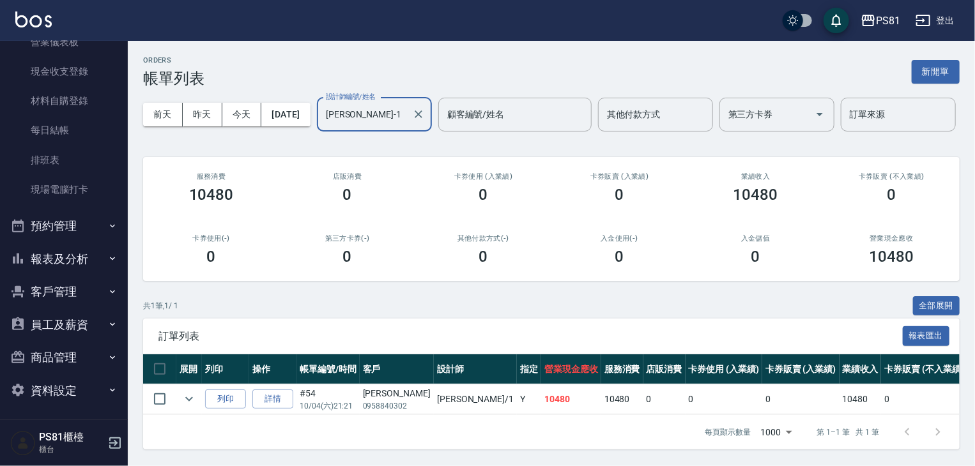
scroll to position [178, 0]
click at [83, 259] on button "報表及分析" at bounding box center [64, 256] width 118 height 33
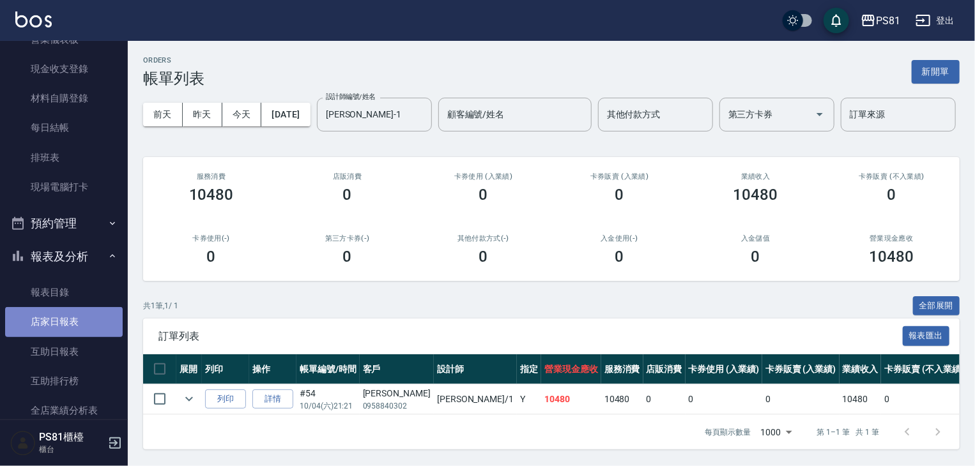
click at [85, 331] on link "店家日報表" at bounding box center [64, 321] width 118 height 29
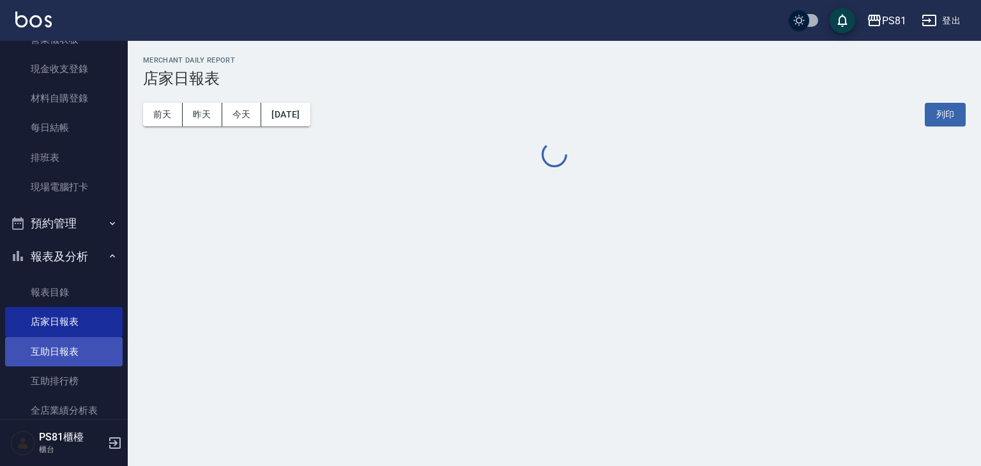
click at [89, 356] on link "互助日報表" at bounding box center [64, 351] width 118 height 29
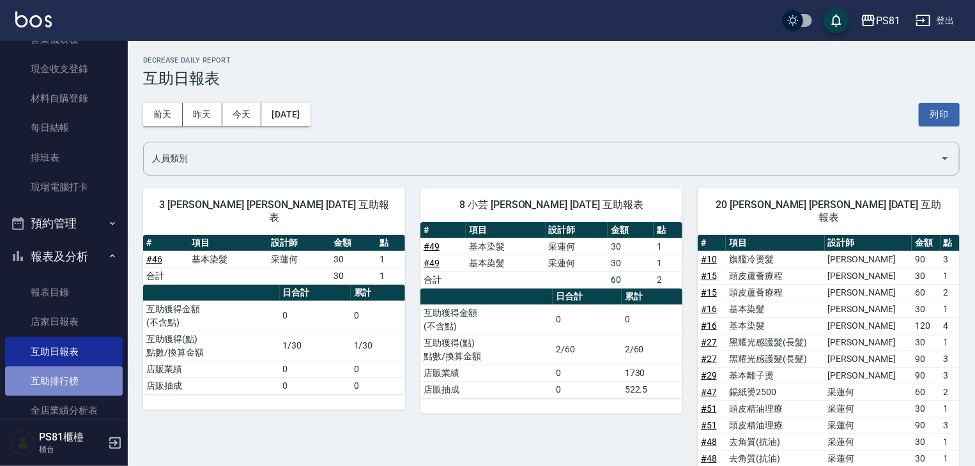
click at [84, 383] on link "互助排行榜" at bounding box center [64, 381] width 118 height 29
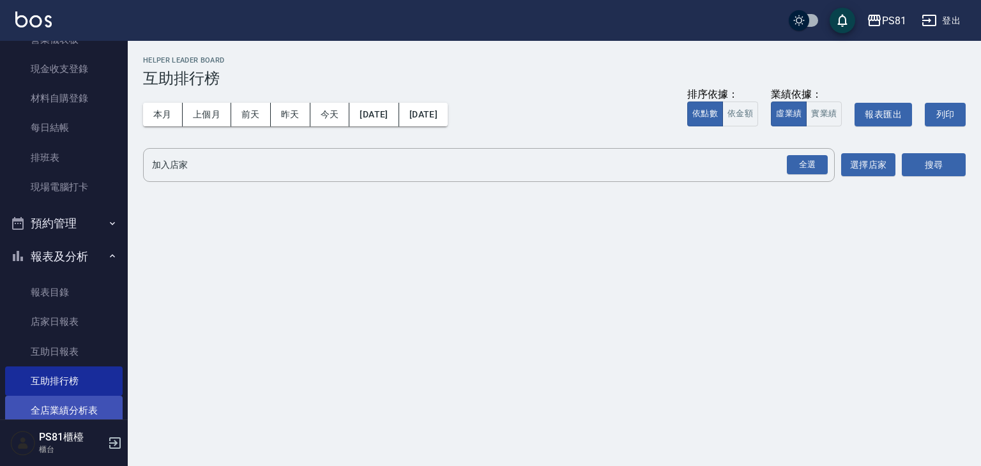
click at [84, 411] on link "全店業績分析表" at bounding box center [64, 410] width 118 height 29
